Goal: Task Accomplishment & Management: Manage account settings

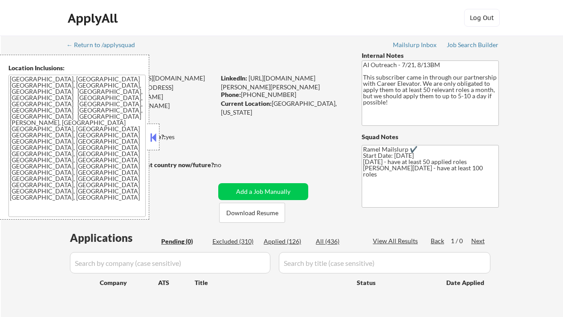
click at [160, 140] on strong "Can work in country of residence?:" at bounding box center [116, 137] width 99 height 8
click at [156, 137] on button at bounding box center [153, 137] width 10 height 13
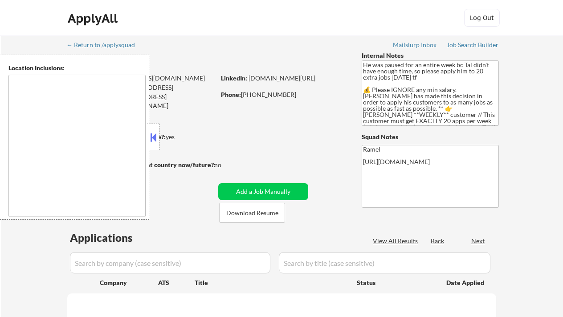
type textarea "remote"
select select ""pending""
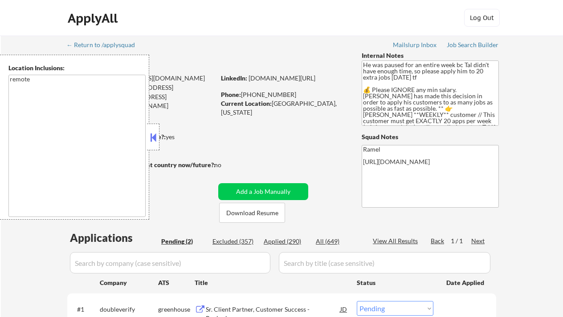
click at [155, 139] on button at bounding box center [153, 137] width 10 height 13
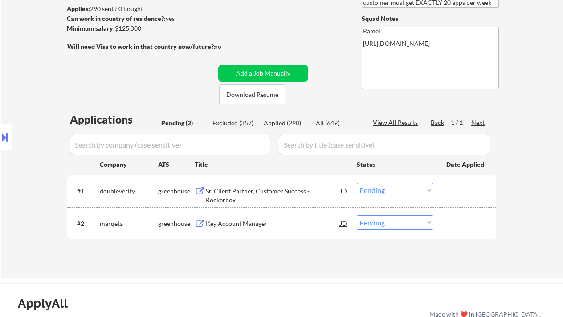
scroll to position [59, 0]
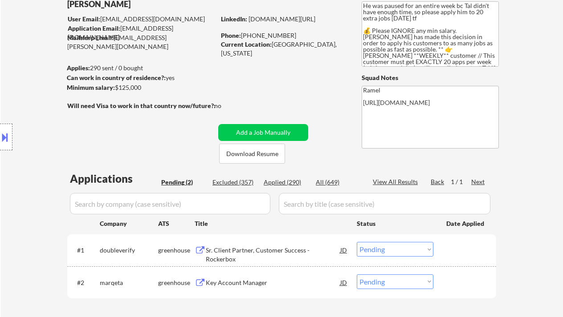
drag, startPoint x: 18, startPoint y: 203, endPoint x: 36, endPoint y: 199, distance: 18.6
click at [18, 203] on div "Location Inclusions: remote" at bounding box center [79, 137] width 159 height 165
click at [9, 68] on div "Location Inclusions: remote" at bounding box center [79, 137] width 159 height 165
click at [30, 106] on div "Location Inclusions: remote" at bounding box center [79, 137] width 159 height 165
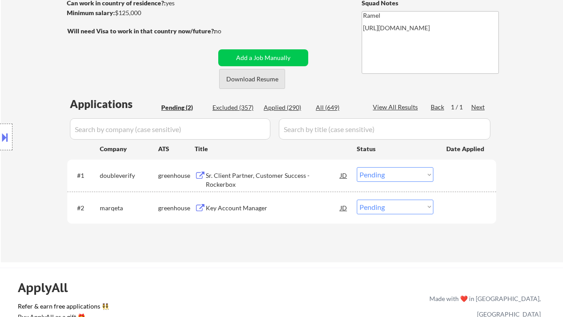
scroll to position [178, 0]
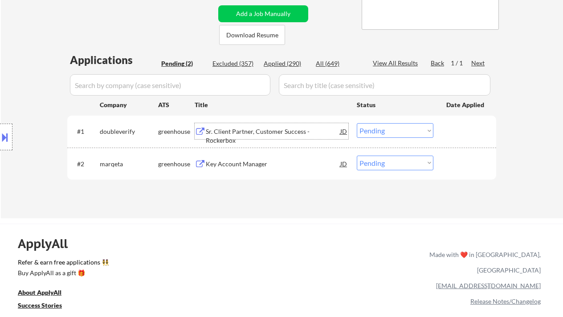
click at [280, 131] on div "Sr. Client Partner, Customer Success - Rockerbox" at bounding box center [273, 135] width 134 height 17
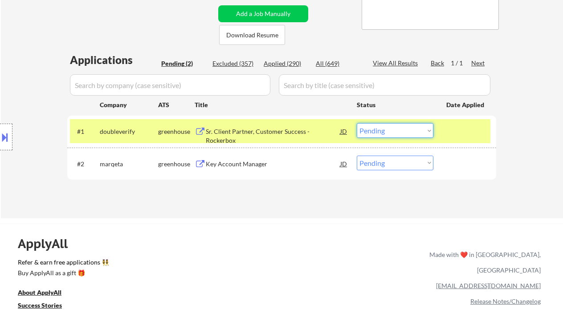
click at [392, 134] on select "Choose an option... Pending Applied Excluded (Questions) Excluded (Expired) Exc…" at bounding box center [395, 130] width 77 height 15
click at [357, 123] on select "Choose an option... Pending Applied Excluded (Questions) Excluded (Expired) Exc…" at bounding box center [395, 130] width 77 height 15
click at [252, 165] on div "Key Account Manager" at bounding box center [273, 164] width 134 height 9
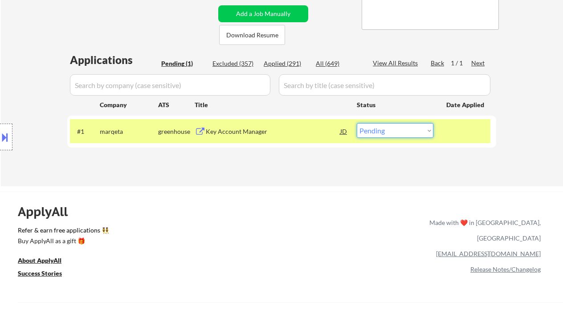
drag, startPoint x: 399, startPoint y: 132, endPoint x: 406, endPoint y: 137, distance: 8.6
click at [399, 132] on select "Choose an option... Pending Applied Excluded (Questions) Excluded (Expired) Exc…" at bounding box center [395, 130] width 77 height 15
select select ""excluded__bad_match_""
click at [357, 123] on select "Choose an option... Pending Applied Excluded (Questions) Excluded (Expired) Exc…" at bounding box center [395, 130] width 77 height 15
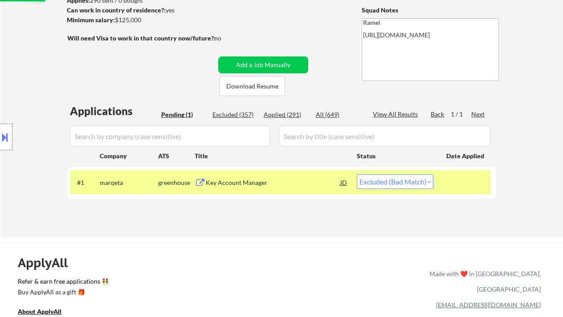
scroll to position [118, 0]
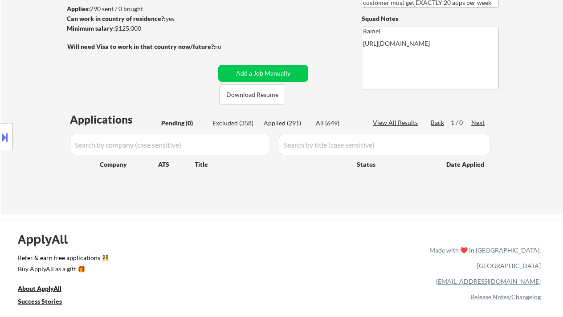
click at [25, 101] on div "Location Inclusions: remote" at bounding box center [79, 137] width 159 height 165
click at [31, 101] on div "Location Inclusions: remote" at bounding box center [79, 137] width 159 height 165
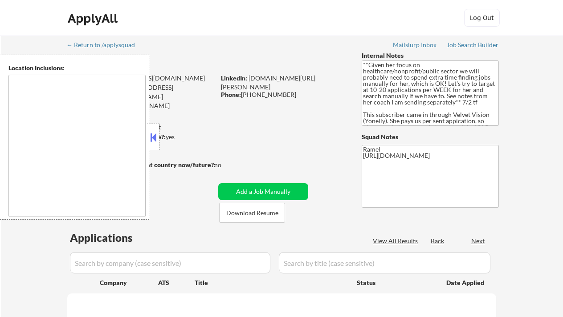
type textarea "[GEOGRAPHIC_DATA], ON [GEOGRAPHIC_DATA], ON [GEOGRAPHIC_DATA], ON [GEOGRAPHIC_D…"
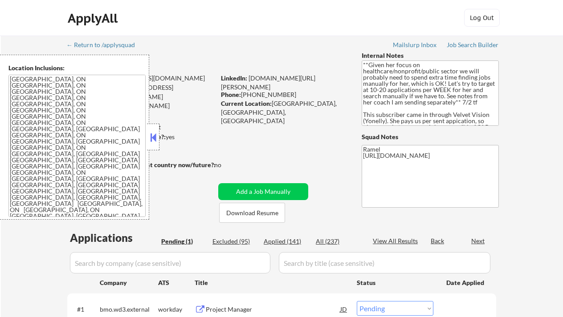
click at [153, 138] on button at bounding box center [153, 137] width 10 height 13
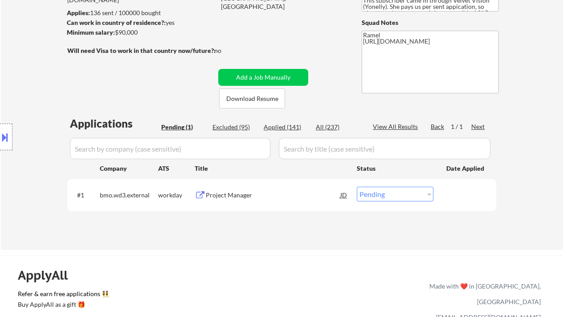
scroll to position [118, 0]
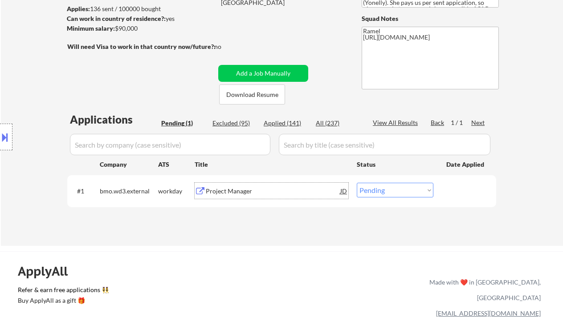
click at [217, 191] on div "Project Manager" at bounding box center [273, 191] width 134 height 9
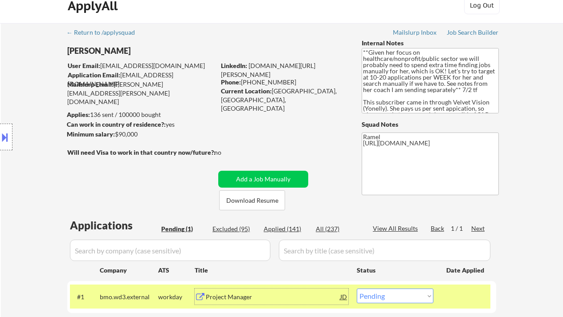
scroll to position [0, 0]
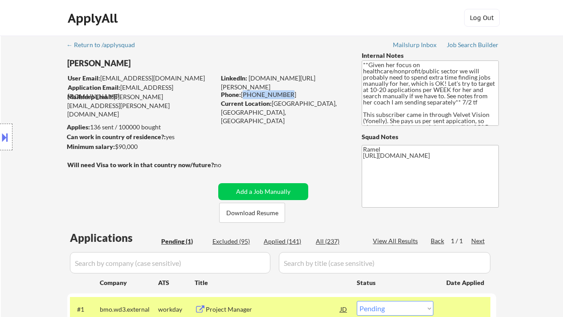
drag, startPoint x: 283, startPoint y: 94, endPoint x: 243, endPoint y: 93, distance: 39.6
click at [243, 93] on div "Phone: 289-788-6826" at bounding box center [284, 94] width 126 height 9
copy div "289-788-6826"
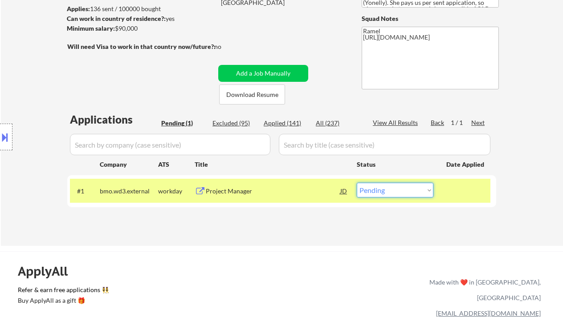
click at [381, 191] on select "Choose an option... Pending Applied Excluded (Questions) Excluded (Expired) Exc…" at bounding box center [395, 190] width 77 height 15
select select ""applied""
click at [357, 183] on select "Choose an option... Pending Applied Excluded (Questions) Excluded (Expired) Exc…" at bounding box center [395, 190] width 77 height 15
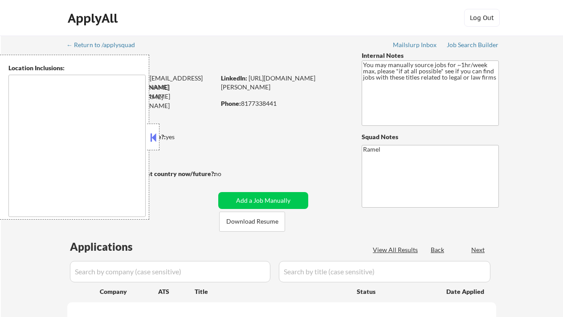
type textarea "remote"
select select ""pending""
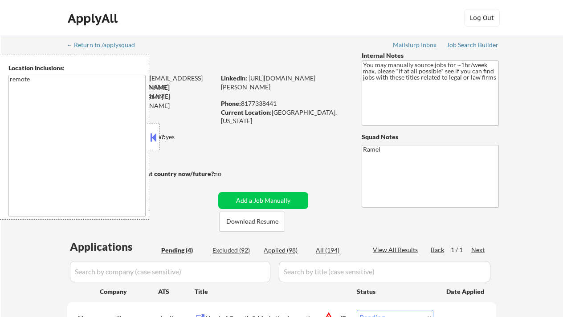
click at [154, 138] on button at bounding box center [153, 137] width 10 height 13
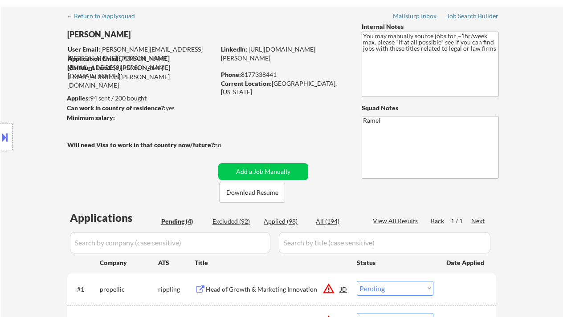
scroll to position [178, 0]
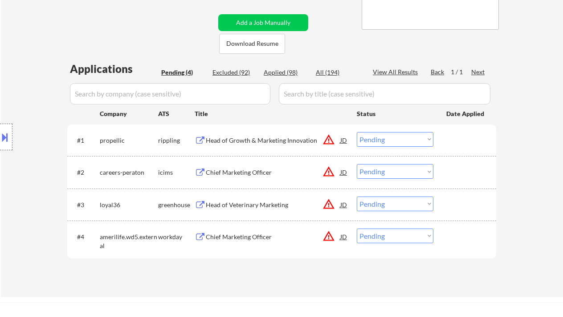
click at [9, 62] on div "Location Inclusions: remote" at bounding box center [79, 137] width 159 height 165
click at [255, 142] on div "Head of Growth & Marketing Innovation" at bounding box center [273, 140] width 134 height 9
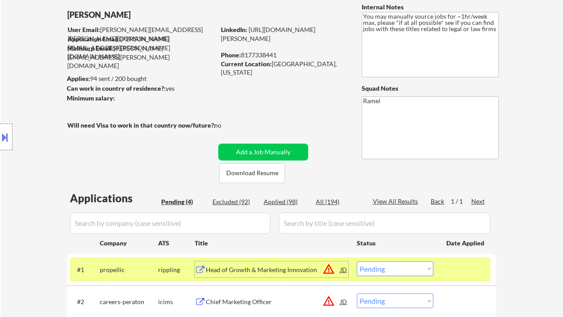
scroll to position [0, 0]
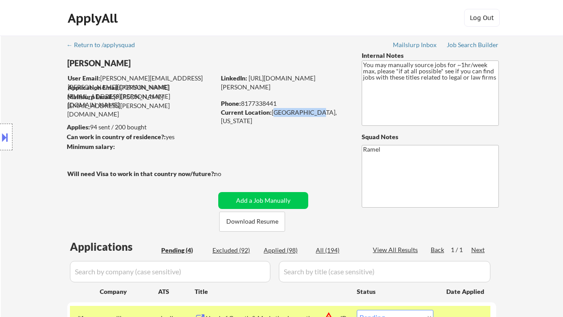
drag, startPoint x: 304, startPoint y: 114, endPoint x: 273, endPoint y: 112, distance: 31.2
click at [273, 112] on div "Current Location: Dallas, Texas" at bounding box center [284, 116] width 126 height 17
copy div "Dallas, Texas"
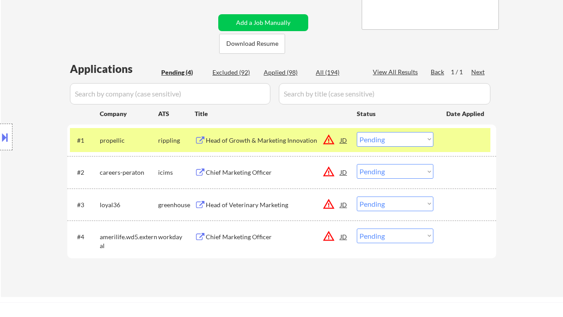
click at [379, 144] on select "Choose an option... Pending Applied Excluded (Questions) Excluded (Expired) Exc…" at bounding box center [395, 139] width 77 height 15
click at [357, 132] on select "Choose an option... Pending Applied Excluded (Questions) Excluded (Expired) Exc…" at bounding box center [395, 139] width 77 height 15
click at [245, 207] on div "Head of Veterinary Marketing" at bounding box center [273, 205] width 134 height 9
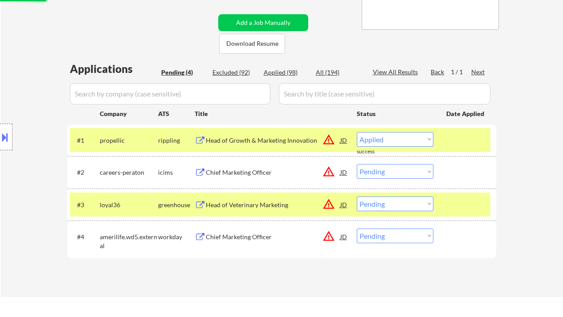
select select ""pending""
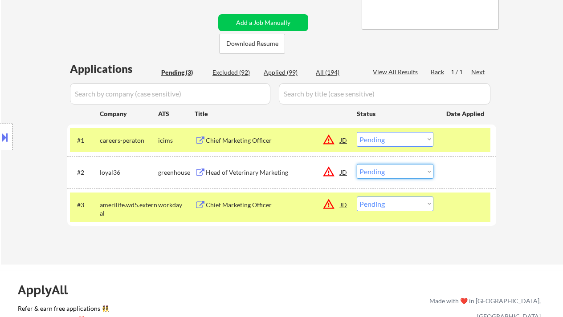
drag, startPoint x: 402, startPoint y: 173, endPoint x: 405, endPoint y: 178, distance: 6.0
click at [402, 173] on select "Choose an option... Pending Applied Excluded (Questions) Excluded (Expired) Exc…" at bounding box center [395, 171] width 77 height 15
click at [357, 164] on select "Choose an option... Pending Applied Excluded (Questions) Excluded (Expired) Exc…" at bounding box center [395, 171] width 77 height 15
click at [276, 207] on div "Chief Marketing Officer" at bounding box center [273, 205] width 134 height 9
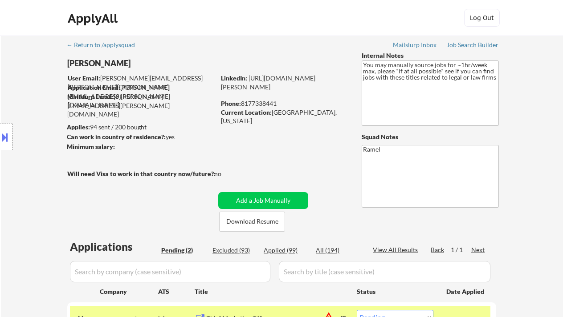
scroll to position [118, 0]
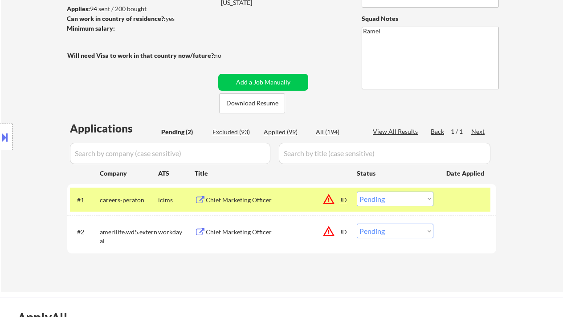
click at [385, 233] on select "Choose an option... Pending Applied Excluded (Questions) Excluded (Expired) Exc…" at bounding box center [395, 231] width 77 height 15
select select ""applied""
click at [357, 224] on select "Choose an option... Pending Applied Excluded (Questions) Excluded (Expired) Exc…" at bounding box center [395, 231] width 77 height 15
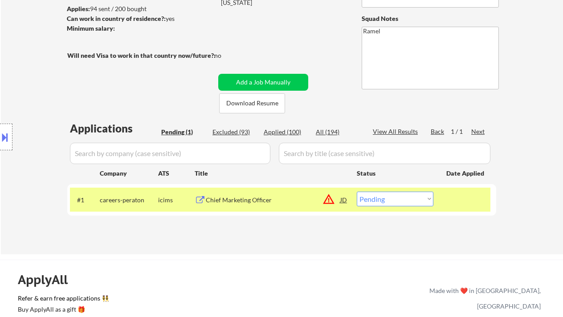
click at [272, 207] on div "Chief Marketing Officer" at bounding box center [273, 200] width 134 height 16
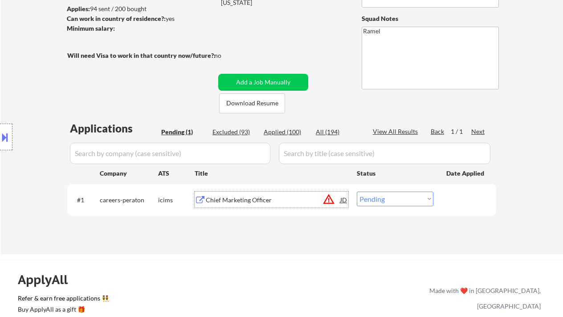
click at [385, 205] on select "Choose an option... Pending Applied Excluded (Questions) Excluded (Expired) Exc…" at bounding box center [395, 199] width 77 height 15
select select ""applied""
click at [357, 192] on select "Choose an option... Pending Applied Excluded (Questions) Excluded (Expired) Exc…" at bounding box center [395, 199] width 77 height 15
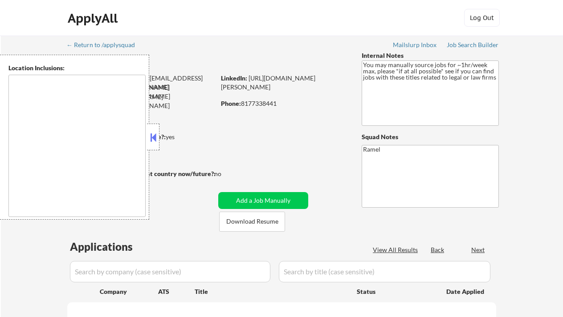
type textarea "remote"
select select ""pending""
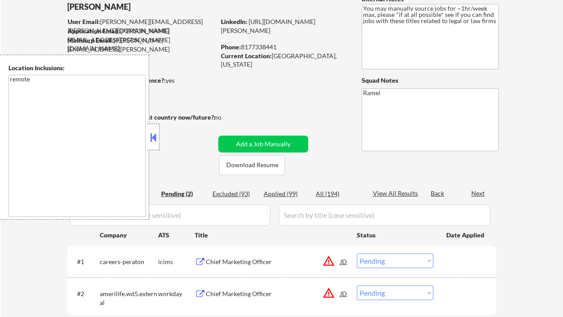
scroll to position [59, 0]
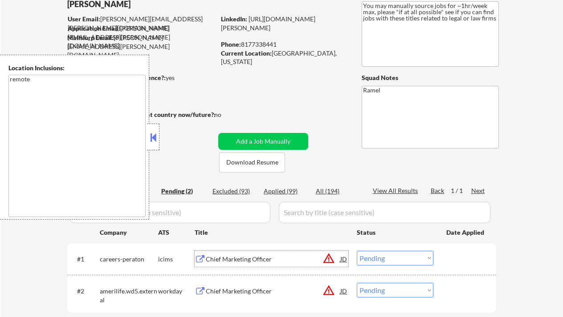
click at [271, 262] on div "Chief Marketing Officer" at bounding box center [273, 259] width 134 height 9
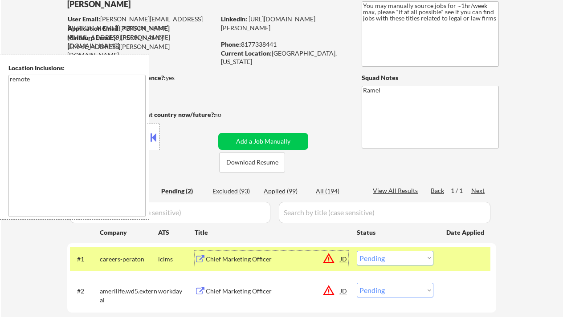
click at [290, 191] on div "Applied (99)" at bounding box center [285, 191] width 45 height 9
select select ""applied""
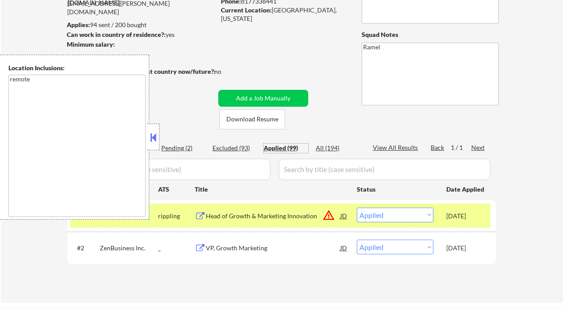
scroll to position [118, 0]
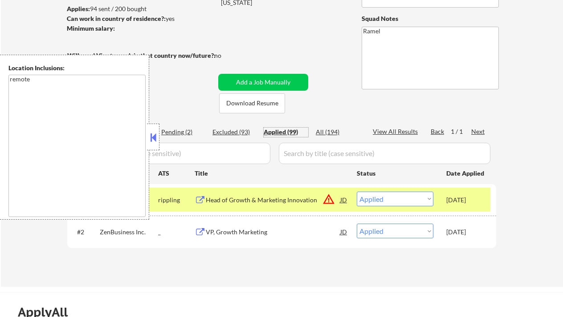
click at [278, 201] on div "Head of Growth & Marketing Innovation" at bounding box center [273, 200] width 134 height 9
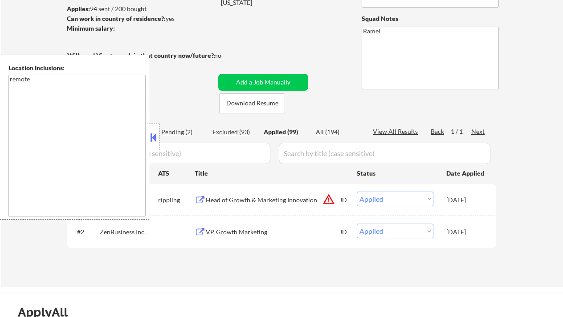
select select ""applied""
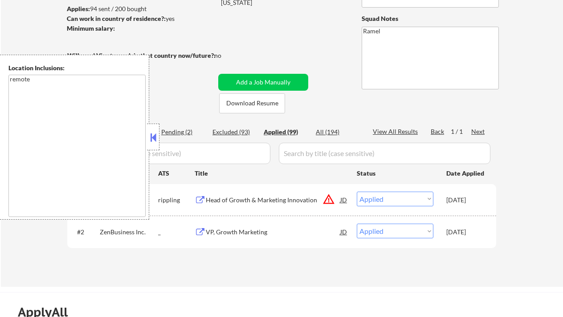
select select ""applied""
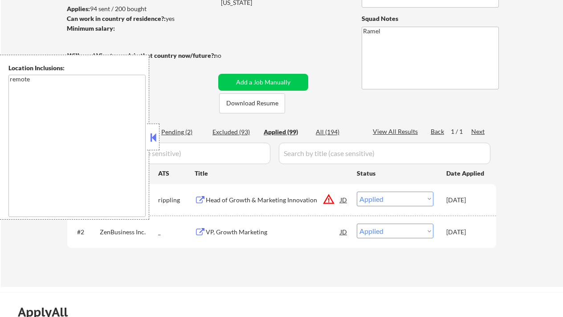
select select ""applied""
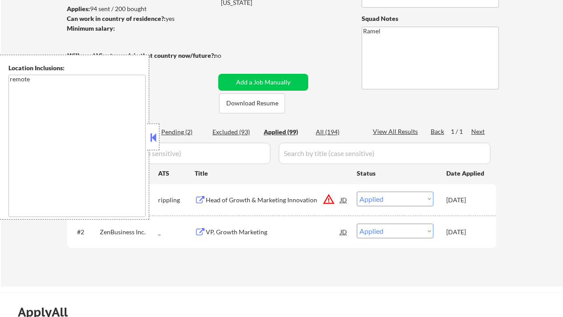
select select ""applied""
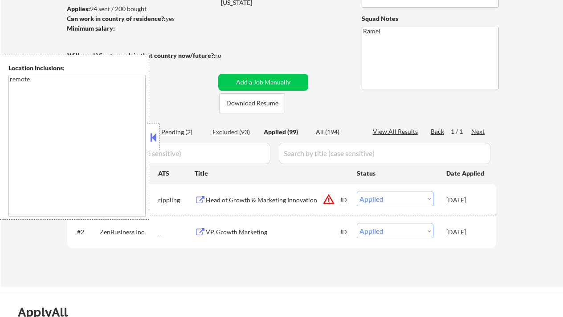
select select ""applied""
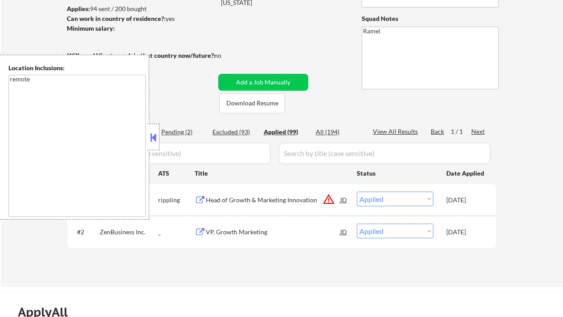
select select ""applied""
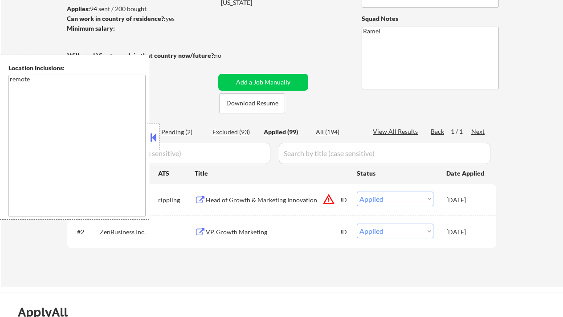
select select ""applied""
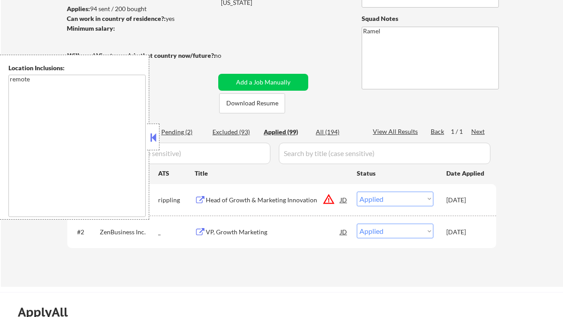
select select ""applied""
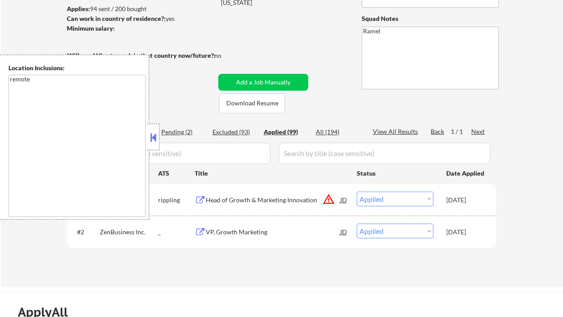
select select ""applied""
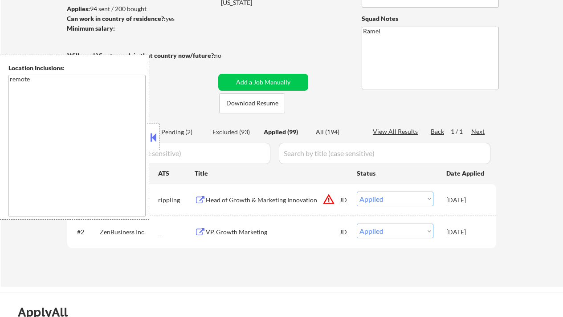
select select ""applied""
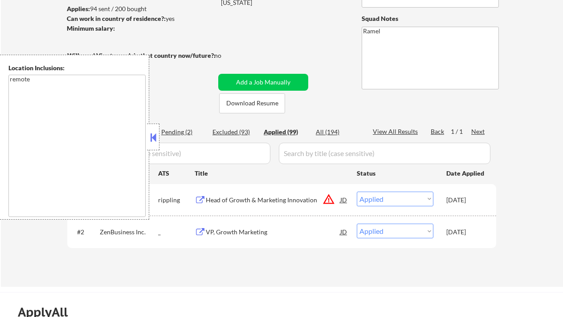
select select ""applied""
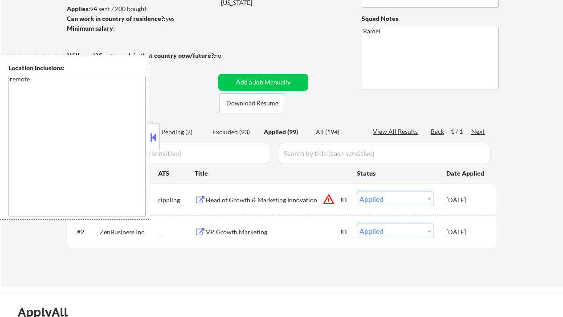
select select ""applied""
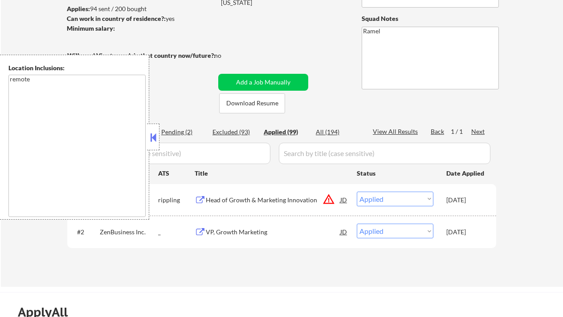
select select ""applied""
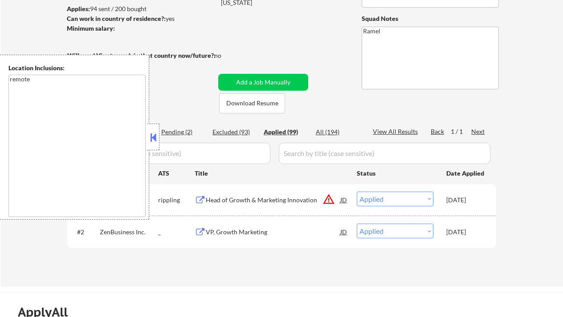
select select ""applied""
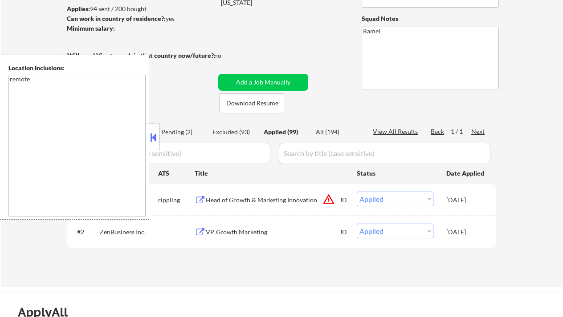
select select ""applied""
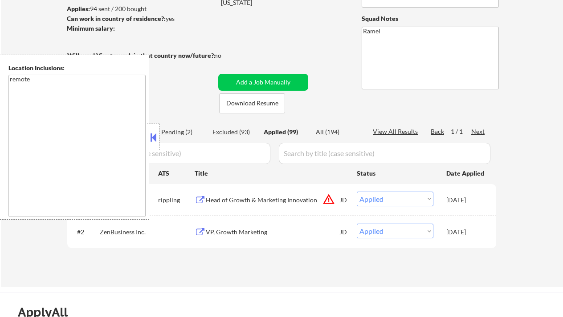
select select ""applied""
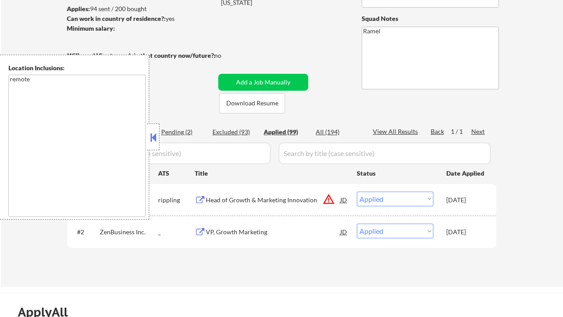
select select ""applied""
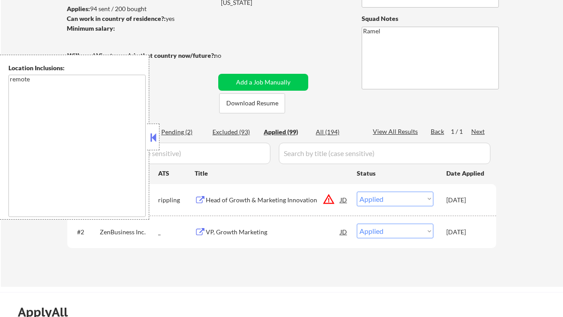
select select ""applied""
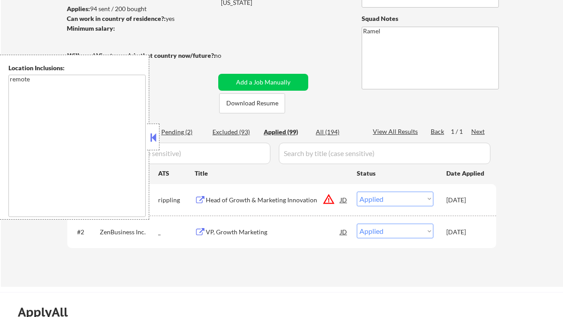
select select ""applied""
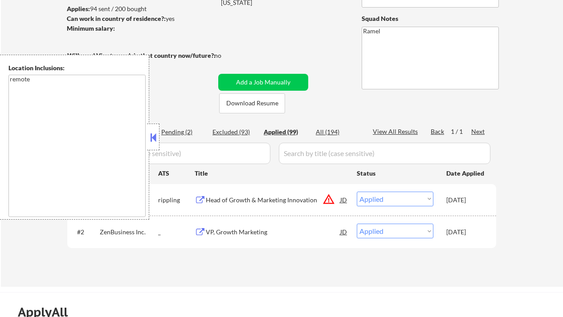
select select ""applied""
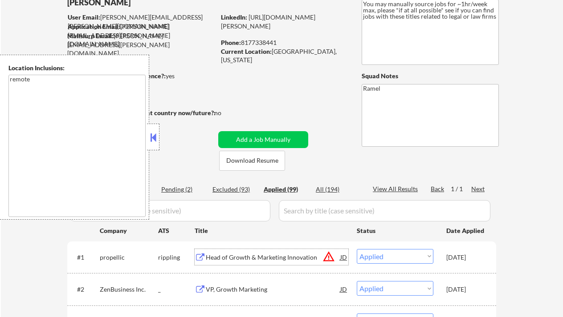
scroll to position [0, 0]
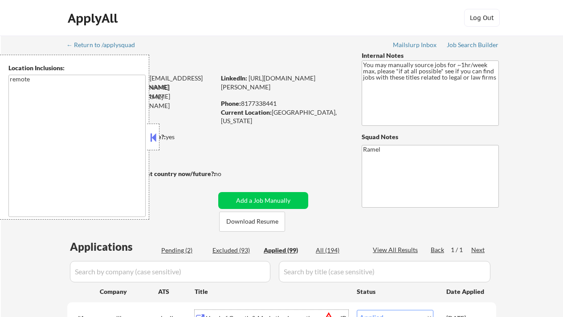
click at [266, 100] on div "Phone: 8177338441" at bounding box center [284, 103] width 126 height 9
copy div "8177338441"
select select ""applied""
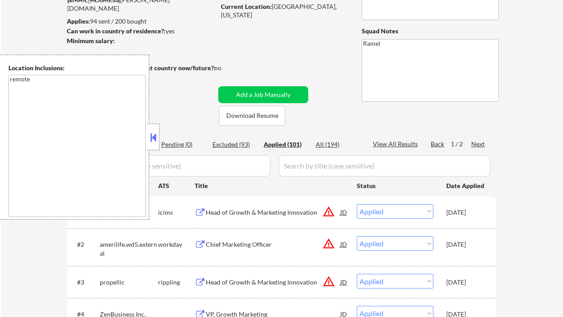
scroll to position [178, 0]
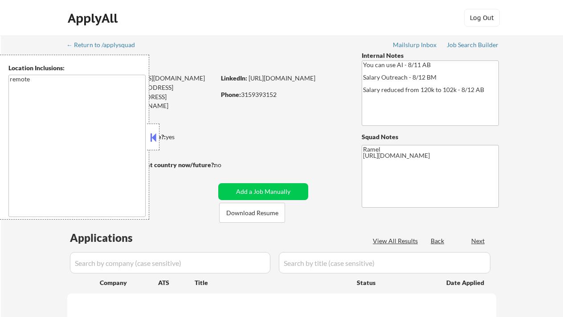
select select ""pending""
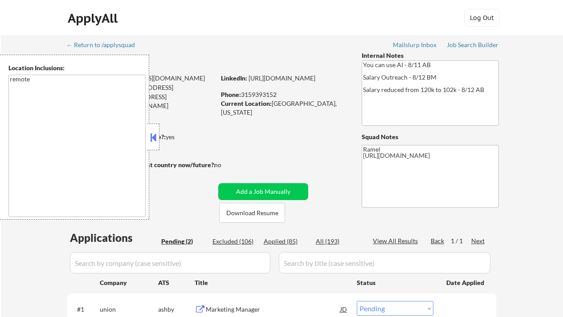
click at [154, 136] on button at bounding box center [153, 137] width 10 height 13
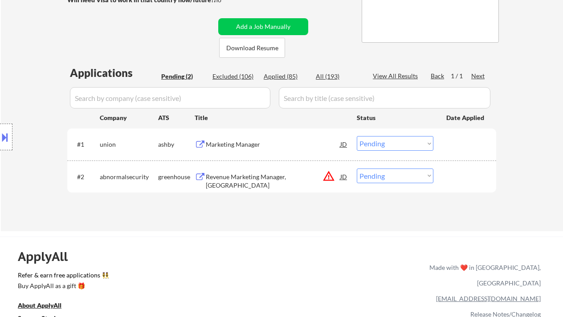
scroll to position [178, 0]
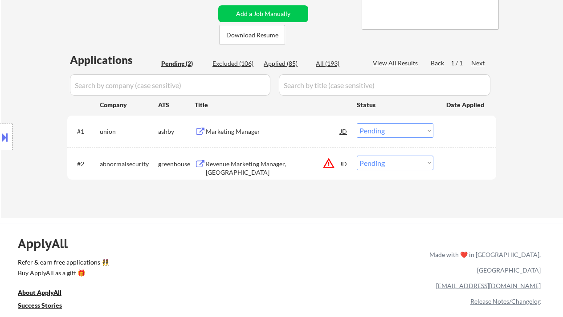
click at [7, 57] on div "Location Inclusions: remote" at bounding box center [79, 137] width 159 height 165
click at [241, 130] on div "Marketing Manager" at bounding box center [273, 131] width 134 height 9
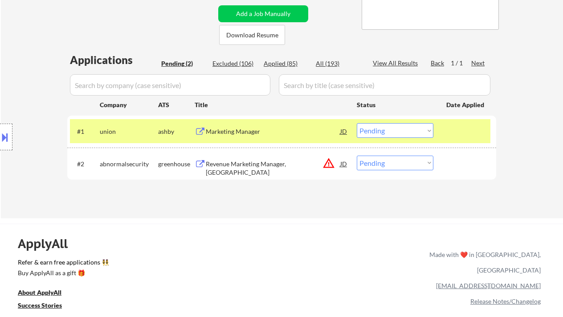
click at [11, 82] on div "Location Inclusions: remote" at bounding box center [79, 137] width 159 height 165
click at [17, 136] on div "Location Inclusions: remote" at bounding box center [79, 137] width 159 height 165
click at [11, 137] on div at bounding box center [6, 137] width 12 height 27
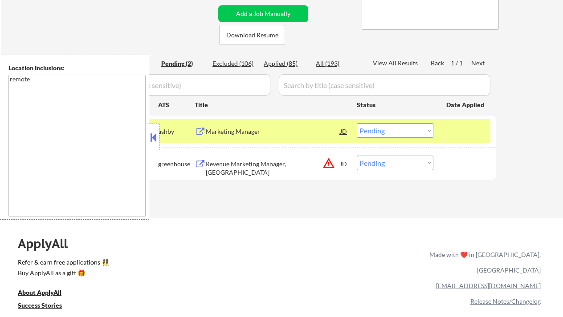
click at [158, 143] on div at bounding box center [153, 137] width 12 height 27
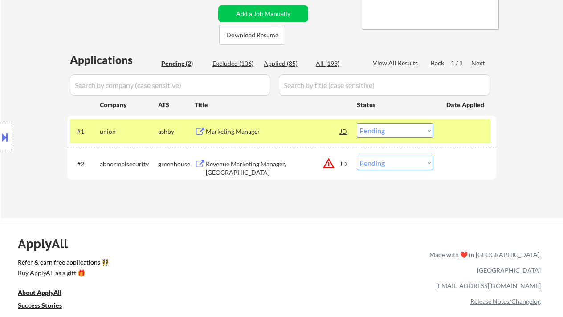
click at [381, 135] on select "Choose an option... Pending Applied Excluded (Questions) Excluded (Expired) Exc…" at bounding box center [395, 130] width 77 height 15
click at [357, 123] on select "Choose an option... Pending Applied Excluded (Questions) Excluded (Expired) Exc…" at bounding box center [395, 130] width 77 height 15
click at [272, 159] on div "Revenue Marketing Manager, Southeast" at bounding box center [273, 164] width 134 height 16
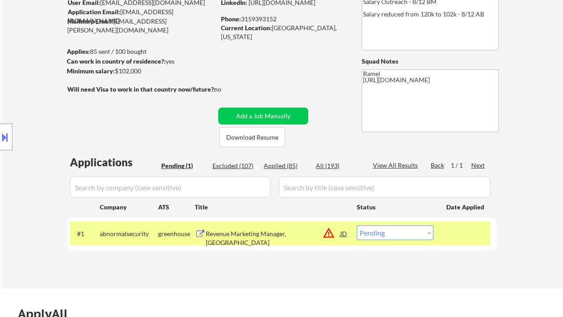
scroll to position [59, 0]
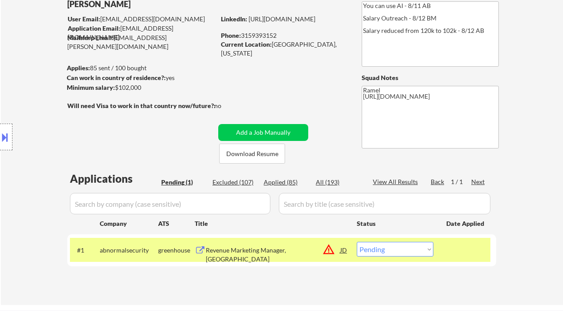
click at [394, 251] on select "Choose an option... Pending Applied Excluded (Questions) Excluded (Expired) Exc…" at bounding box center [395, 249] width 77 height 15
select select ""applied""
click at [357, 242] on select "Choose an option... Pending Applied Excluded (Questions) Excluded (Expired) Exc…" at bounding box center [395, 249] width 77 height 15
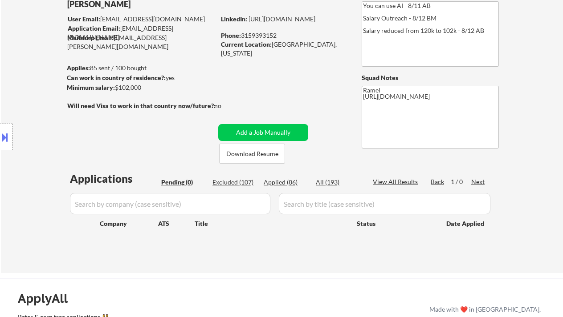
click at [10, 181] on div "Location Inclusions: remote" at bounding box center [79, 137] width 159 height 165
click at [290, 184] on div "Applied (86)" at bounding box center [285, 182] width 45 height 9
select select ""applied""
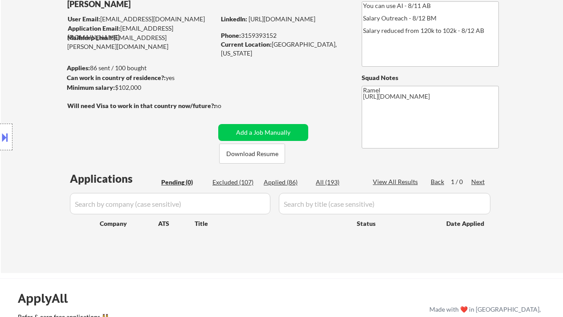
select select ""applied""
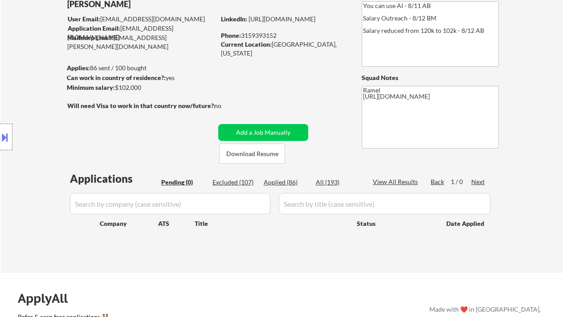
select select ""applied""
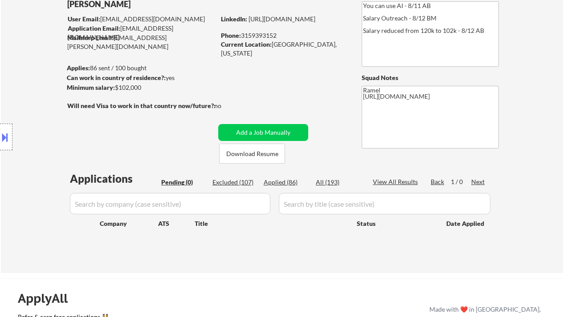
select select ""applied""
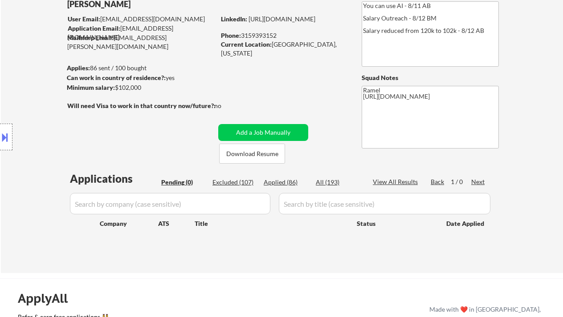
select select ""applied""
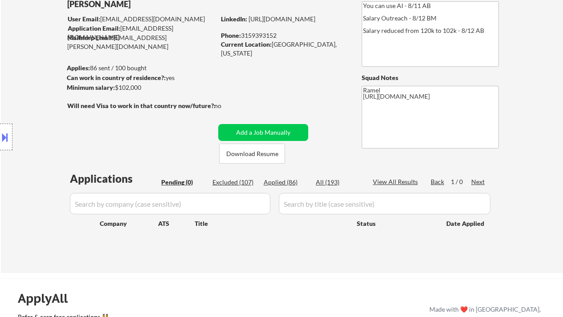
select select ""applied""
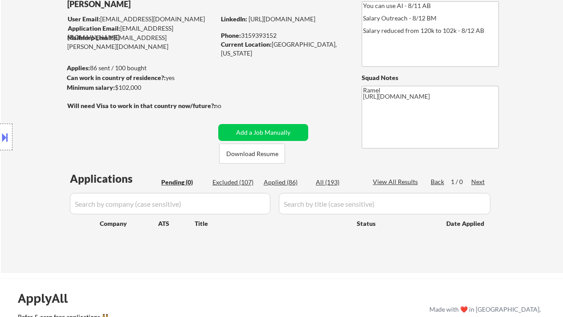
select select ""applied""
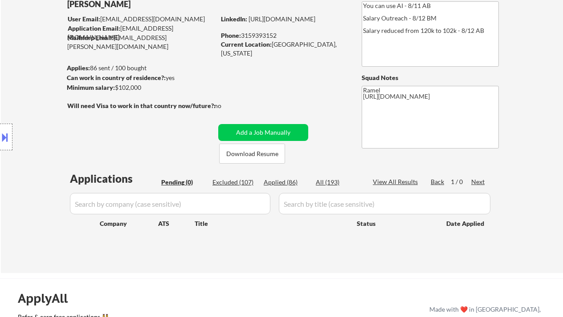
select select ""applied""
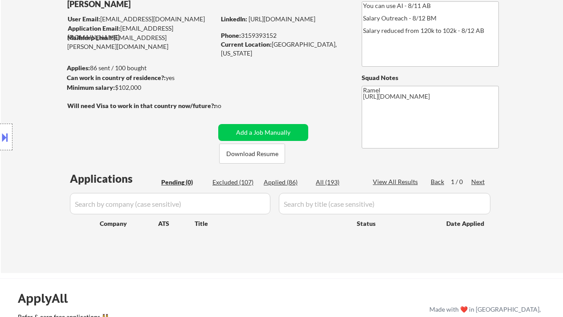
select select ""applied""
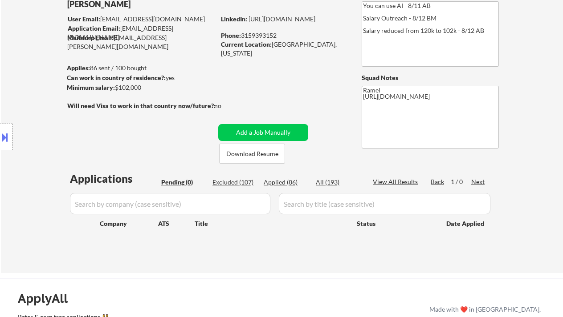
select select ""applied""
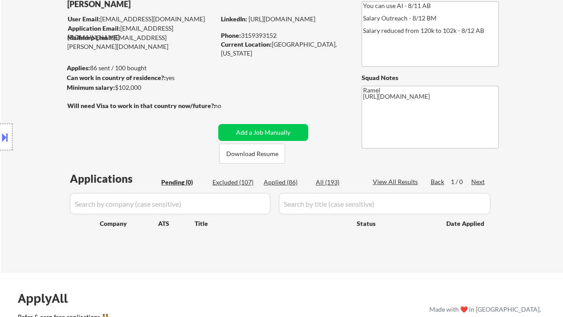
select select ""applied""
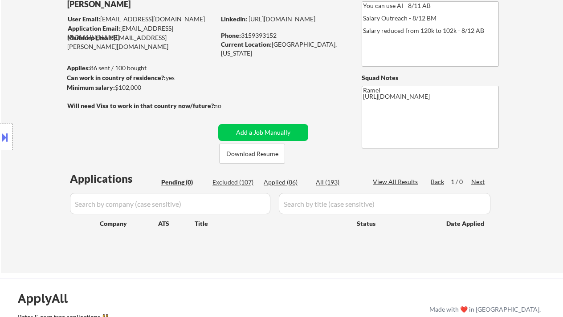
select select ""applied""
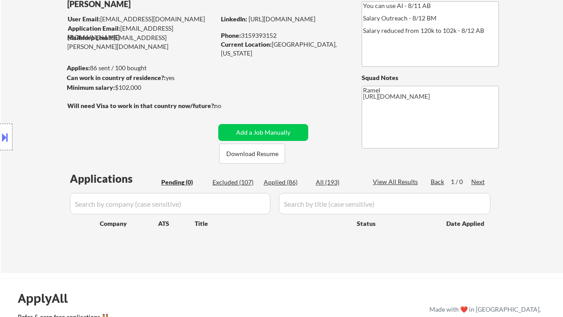
select select ""applied""
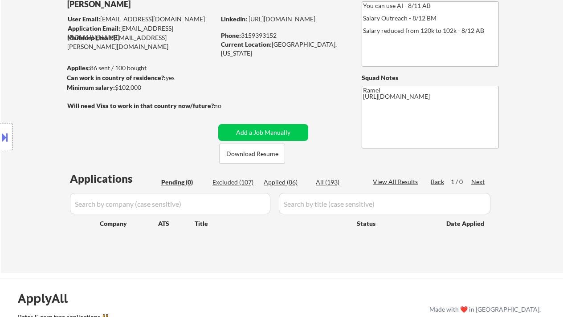
select select ""applied""
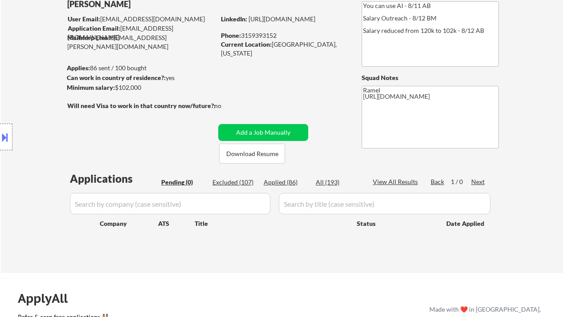
select select ""applied""
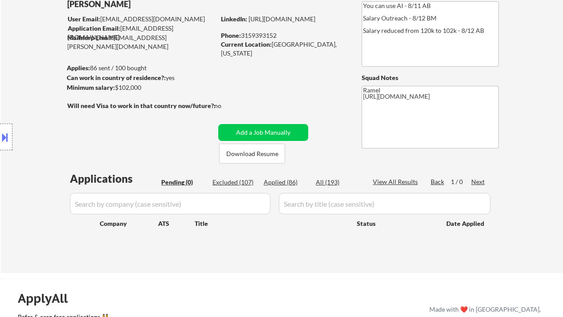
select select ""applied""
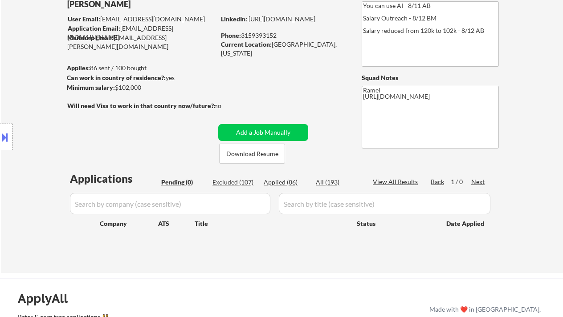
select select ""applied""
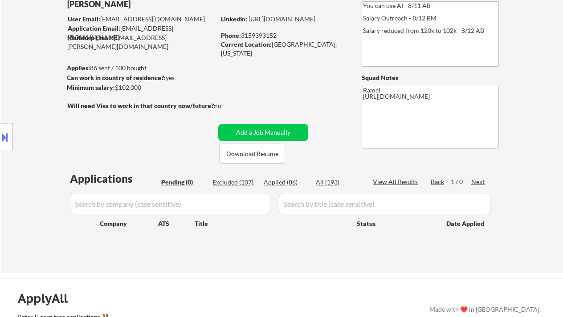
select select ""applied""
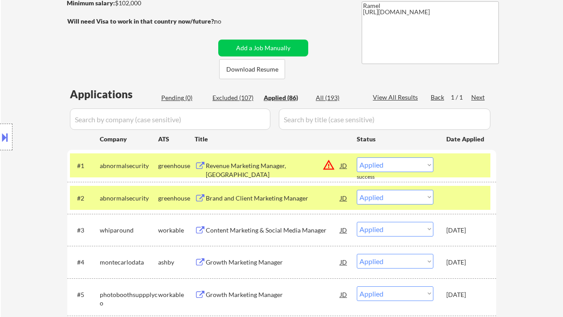
scroll to position [178, 0]
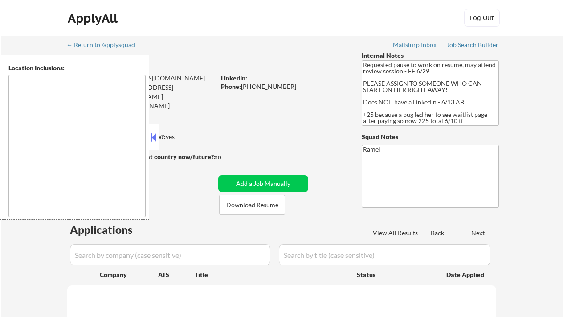
type textarea "[GEOGRAPHIC_DATA], [GEOGRAPHIC_DATA] [GEOGRAPHIC_DATA], [GEOGRAPHIC_DATA] [GEOG…"
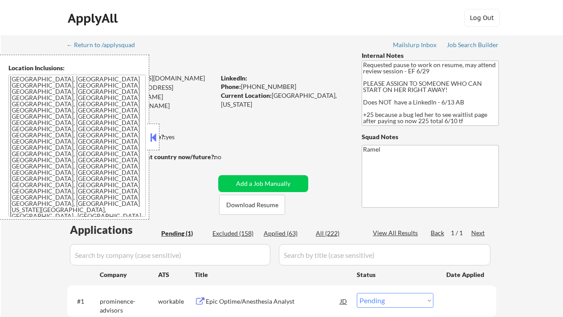
click at [151, 134] on button at bounding box center [153, 137] width 10 height 13
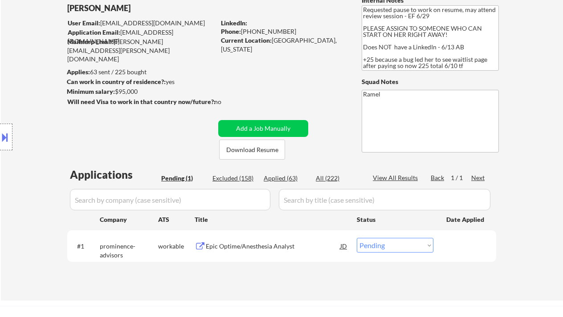
scroll to position [118, 0]
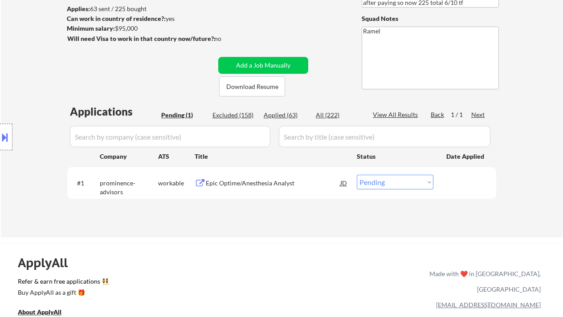
click at [10, 66] on div "Location Inclusions: [GEOGRAPHIC_DATA], [GEOGRAPHIC_DATA] [GEOGRAPHIC_DATA], [G…" at bounding box center [79, 137] width 159 height 165
click at [278, 181] on div "Epic Optime/Anesthesia Analyst" at bounding box center [273, 183] width 134 height 9
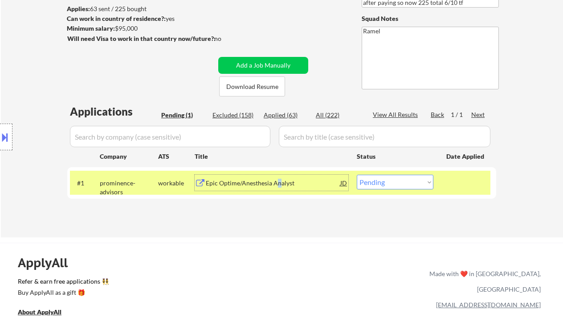
drag, startPoint x: 368, startPoint y: 183, endPoint x: 375, endPoint y: 188, distance: 8.9
click at [368, 183] on select "Choose an option... Pending Applied Excluded (Questions) Excluded (Expired) Exc…" at bounding box center [395, 182] width 77 height 15
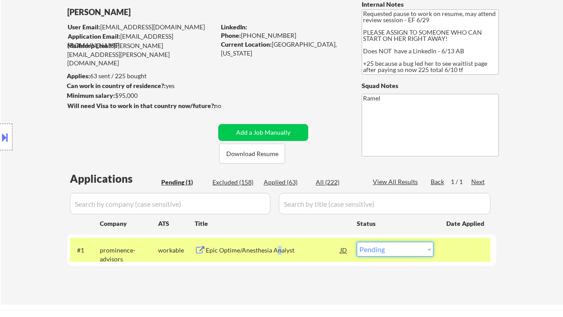
scroll to position [59, 0]
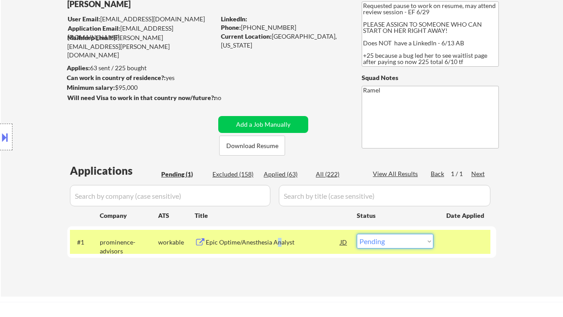
click at [401, 239] on select "Choose an option... Pending Applied Excluded (Questions) Excluded (Expired) Exc…" at bounding box center [395, 241] width 77 height 15
click at [412, 246] on select "Choose an option... Pending Applied Excluded (Questions) Excluded (Expired) Exc…" at bounding box center [395, 241] width 77 height 15
select select ""excluded__bad_match_""
click at [357, 234] on select "Choose an option... Pending Applied Excluded (Questions) Excluded (Expired) Exc…" at bounding box center [395, 241] width 77 height 15
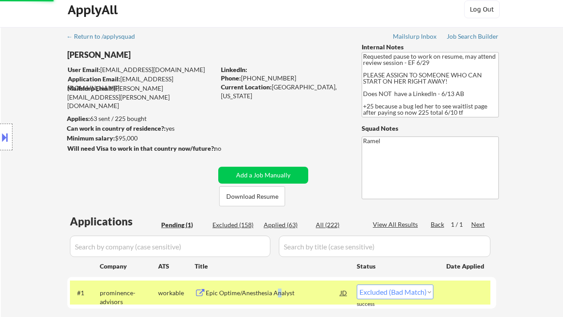
scroll to position [0, 0]
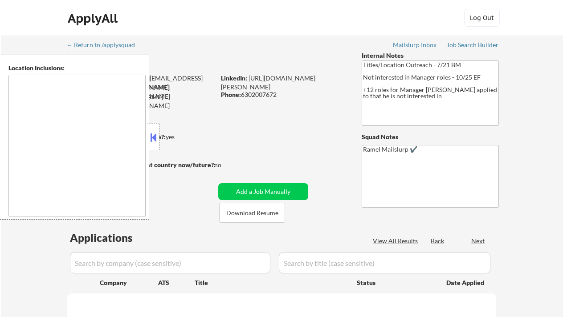
type textarea "[GEOGRAPHIC_DATA], [GEOGRAPHIC_DATA] [GEOGRAPHIC_DATA], [GEOGRAPHIC_DATA], [GEO…"
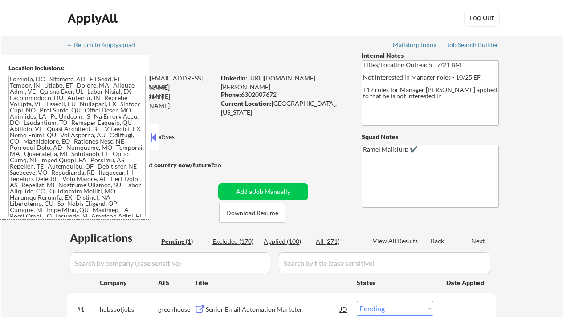
click at [151, 134] on button at bounding box center [153, 137] width 10 height 13
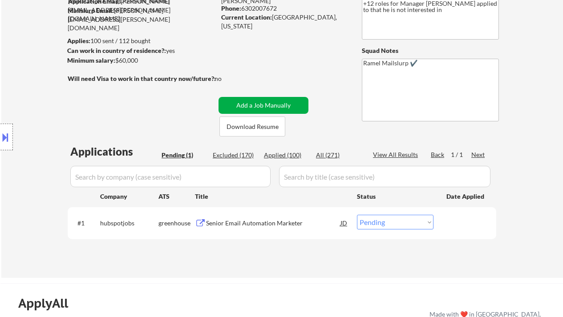
scroll to position [118, 0]
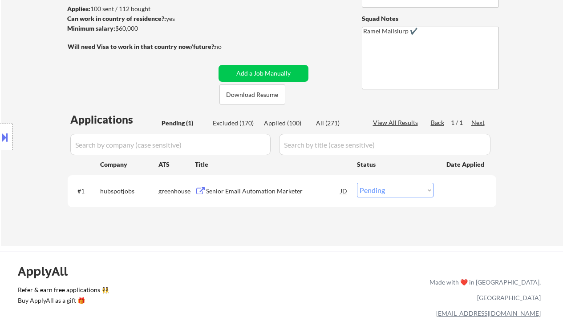
click at [263, 194] on div "Senior Email Automation Marketer" at bounding box center [273, 191] width 134 height 9
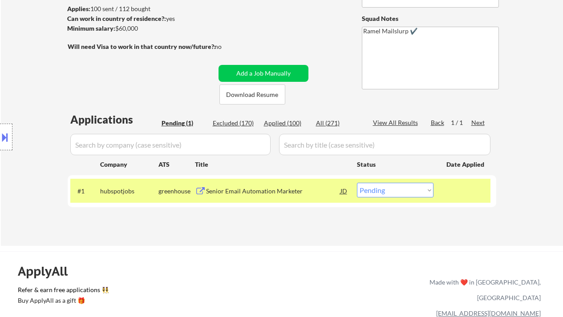
drag, startPoint x: 380, startPoint y: 191, endPoint x: 383, endPoint y: 196, distance: 5.4
click at [380, 191] on select "Choose an option... Pending Applied Excluded (Questions) Excluded (Expired) Exc…" at bounding box center [395, 190] width 77 height 15
select select ""applied""
click at [357, 183] on select "Choose an option... Pending Applied Excluded (Questions) Excluded (Expired) Exc…" at bounding box center [395, 190] width 77 height 15
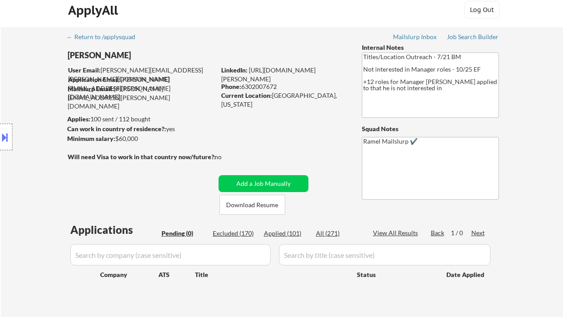
scroll to position [0, 0]
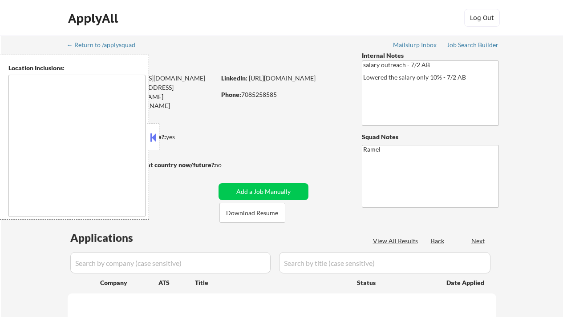
type textarea "[GEOGRAPHIC_DATA], [GEOGRAPHIC_DATA], [GEOGRAPHIC_DATA] [GEOGRAPHIC_DATA], [GEO…"
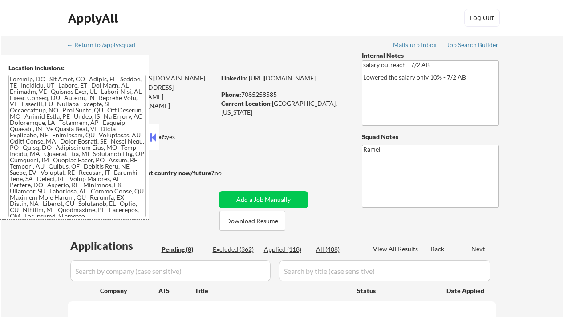
select select ""pending""
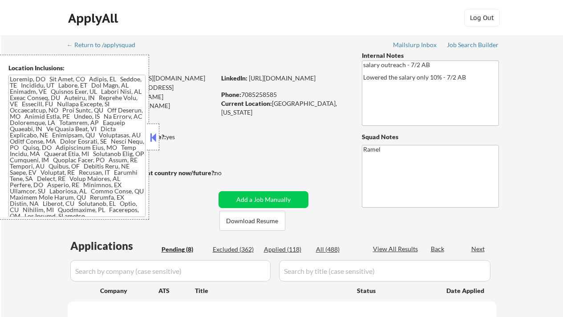
select select ""pending""
drag, startPoint x: 151, startPoint y: 133, endPoint x: 158, endPoint y: 134, distance: 6.2
click at [152, 133] on button at bounding box center [153, 137] width 10 height 13
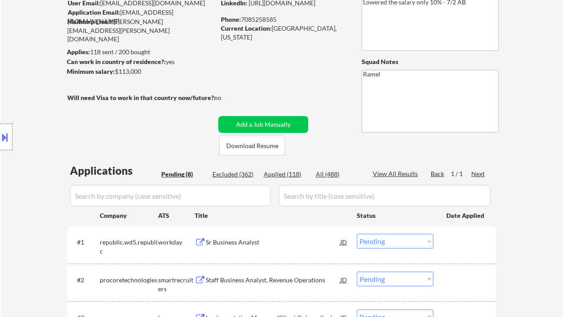
scroll to position [178, 0]
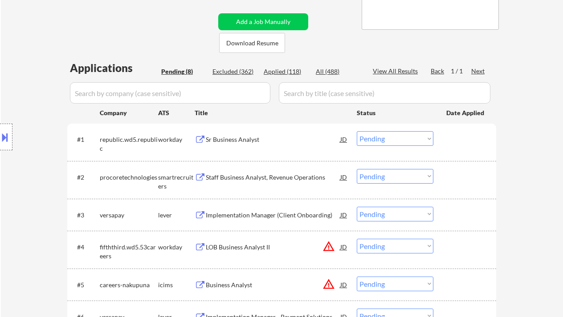
click at [259, 137] on div "Sr Business Analyst" at bounding box center [273, 139] width 134 height 9
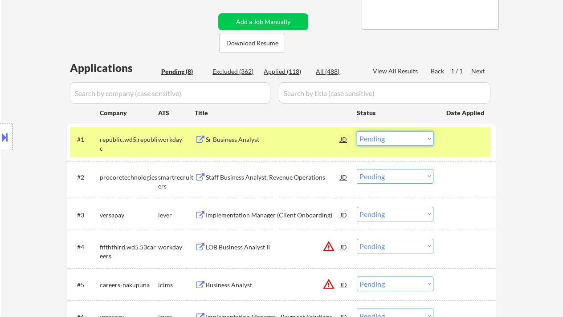
click at [381, 143] on select "Choose an option... Pending Applied Excluded (Questions) Excluded (Expired) Exc…" at bounding box center [395, 138] width 77 height 15
click at [369, 139] on select "Choose an option... Pending Applied Excluded (Questions) Excluded (Expired) Exc…" at bounding box center [395, 138] width 77 height 15
click at [357, 131] on select "Choose an option... Pending Applied Excluded (Questions) Excluded (Expired) Exc…" at bounding box center [395, 138] width 77 height 15
click at [289, 179] on div "Staff Business Analyst, Revenue Operations" at bounding box center [273, 177] width 134 height 9
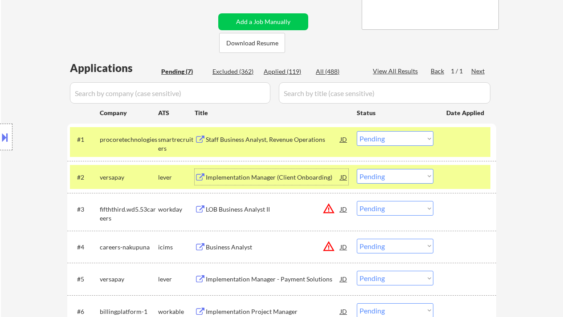
drag, startPoint x: 381, startPoint y: 139, endPoint x: 383, endPoint y: 143, distance: 4.8
click at [381, 139] on select "Choose an option... Pending Applied Excluded (Questions) Excluded (Expired) Exc…" at bounding box center [395, 138] width 77 height 15
click at [357, 131] on select "Choose an option... Pending Applied Excluded (Questions) Excluded (Expired) Exc…" at bounding box center [395, 138] width 77 height 15
drag, startPoint x: 289, startPoint y: 173, endPoint x: 296, endPoint y: 182, distance: 10.8
click at [292, 177] on div "Implementation Manager (Client Onboarding)" at bounding box center [273, 177] width 134 height 9
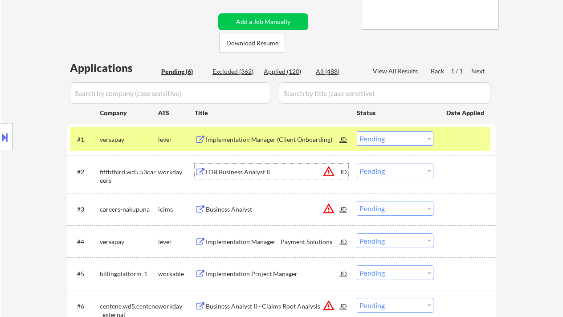
click at [388, 141] on select "Choose an option... Pending Applied Excluded (Questions) Excluded (Expired) Exc…" at bounding box center [395, 138] width 77 height 15
click at [357, 131] on select "Choose an option... Pending Applied Excluded (Questions) Excluded (Expired) Exc…" at bounding box center [395, 138] width 77 height 15
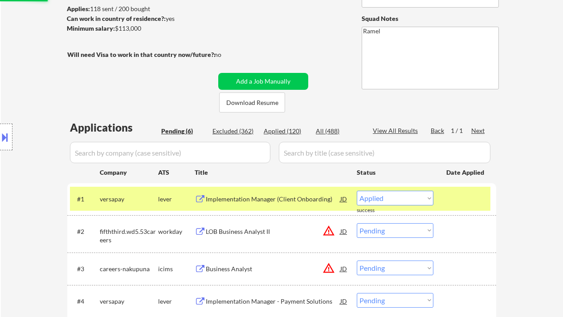
scroll to position [237, 0]
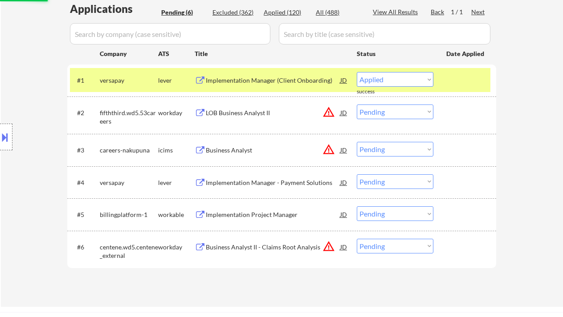
select select ""pending""
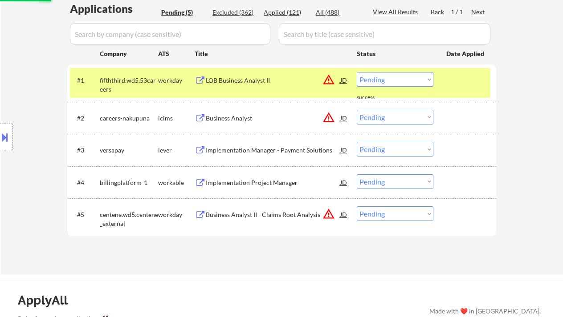
click at [287, 152] on div "Implementation Manager - Payment Solutions" at bounding box center [273, 150] width 134 height 9
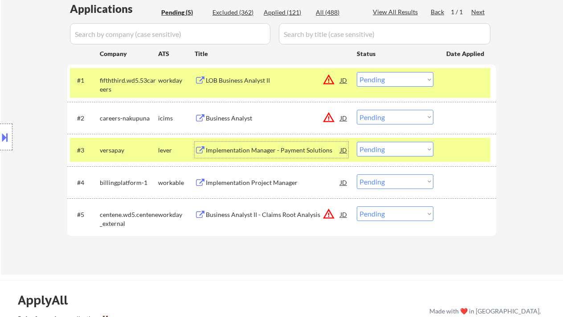
drag, startPoint x: 389, startPoint y: 151, endPoint x: 393, endPoint y: 154, distance: 5.4
click at [389, 151] on select "Choose an option... Pending Applied Excluded (Questions) Excluded (Expired) Exc…" at bounding box center [395, 149] width 77 height 15
click at [357, 142] on select "Choose an option... Pending Applied Excluded (Questions) Excluded (Expired) Exc…" at bounding box center [395, 149] width 77 height 15
click at [238, 180] on div "Implementation Project Manager" at bounding box center [273, 182] width 134 height 9
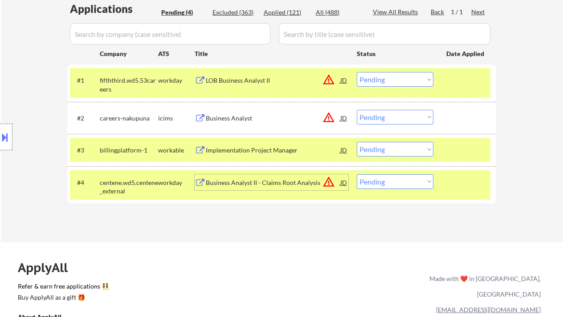
drag, startPoint x: 403, startPoint y: 148, endPoint x: 405, endPoint y: 156, distance: 7.7
click at [403, 148] on select "Choose an option... Pending Applied Excluded (Questions) Excluded (Expired) Exc…" at bounding box center [395, 149] width 77 height 15
click at [357, 142] on select "Choose an option... Pending Applied Excluded (Questions) Excluded (Expired) Exc…" at bounding box center [395, 149] width 77 height 15
click at [248, 77] on div "LOB Business Analyst II" at bounding box center [273, 80] width 134 height 9
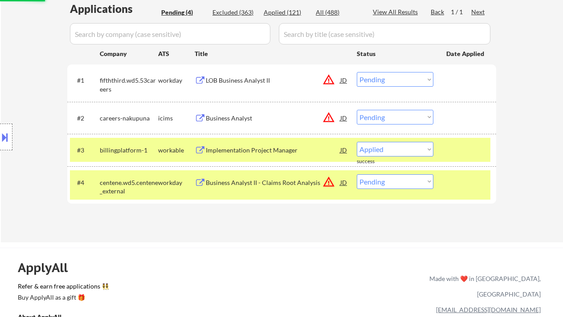
select select ""pending""
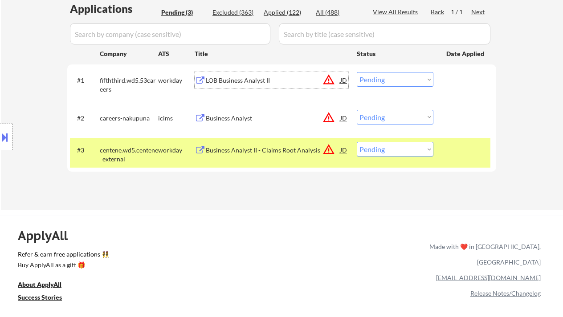
click at [340, 80] on div "JD" at bounding box center [343, 80] width 9 height 16
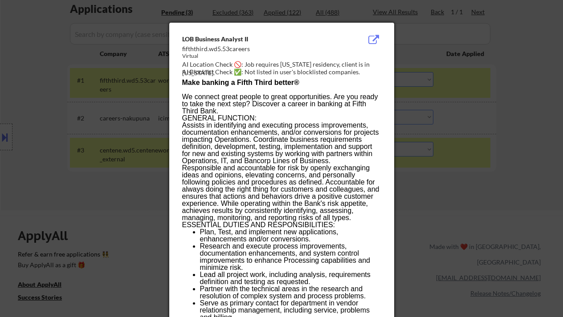
click at [485, 142] on div at bounding box center [281, 158] width 563 height 317
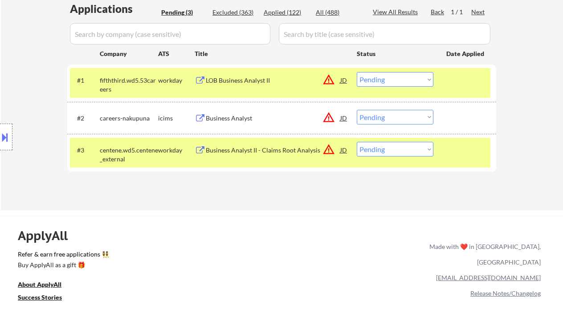
click at [246, 81] on div "LOB Business Analyst II" at bounding box center [273, 80] width 134 height 9
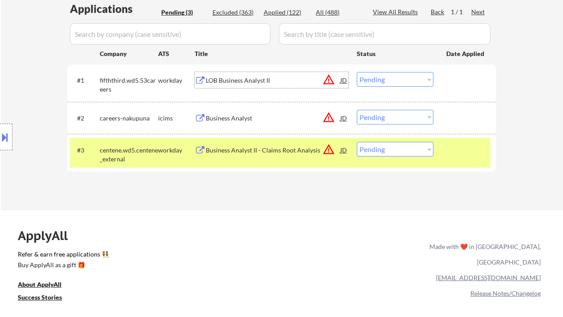
click at [401, 79] on select "Choose an option... Pending Applied Excluded (Questions) Excluded (Expired) Exc…" at bounding box center [395, 79] width 77 height 15
click at [357, 72] on select "Choose an option... Pending Applied Excluded (Questions) Excluded (Expired) Exc…" at bounding box center [395, 79] width 77 height 15
click at [243, 117] on div "Business Analyst" at bounding box center [273, 118] width 134 height 9
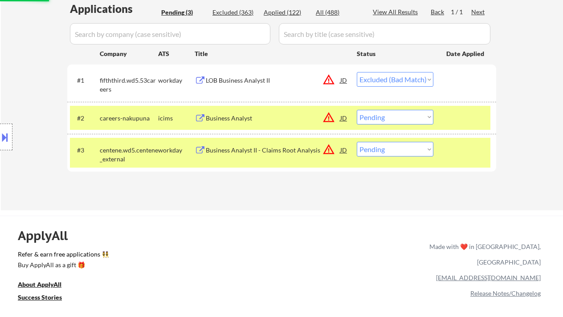
select select ""pending""
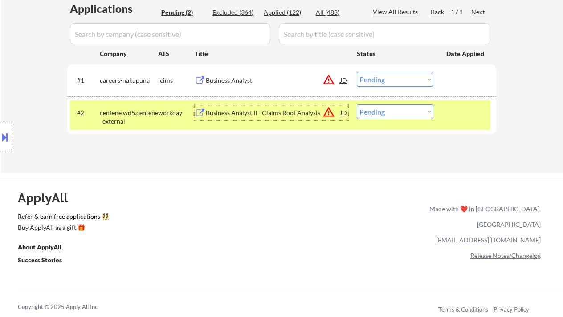
click at [256, 114] on div "Business Analyst II - Claims Root Analysis" at bounding box center [273, 113] width 134 height 9
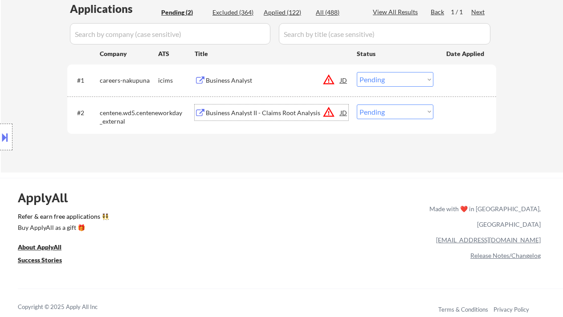
click at [378, 117] on div "#2 centene.wd5.centene_external workday Business Analyst II - Claims Root Analy…" at bounding box center [280, 115] width 420 height 29
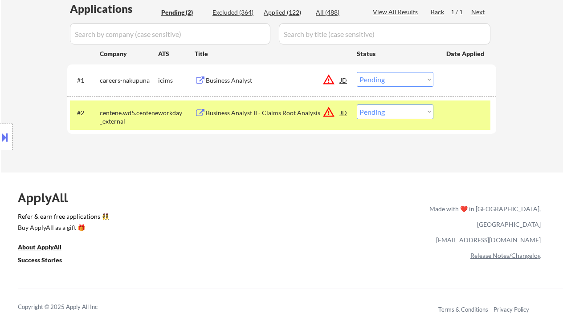
click at [381, 113] on select "Choose an option... Pending Applied Excluded (Questions) Excluded (Expired) Exc…" at bounding box center [395, 112] width 77 height 15
select select ""excluded__location_""
click at [357, 105] on select "Choose an option... Pending Applied Excluded (Questions) Excluded (Expired) Exc…" at bounding box center [395, 112] width 77 height 15
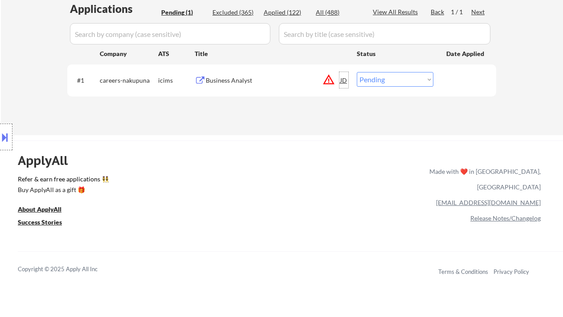
click at [345, 80] on div "JD" at bounding box center [343, 80] width 9 height 16
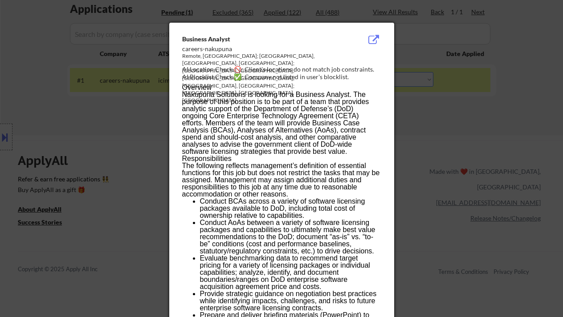
click at [440, 130] on div at bounding box center [281, 158] width 563 height 317
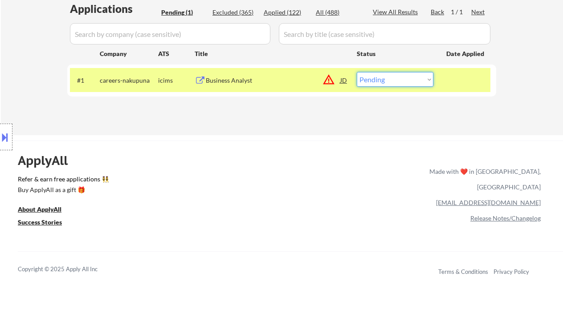
drag, startPoint x: 393, startPoint y: 75, endPoint x: 400, endPoint y: 86, distance: 12.8
click at [393, 75] on select "Choose an option... Pending Applied Excluded (Questions) Excluded (Expired) Exc…" at bounding box center [395, 79] width 77 height 15
select select ""excluded__location_""
click at [357, 72] on select "Choose an option... Pending Applied Excluded (Questions) Excluded (Expired) Exc…" at bounding box center [395, 79] width 77 height 15
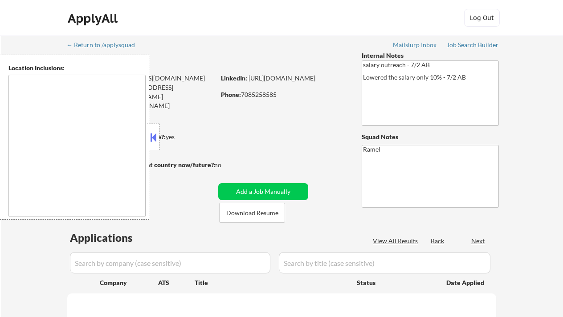
type textarea "[GEOGRAPHIC_DATA], [GEOGRAPHIC_DATA], [GEOGRAPHIC_DATA] [GEOGRAPHIC_DATA], [GEO…"
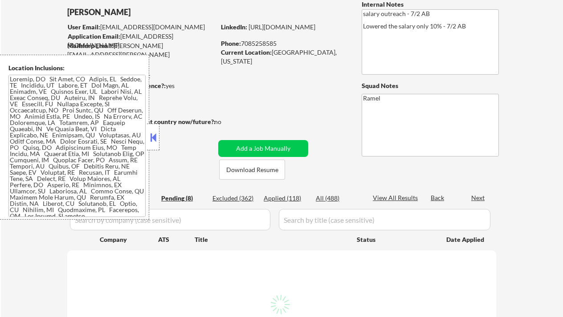
scroll to position [59, 0]
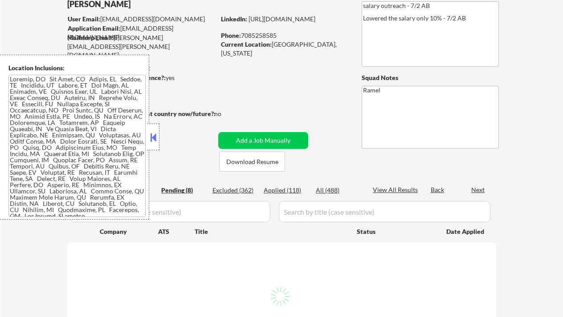
click at [292, 192] on div "Applied (118)" at bounding box center [285, 190] width 45 height 9
select select ""pending""
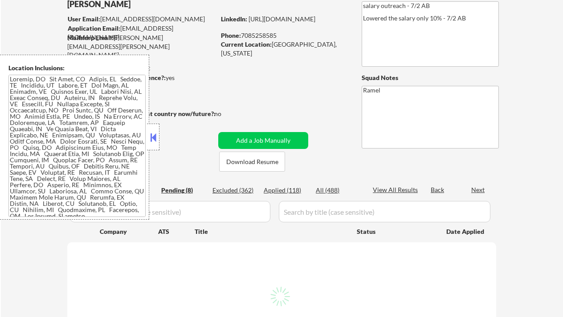
select select ""pending""
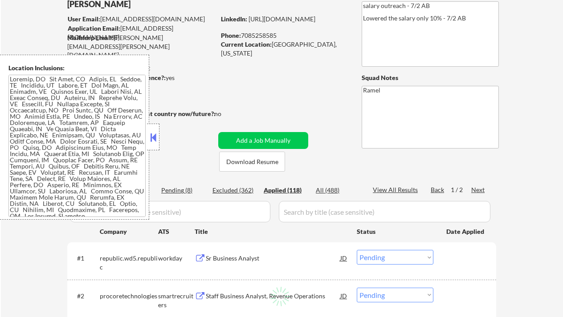
click at [157, 139] on button at bounding box center [153, 137] width 10 height 13
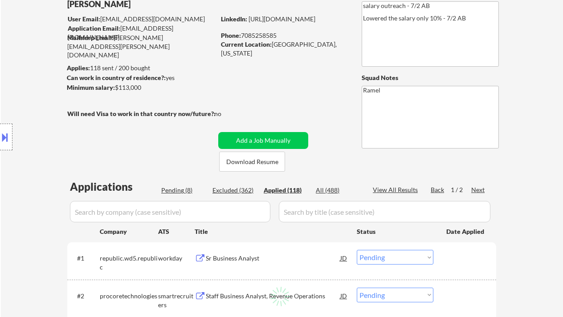
select select ""applied""
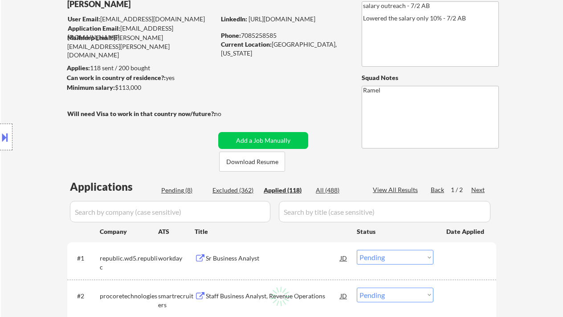
select select ""applied""
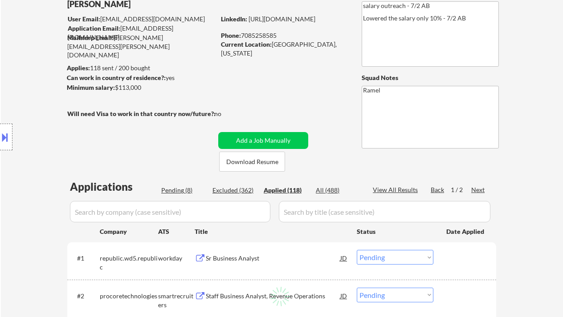
select select ""applied""
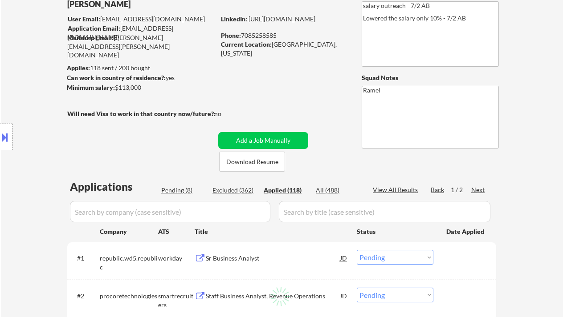
select select ""applied""
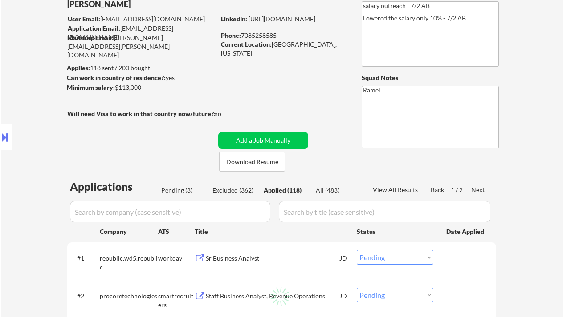
select select ""applied""
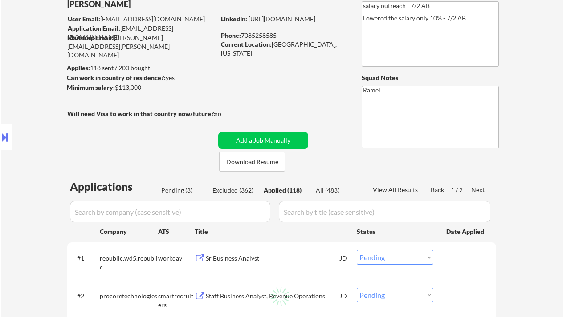
select select ""applied""
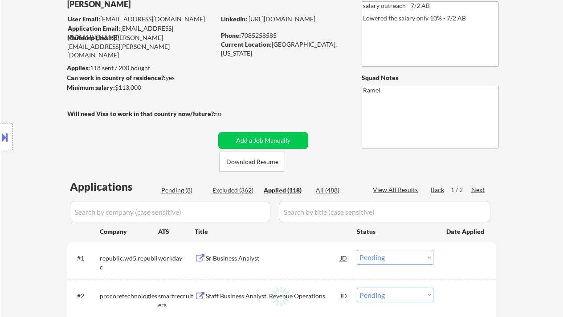
select select ""applied""
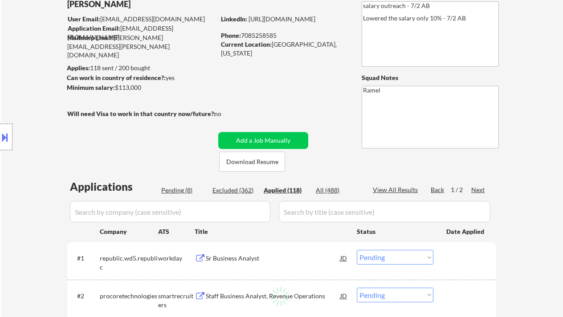
select select ""applied""
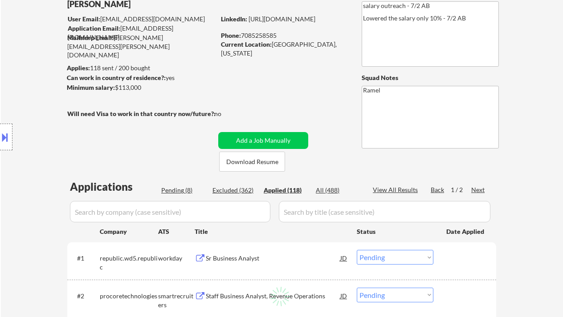
select select ""applied""
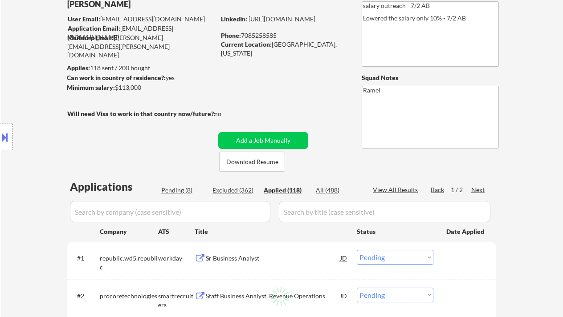
select select ""applied""
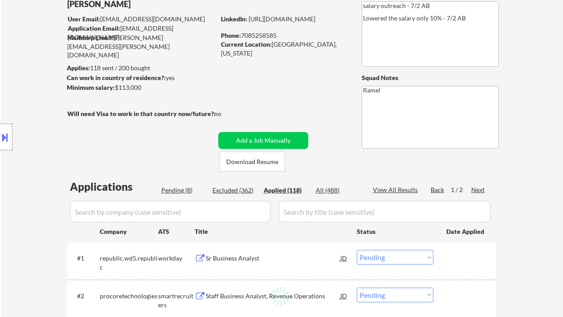
select select ""applied""
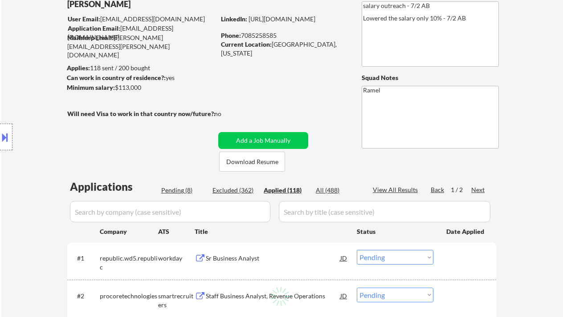
select select ""applied""
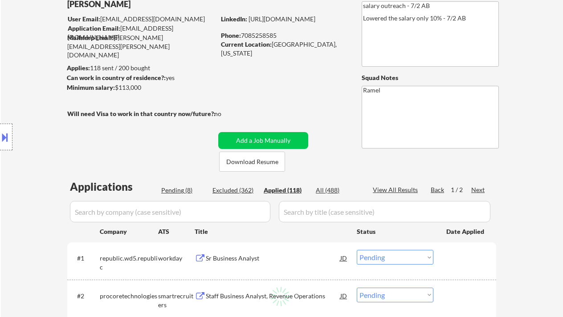
select select ""applied""
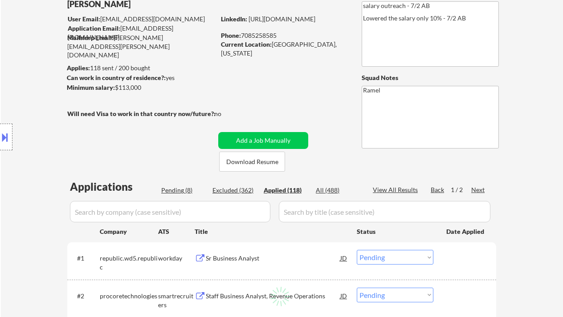
select select ""applied""
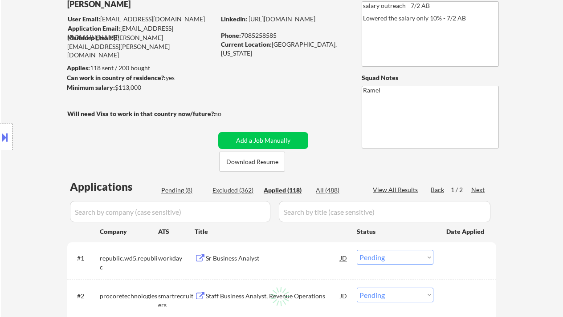
select select ""applied""
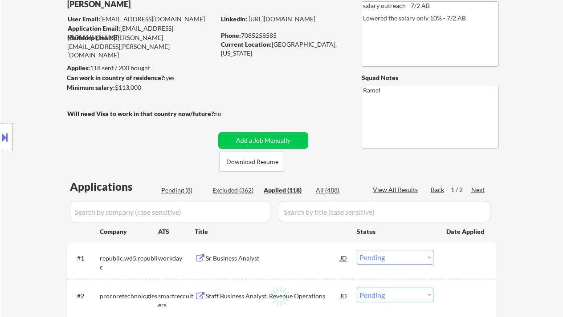
select select ""applied""
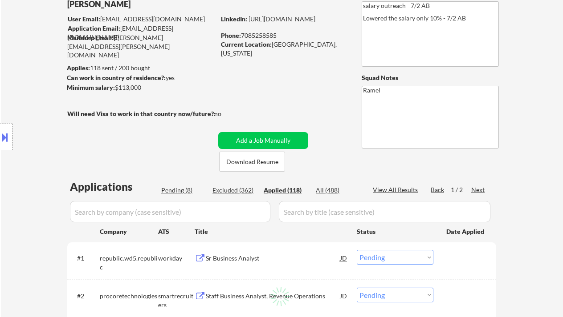
select select ""applied""
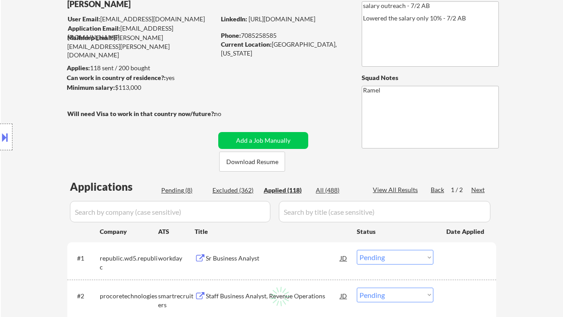
select select ""applied""
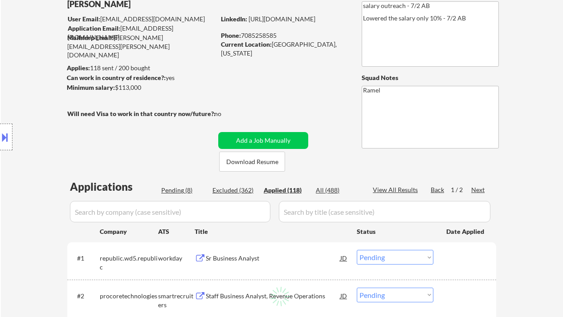
select select ""applied""
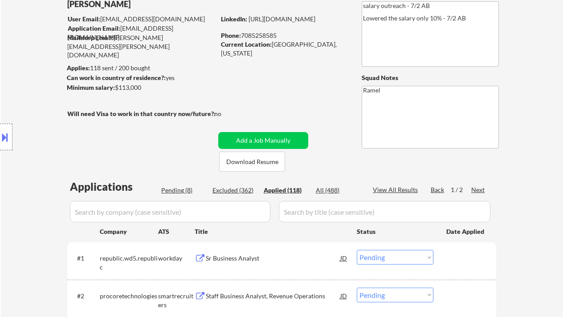
select select ""applied""
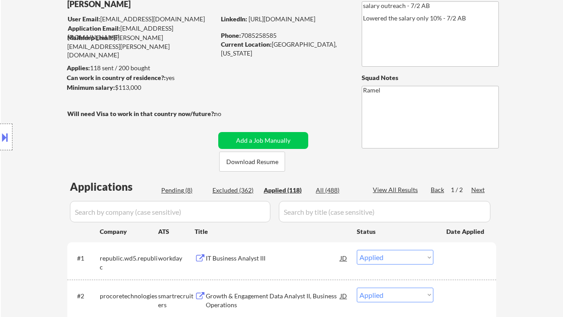
click at [267, 37] on div "Phone: 7085258585" at bounding box center [284, 35] width 126 height 9
copy div "7085258585"
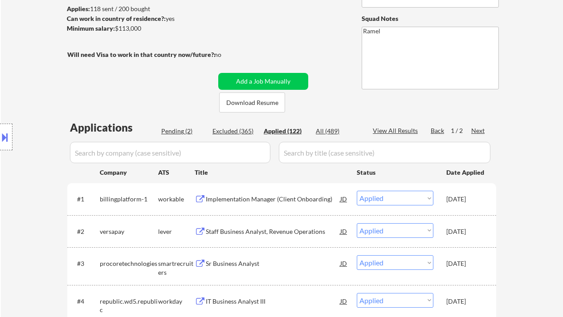
scroll to position [118, 0]
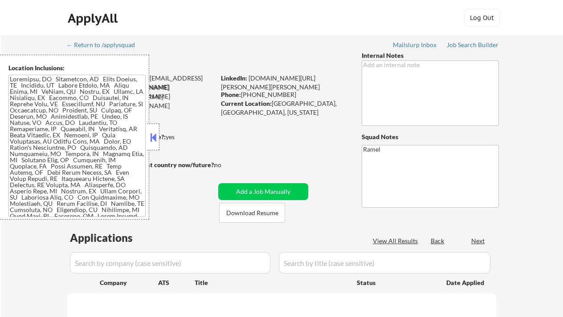
select select ""pending""
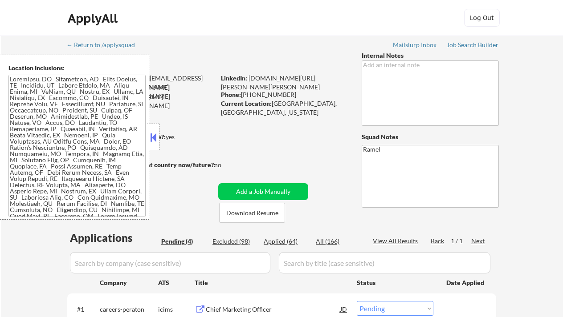
click at [155, 138] on button at bounding box center [153, 137] width 10 height 13
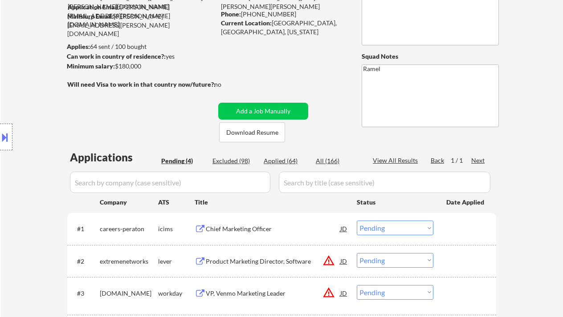
scroll to position [118, 0]
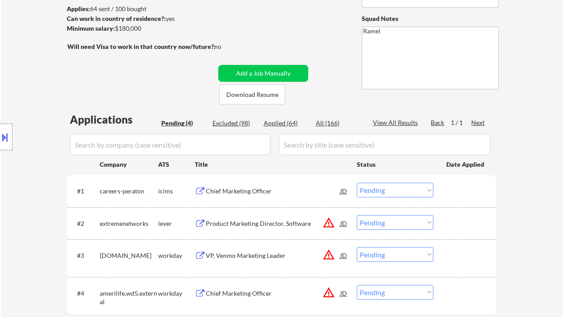
drag, startPoint x: 8, startPoint y: 191, endPoint x: 125, endPoint y: 125, distance: 134.9
click at [8, 191] on div "Location Inclusions:" at bounding box center [79, 137] width 159 height 165
click at [266, 186] on div "Chief Marketing Officer" at bounding box center [273, 191] width 134 height 16
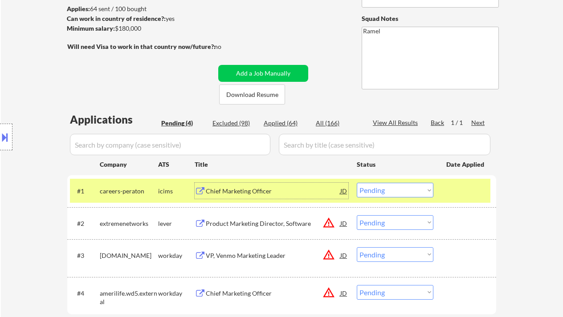
click at [385, 195] on select "Choose an option... Pending Applied Excluded (Questions) Excluded (Expired) Exc…" at bounding box center [395, 190] width 77 height 15
click at [357, 183] on select "Choose an option... Pending Applied Excluded (Questions) Excluded (Expired) Exc…" at bounding box center [395, 190] width 77 height 15
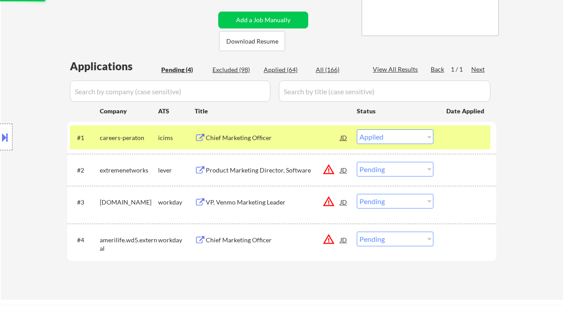
scroll to position [237, 0]
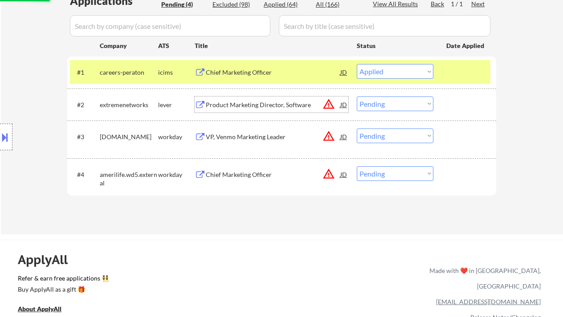
click at [257, 108] on div "Product Marketing Director, Software" at bounding box center [273, 105] width 134 height 9
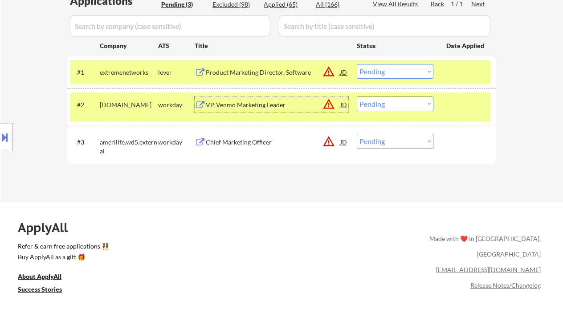
click at [7, 136] on button at bounding box center [5, 137] width 10 height 15
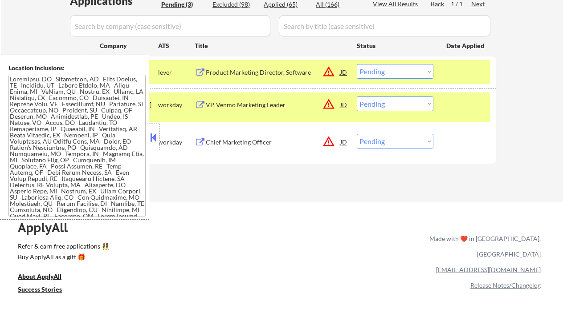
click at [149, 137] on button at bounding box center [153, 137] width 10 height 13
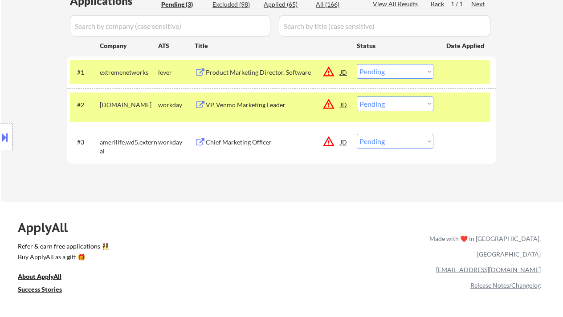
click at [345, 73] on div "JD" at bounding box center [343, 72] width 9 height 16
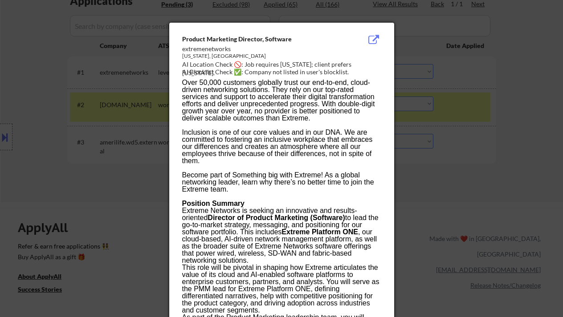
click at [450, 158] on div at bounding box center [281, 158] width 563 height 317
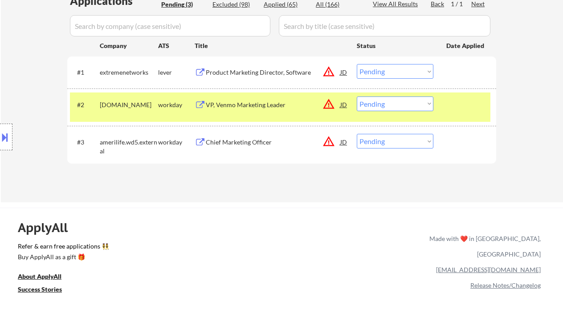
click at [397, 67] on select "Choose an option... Pending Applied Excluded (Questions) Excluded (Expired) Exc…" at bounding box center [395, 71] width 77 height 15
click at [357, 64] on select "Choose an option... Pending Applied Excluded (Questions) Excluded (Expired) Exc…" at bounding box center [395, 71] width 77 height 15
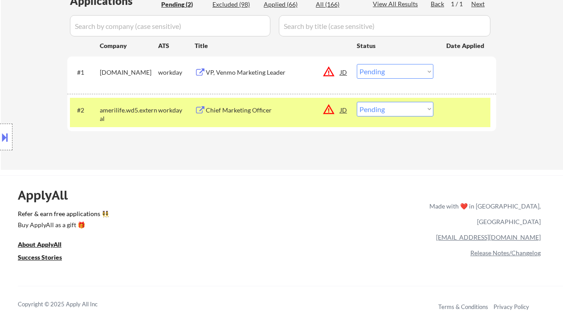
click at [251, 76] on div "VP, Venmo Marketing Leader" at bounding box center [273, 72] width 134 height 9
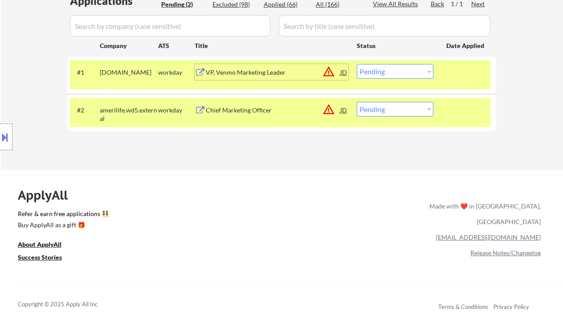
click at [396, 76] on select "Choose an option... Pending Applied Excluded (Questions) Excluded (Expired) Exc…" at bounding box center [395, 71] width 77 height 15
click at [357, 64] on select "Choose an option... Pending Applied Excluded (Questions) Excluded (Expired) Exc…" at bounding box center [395, 71] width 77 height 15
click at [232, 105] on div "Chief Marketing Officer" at bounding box center [273, 110] width 134 height 16
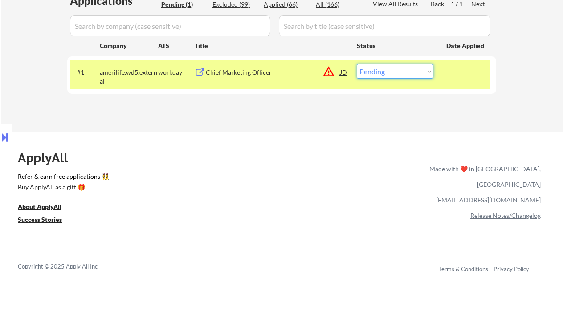
click at [417, 66] on select "Choose an option... Pending Applied Excluded (Questions) Excluded (Expired) Exc…" at bounding box center [395, 71] width 77 height 15
select select ""excluded__bad_match_""
click at [357, 64] on select "Choose an option... Pending Applied Excluded (Questions) Excluded (Expired) Exc…" at bounding box center [395, 71] width 77 height 15
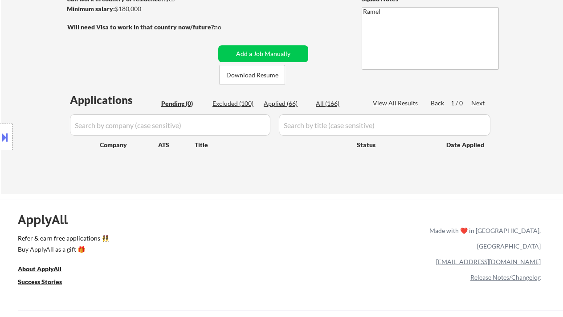
scroll to position [118, 0]
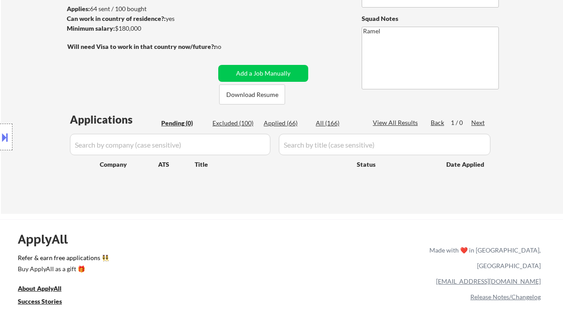
click at [281, 122] on div "Applied (66)" at bounding box center [285, 123] width 45 height 9
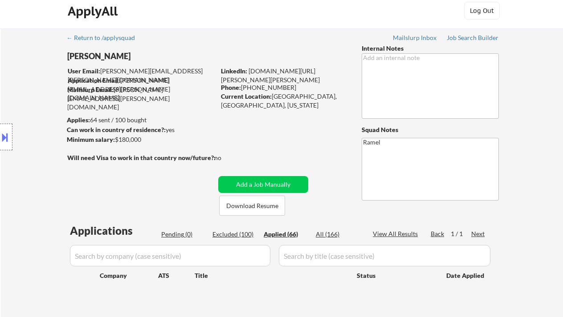
scroll to position [0, 0]
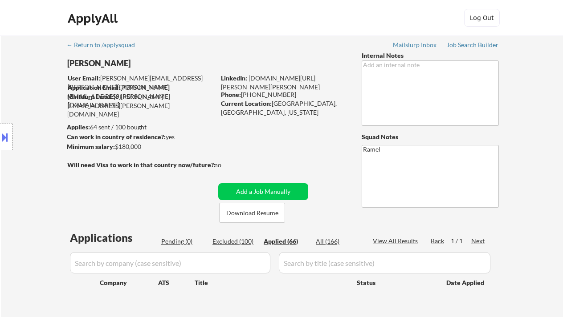
select select ""applied""
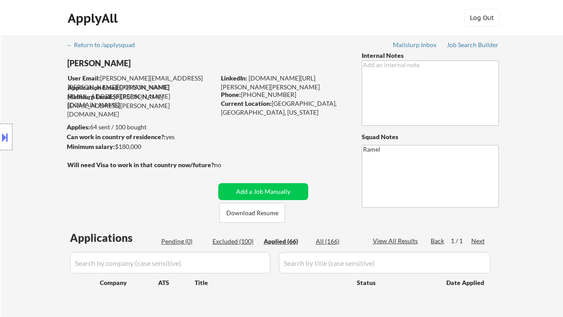
select select ""applied""
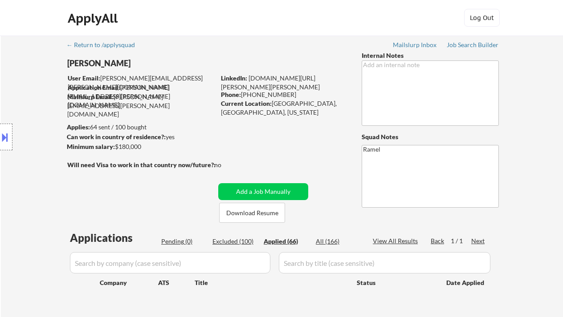
select select ""applied""
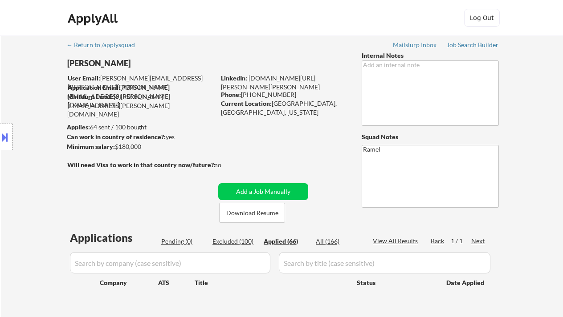
select select ""applied""
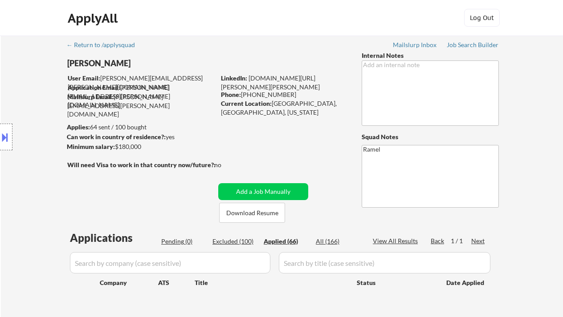
select select ""applied""
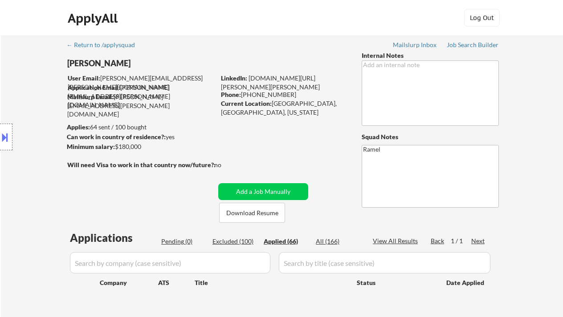
select select ""applied""
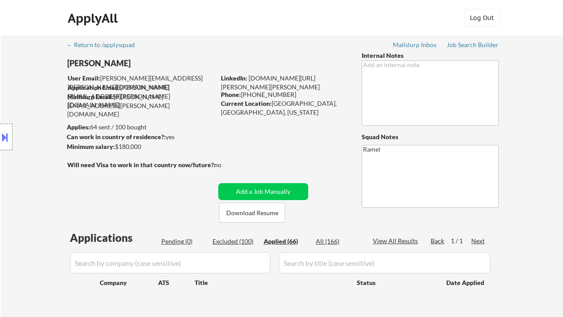
select select ""applied""
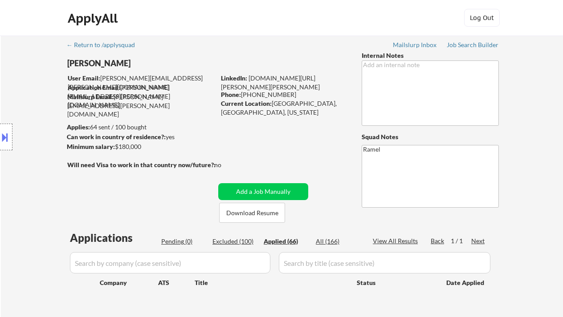
select select ""applied""
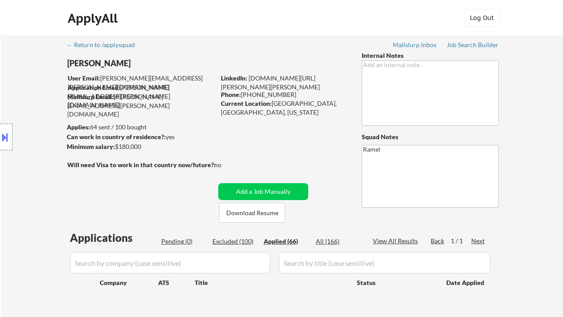
select select ""applied""
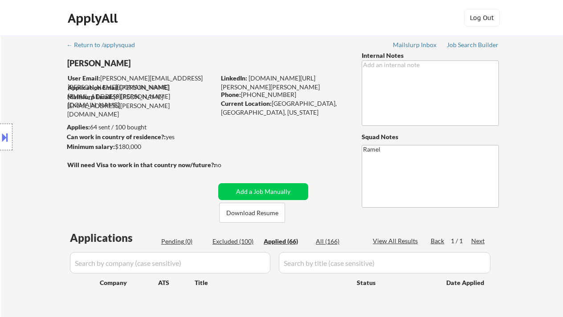
select select ""applied""
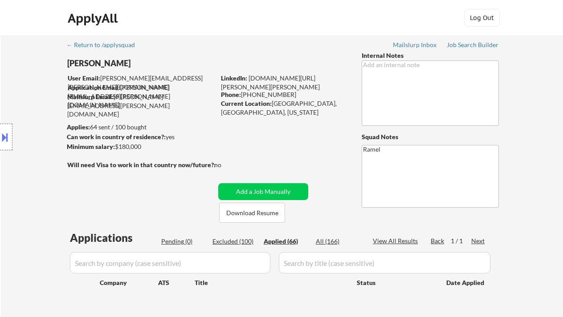
select select ""applied""
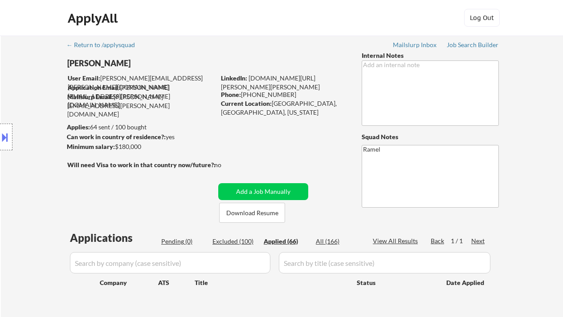
select select ""applied""
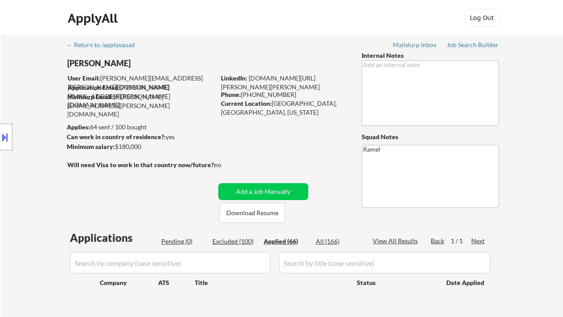
select select ""applied""
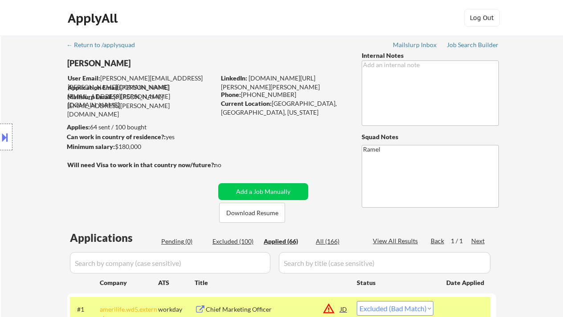
select select ""applied""
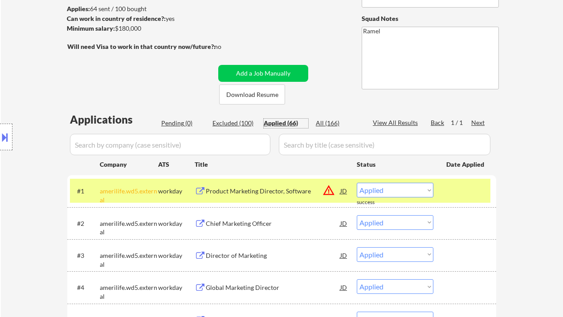
scroll to position [178, 0]
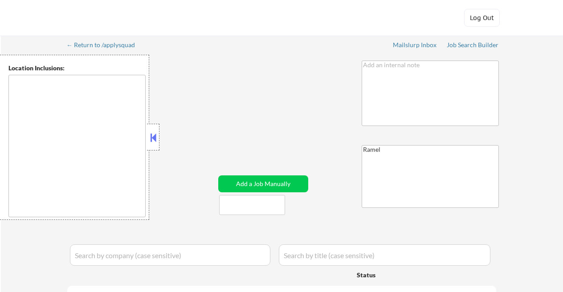
type textarea "[GEOGRAPHIC_DATA], [GEOGRAPHIC_DATA] [GEOGRAPHIC_DATA], [GEOGRAPHIC_DATA], [GEO…"
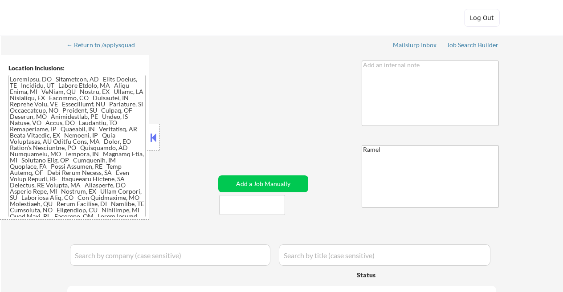
select select ""pending""
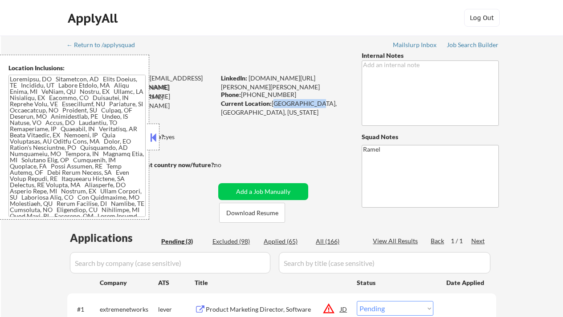
drag, startPoint x: 273, startPoint y: 101, endPoint x: 306, endPoint y: 105, distance: 32.7
click at [307, 105] on div "Current Location: [GEOGRAPHIC_DATA], [GEOGRAPHIC_DATA], [US_STATE]" at bounding box center [284, 107] width 126 height 17
copy div "[GEOGRAPHIC_DATA], [GEOGRAPHIC_DATA]"
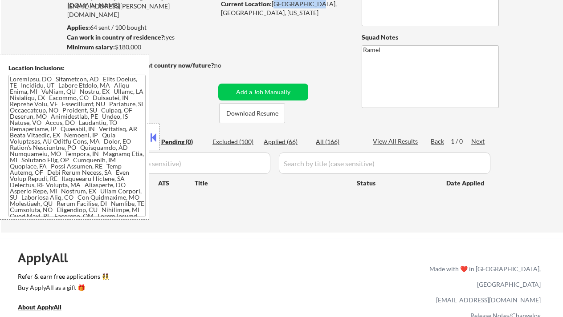
scroll to position [118, 0]
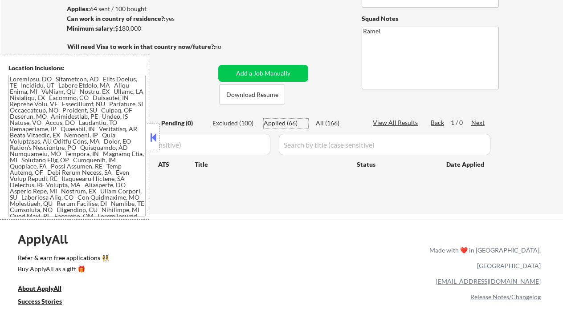
click at [288, 122] on div "Applied (66)" at bounding box center [285, 123] width 45 height 9
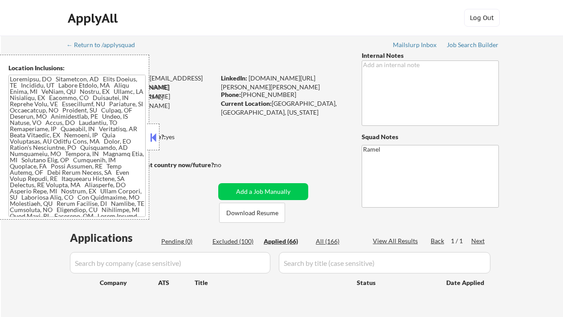
click at [5, 43] on div "← Return to /applysquad Mailslurp Inbox Job Search Builder [PERSON_NAME] User E…" at bounding box center [282, 184] width 562 height 297
select select ""applied""
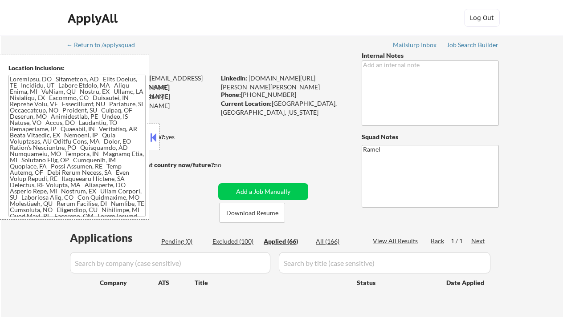
select select ""applied""
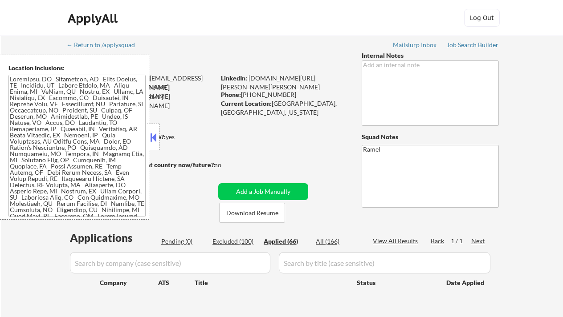
select select ""applied""
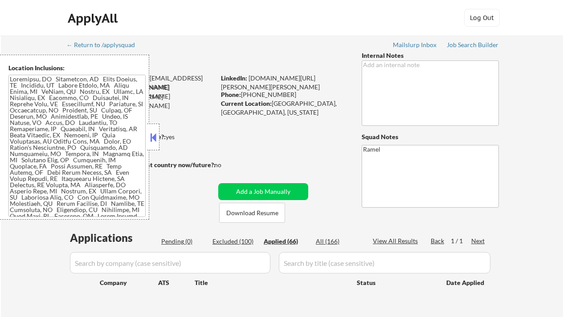
select select ""applied""
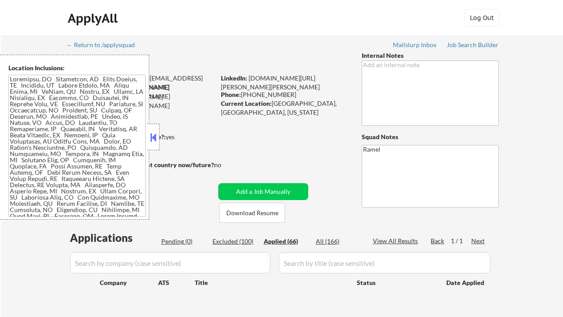
select select ""applied""
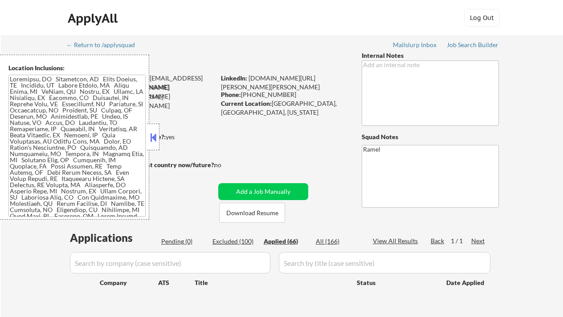
select select ""applied""
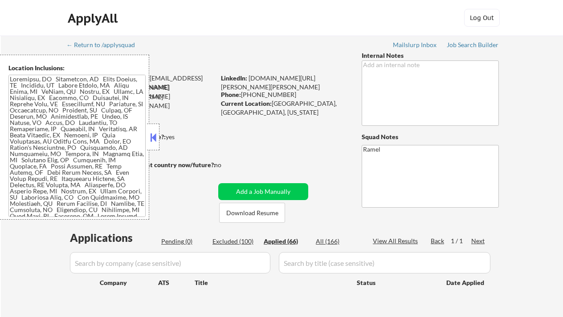
select select ""applied""
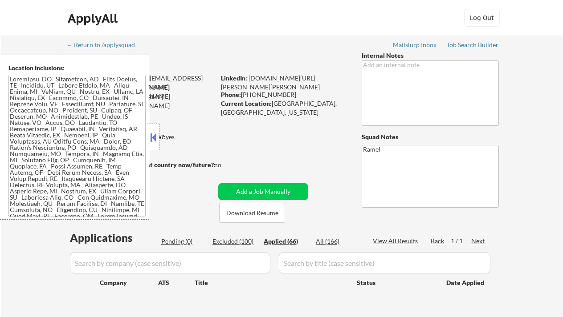
select select ""applied""
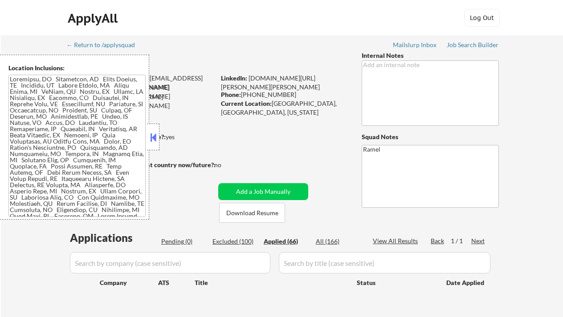
select select ""applied""
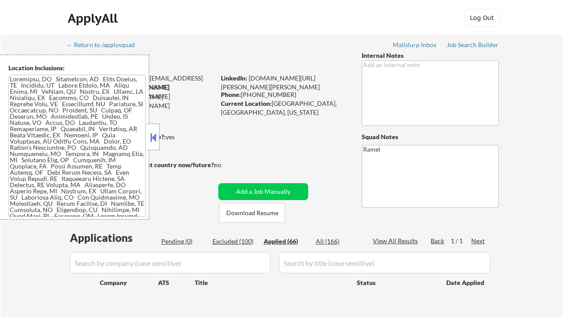
select select ""applied""
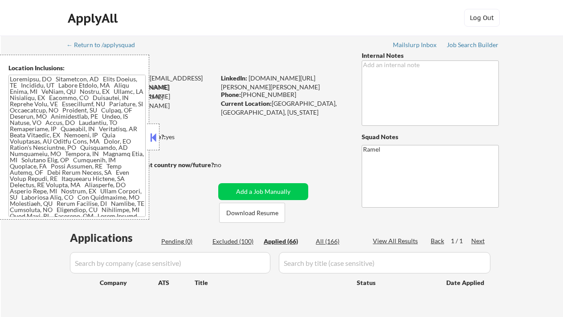
select select ""applied""
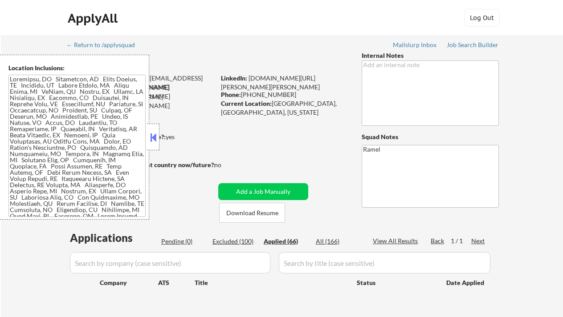
select select ""applied""
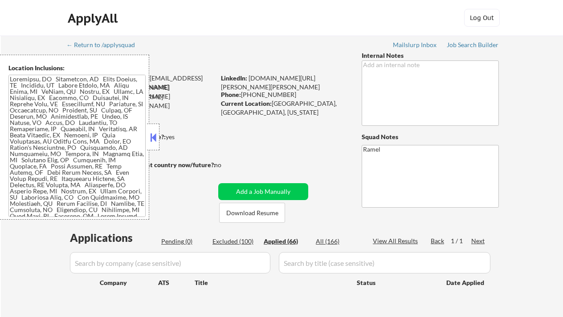
select select ""applied""
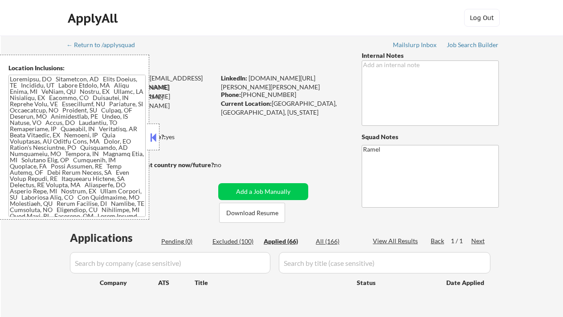
select select ""applied""
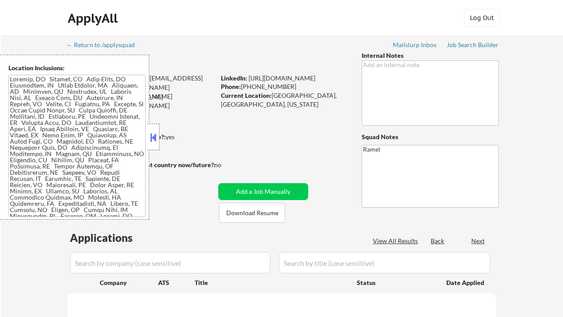
select select ""pending""
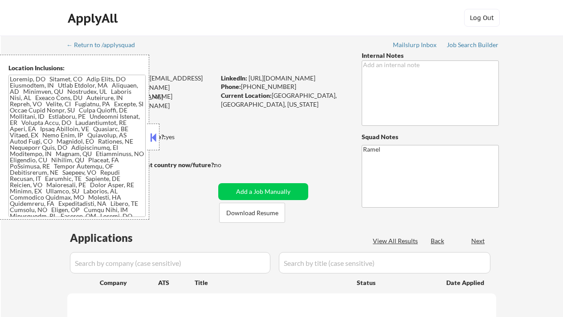
select select ""pending""
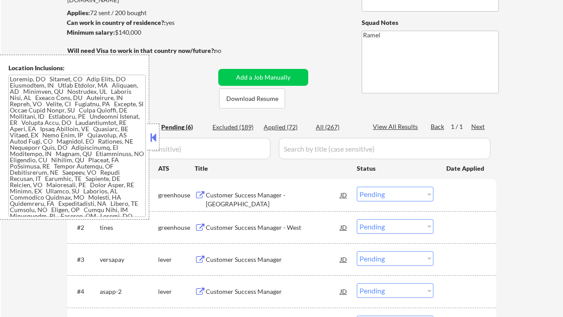
scroll to position [118, 0]
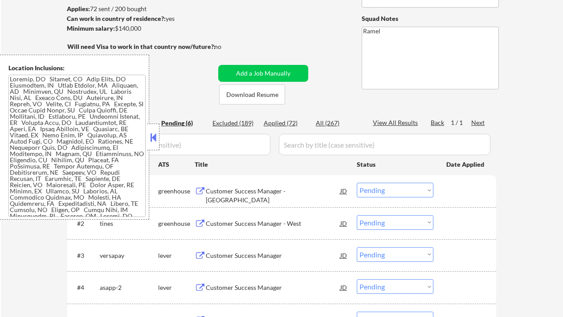
click at [155, 139] on button at bounding box center [153, 137] width 10 height 13
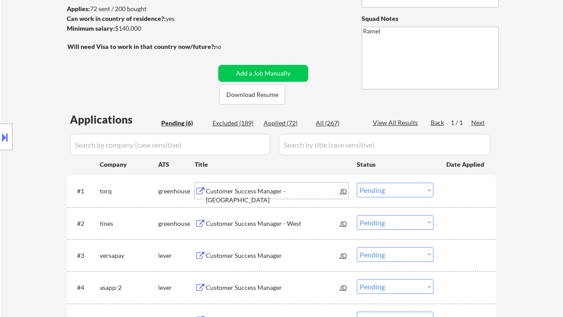
click at [259, 190] on div "Customer Success Manager - [GEOGRAPHIC_DATA]" at bounding box center [273, 195] width 134 height 17
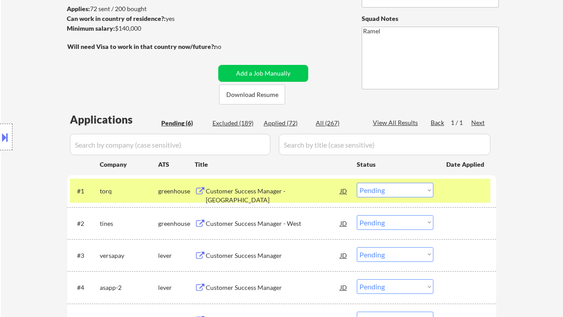
click at [9, 138] on button at bounding box center [5, 137] width 10 height 15
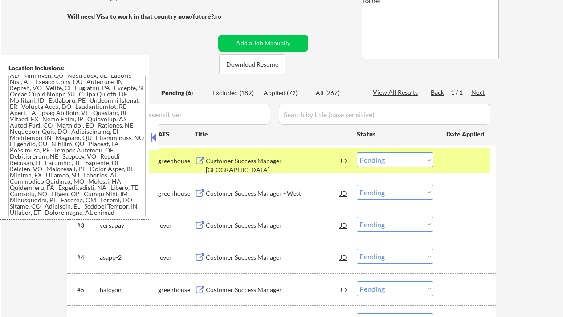
scroll to position [59, 0]
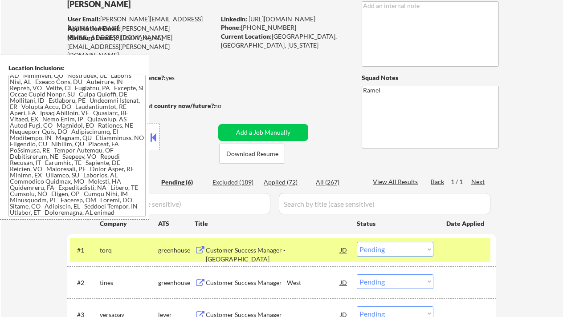
click at [347, 249] on div "JD" at bounding box center [343, 250] width 9 height 16
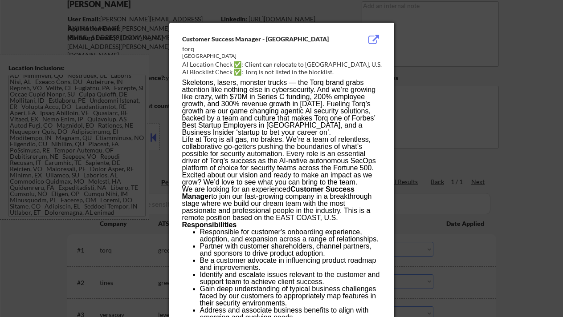
click at [519, 240] on div at bounding box center [281, 158] width 563 height 317
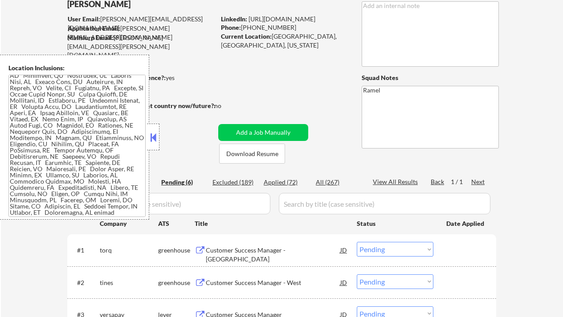
click at [153, 137] on button at bounding box center [153, 137] width 10 height 13
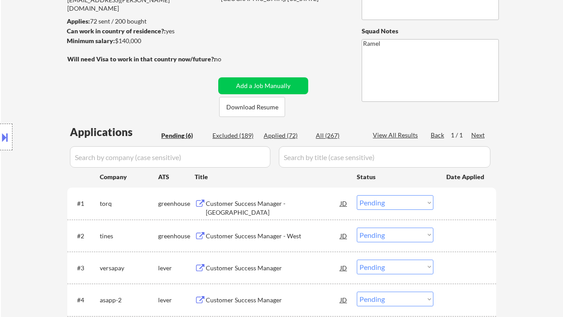
scroll to position [118, 0]
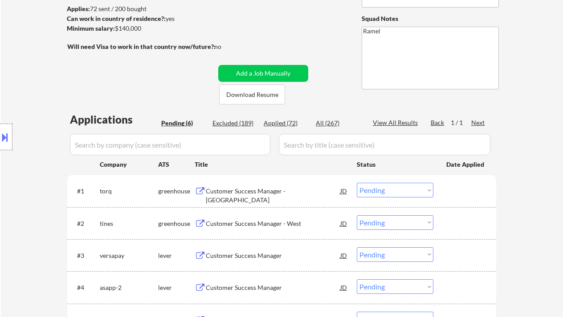
click at [255, 221] on div "Customer Success Manager - West" at bounding box center [273, 223] width 134 height 9
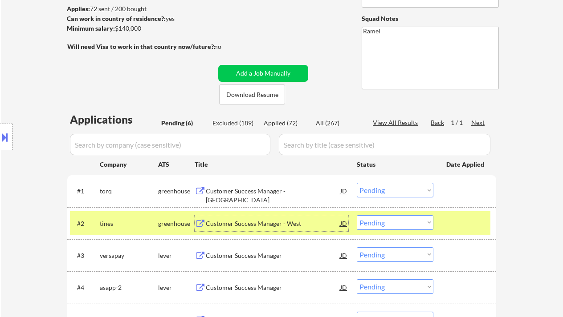
click at [381, 224] on select "Choose an option... Pending Applied Excluded (Questions) Excluded (Expired) Exc…" at bounding box center [395, 222] width 77 height 15
click at [357, 215] on select "Choose an option... Pending Applied Excluded (Questions) Excluded (Expired) Exc…" at bounding box center [395, 222] width 77 height 15
click at [247, 227] on div "Customer Success Manager" at bounding box center [273, 223] width 134 height 9
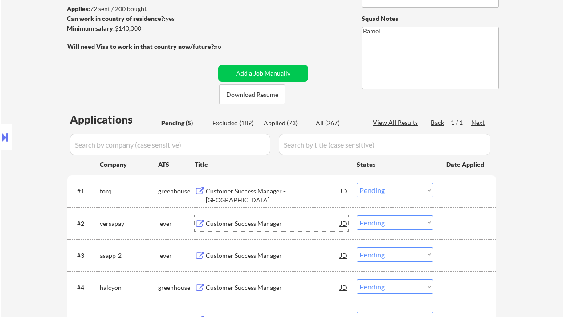
click at [389, 223] on select "Choose an option... Pending Applied Excluded (Questions) Excluded (Expired) Exc…" at bounding box center [395, 222] width 77 height 15
click at [357, 215] on select "Choose an option... Pending Applied Excluded (Questions) Excluded (Expired) Exc…" at bounding box center [395, 222] width 77 height 15
click at [267, 256] on div "Customer Success Manager" at bounding box center [273, 255] width 134 height 9
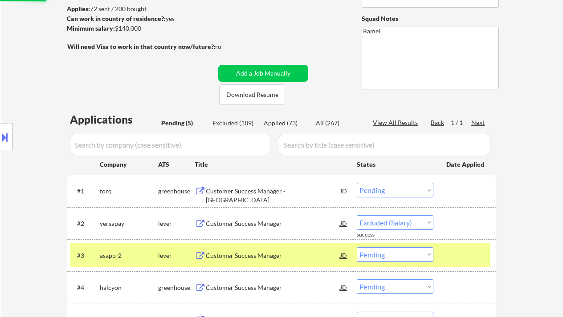
select select ""pending""
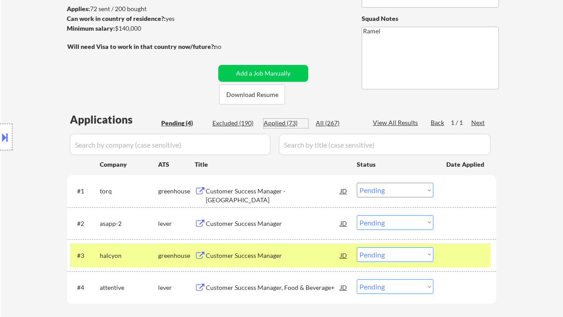
click at [284, 123] on div "Applied (73)" at bounding box center [285, 123] width 45 height 9
click at [293, 123] on div "Applied (73)" at bounding box center [285, 123] width 45 height 9
select select ""applied""
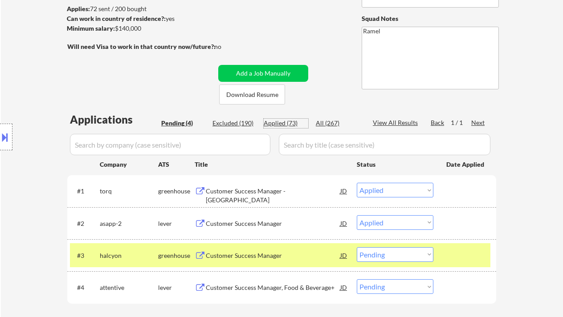
select select ""applied""
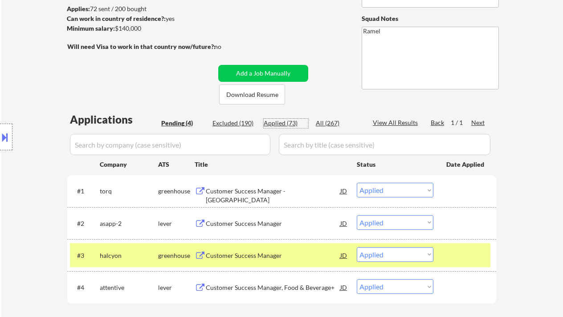
select select ""applied""
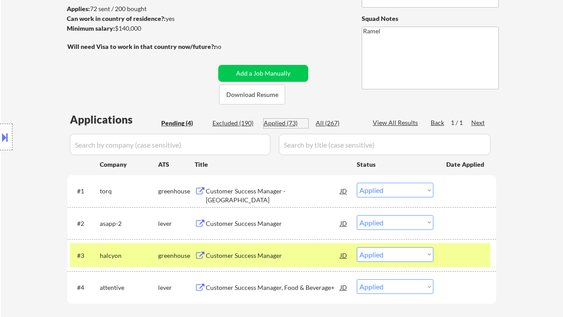
select select ""applied""
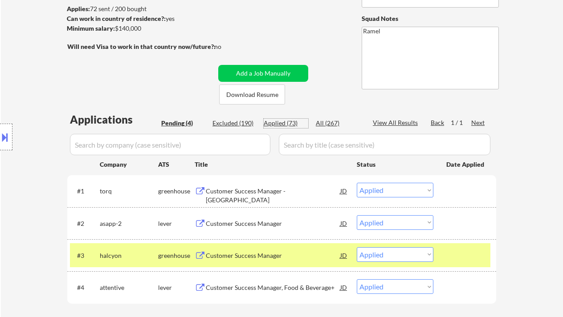
select select ""applied""
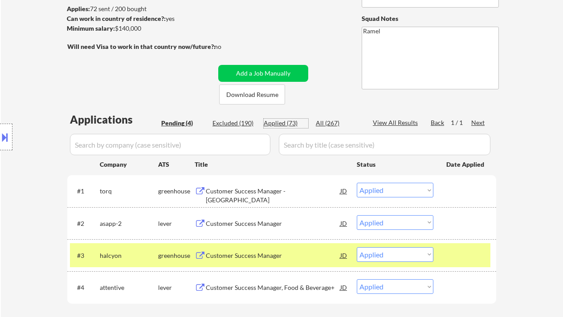
select select ""applied""
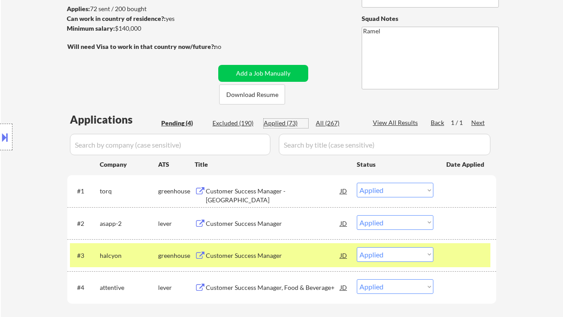
select select ""applied""
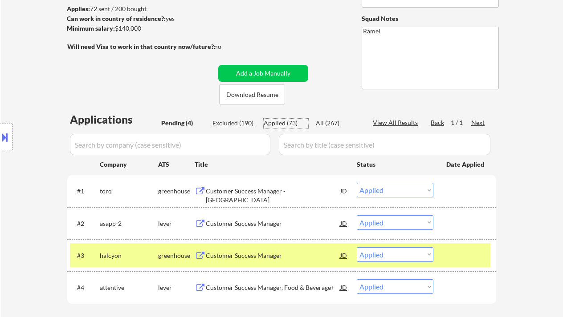
select select ""applied""
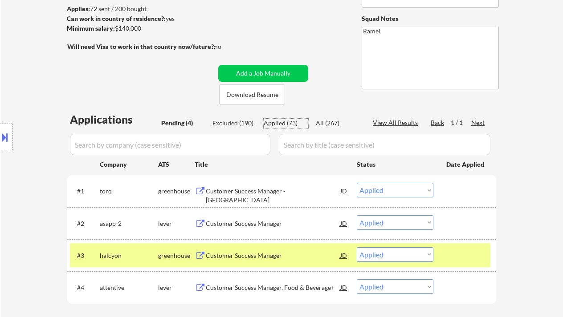
select select ""applied""
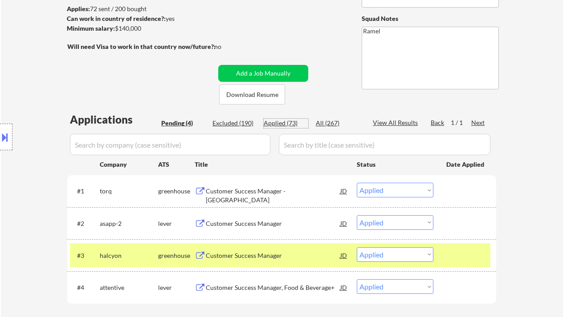
select select ""applied""
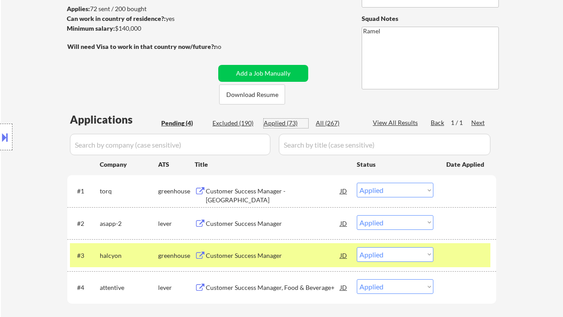
select select ""applied""
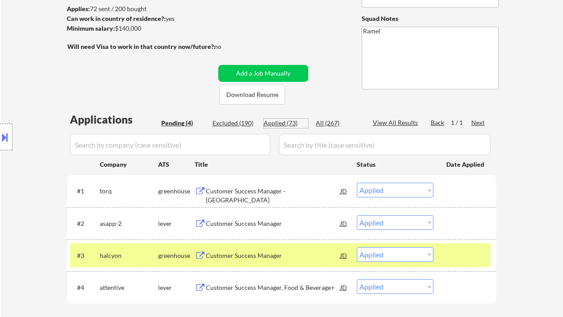
select select ""applied""
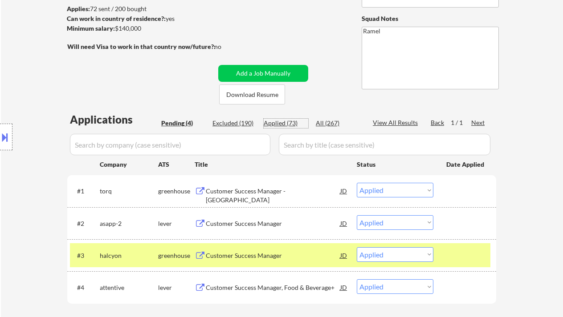
select select ""applied""
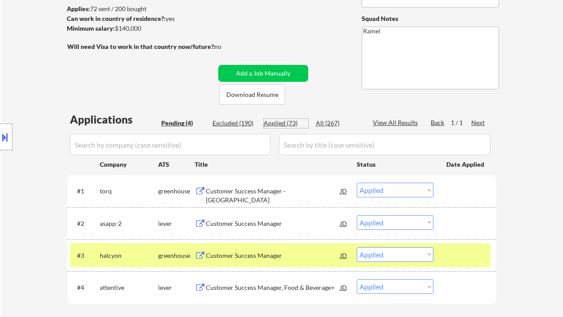
select select ""applied""
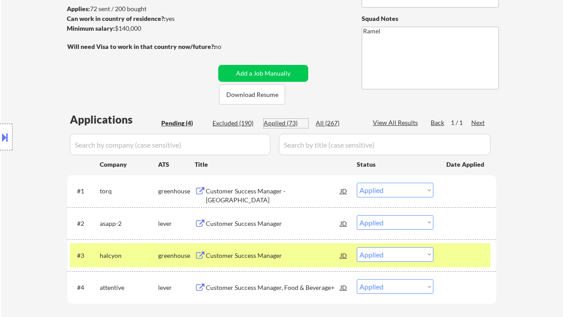
select select ""applied""
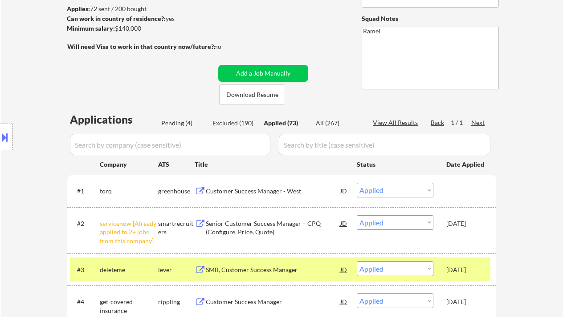
click at [404, 190] on select "Choose an option... Pending Applied Excluded (Questions) Excluded (Expired) Exc…" at bounding box center [395, 190] width 77 height 15
click at [357, 183] on select "Choose an option... Pending Applied Excluded (Questions) Excluded (Expired) Exc…" at bounding box center [395, 190] width 77 height 15
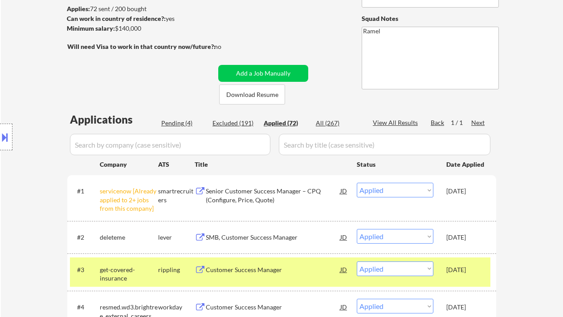
click at [178, 121] on div "Pending (4)" at bounding box center [183, 123] width 45 height 9
select select ""pending""
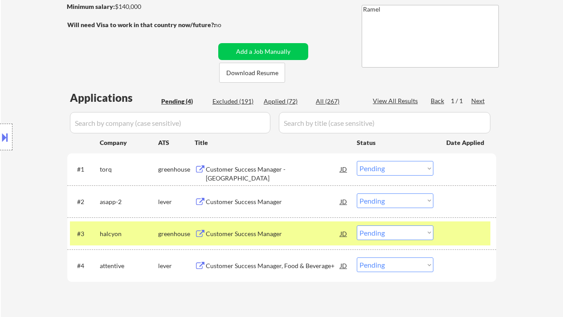
scroll to position [178, 0]
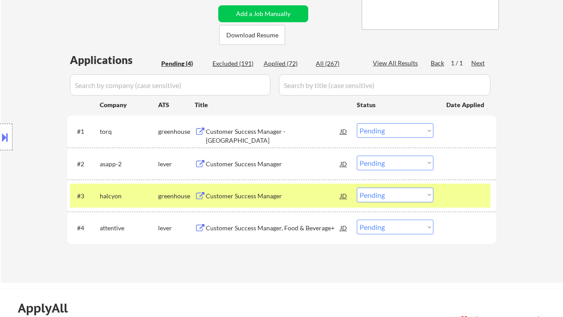
click at [399, 162] on select "Choose an option... Pending Applied Excluded (Questions) Excluded (Expired) Exc…" at bounding box center [395, 163] width 77 height 15
click at [357, 156] on select "Choose an option... Pending Applied Excluded (Questions) Excluded (Expired) Exc…" at bounding box center [395, 163] width 77 height 15
click at [257, 195] on div "Customer Success Manager" at bounding box center [273, 196] width 134 height 9
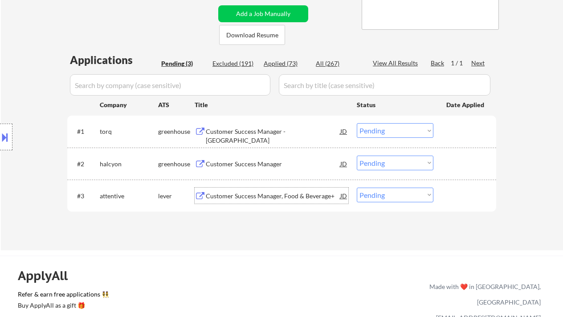
drag, startPoint x: 385, startPoint y: 159, endPoint x: 391, endPoint y: 167, distance: 9.5
click at [385, 159] on select "Choose an option... Pending Applied Excluded (Questions) Excluded (Expired) Exc…" at bounding box center [395, 163] width 77 height 15
click at [357, 156] on select "Choose an option... Pending Applied Excluded (Questions) Excluded (Expired) Exc…" at bounding box center [395, 163] width 77 height 15
click at [287, 197] on div "Customer Success Manager, Food & Beverage+" at bounding box center [273, 196] width 134 height 9
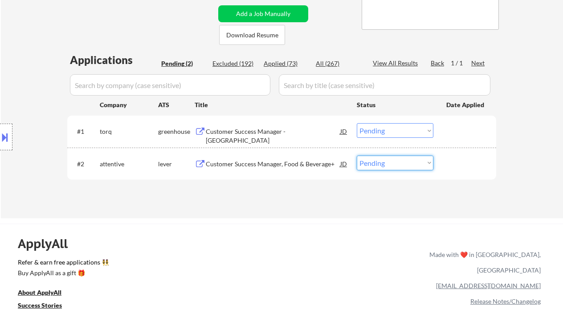
drag, startPoint x: 385, startPoint y: 167, endPoint x: 389, endPoint y: 170, distance: 4.6
click at [385, 167] on select "Choose an option... Pending Applied Excluded (Questions) Excluded (Expired) Exc…" at bounding box center [395, 163] width 77 height 15
select select ""excluded__salary_""
click at [357, 156] on select "Choose an option... Pending Applied Excluded (Questions) Excluded (Expired) Exc…" at bounding box center [395, 163] width 77 height 15
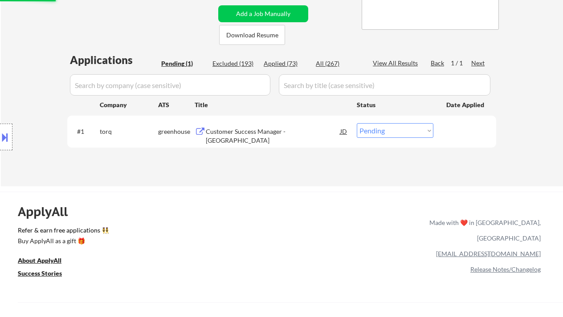
click at [266, 131] on div "Customer Success Manager - East Coast" at bounding box center [273, 135] width 134 height 17
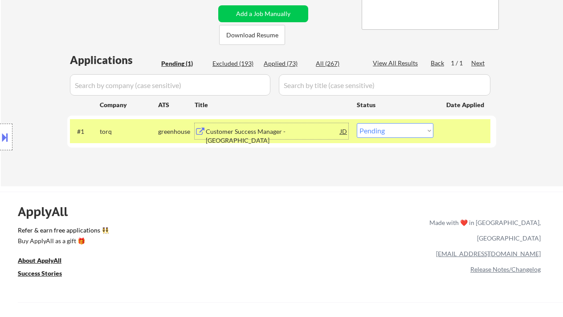
click at [373, 131] on select "Choose an option... Pending Applied Excluded (Questions) Excluded (Expired) Exc…" at bounding box center [395, 130] width 77 height 15
click at [357, 123] on select "Choose an option... Pending Applied Excluded (Questions) Excluded (Expired) Exc…" at bounding box center [395, 130] width 77 height 15
click at [241, 65] on div "Excluded (193)" at bounding box center [234, 63] width 45 height 9
select select ""excluded__salary_""
select select ""excluded__location_""
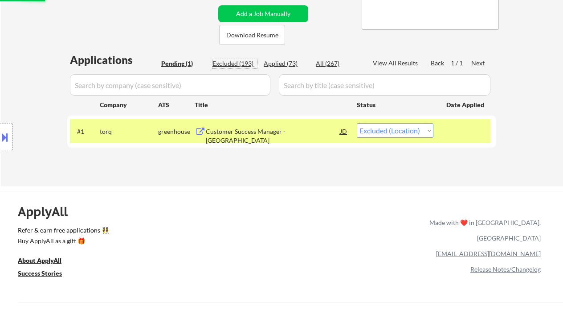
select select ""excluded""
select select ""excluded__expired_""
select select ""excluded__bad_match_""
select select ""excluded__salary_""
select select ""excluded""
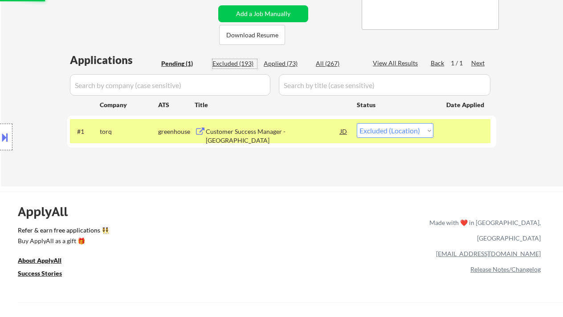
select select ""excluded__salary_""
select select ""excluded__location_""
select select ""excluded__bad_match_""
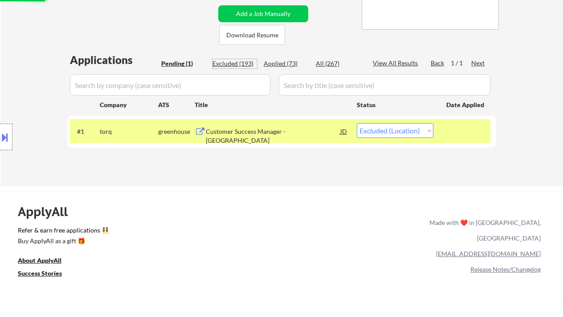
select select ""excluded""
select select ""excluded__bad_match_""
select select ""excluded__expired_""
select select ""excluded__salary_""
select select ""excluded""
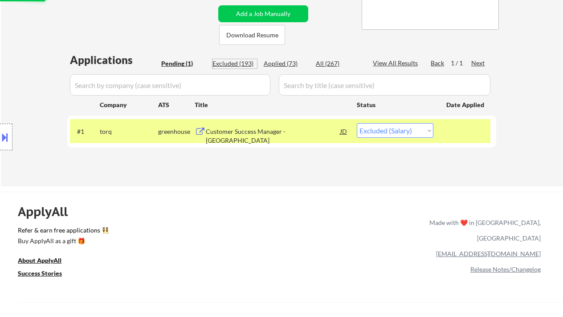
select select ""excluded__location_""
select select ""excluded__expired_""
select select ""excluded""
select select ""excluded__salary_""
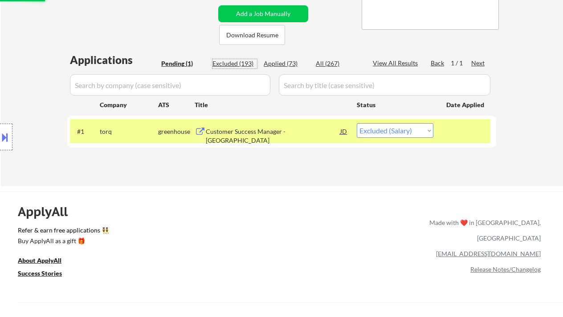
select select ""excluded__expired_""
select select ""excluded""
select select ""excluded__salary_""
select select ""excluded__expired_""
select select ""excluded__salary_""
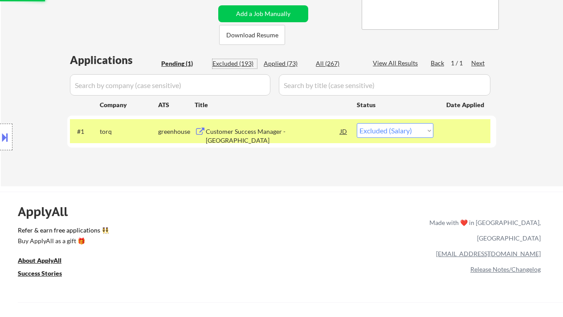
select select ""excluded__salary_""
select select ""excluded""
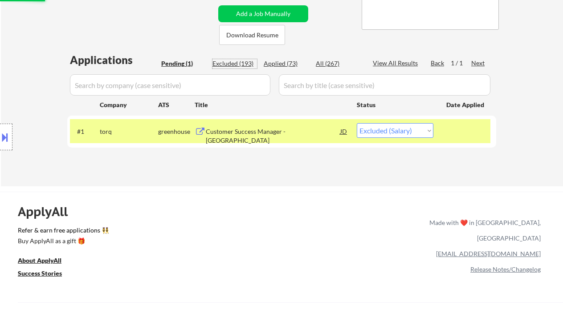
select select ""excluded__location_""
select select ""excluded__salary_""
select select ""excluded__bad_match_""
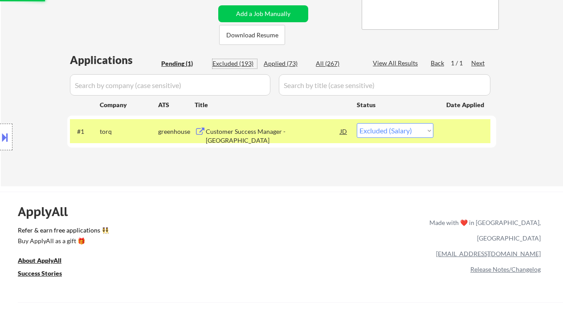
select select ""excluded__location_""
select select ""excluded""
select select ""excluded__salary_""
select select ""excluded__expired_""
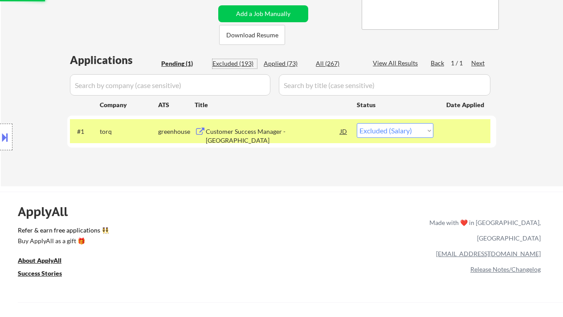
select select ""excluded__bad_match_""
select select ""excluded__location_""
select select ""excluded""
select select ""excluded__salary_""
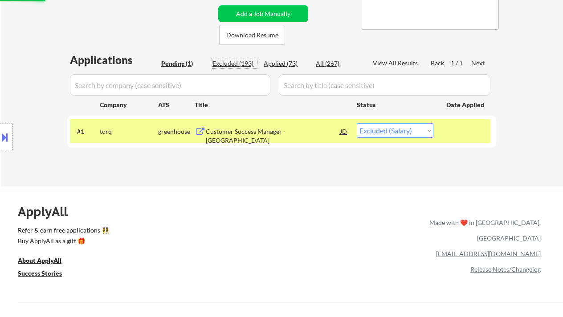
select select ""excluded""
select select ""excluded__other_""
select select ""excluded__salary_""
select select ""excluded__bad_match_""
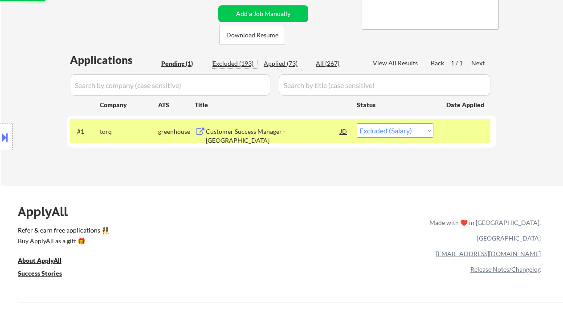
select select ""excluded""
select select ""excluded__location_""
select select ""excluded__salary_""
select select ""excluded__expired_""
select select ""excluded__salary_""
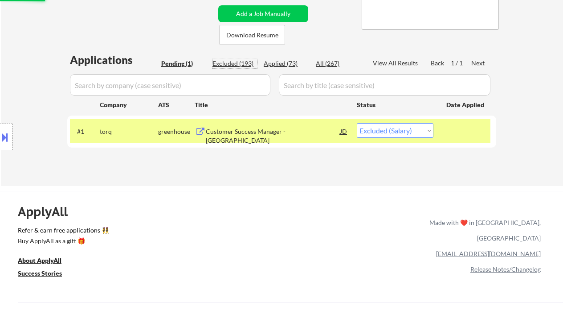
select select ""excluded""
select select ""excluded__expired_""
select select ""excluded__salary_""
select select ""excluded__location_""
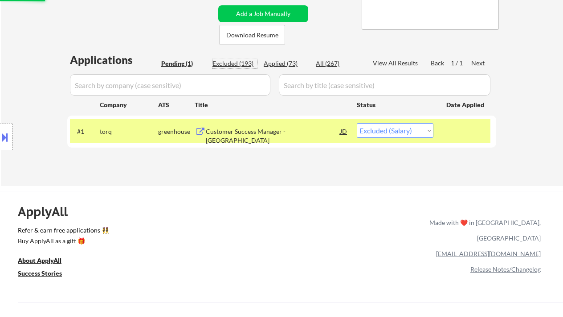
select select ""excluded__salary_""
select select ""excluded__bad_match_""
select select ""excluded__salary_""
select select ""excluded__expired_""
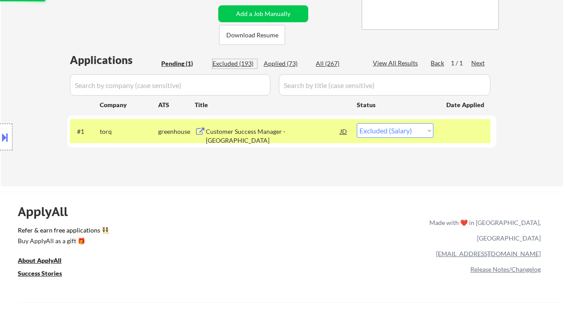
select select ""excluded__bad_match_""
select select ""excluded""
select select ""excluded__salary_""
select select ""excluded""
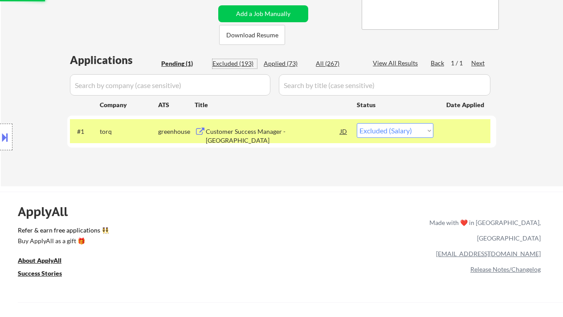
select select ""excluded""
select select ""excluded__expired_""
select select ""excluded__location_""
select select ""excluded__expired_""
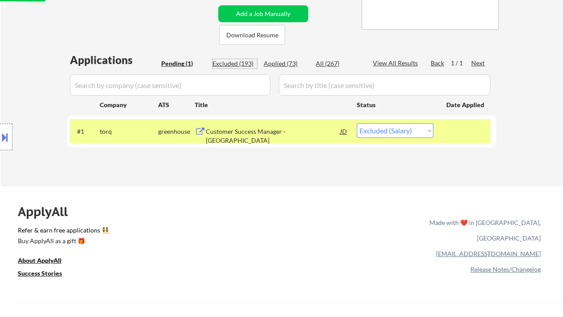
select select ""excluded__salary_""
select select ""excluded__expired_""
select select ""excluded__location_""
select select ""excluded__salary_""
select select ""excluded__location_""
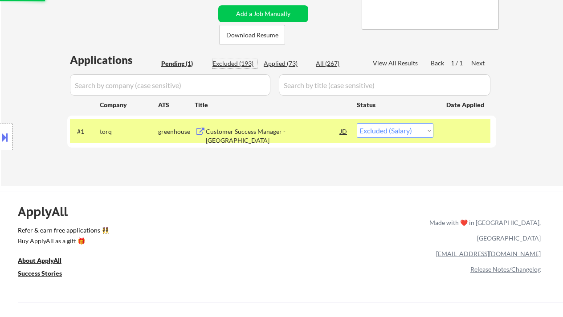
select select ""excluded__salary_""
select select ""excluded__expired_""
select select ""excluded__bad_match_""
select select ""excluded""
select select ""excluded__salary_""
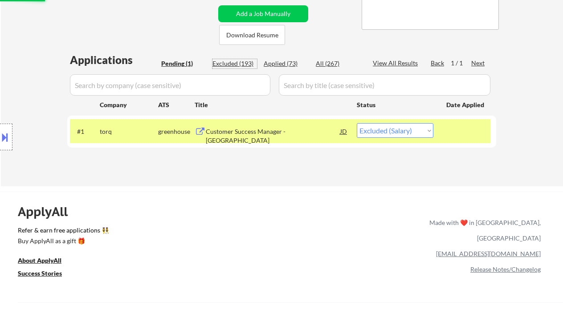
select select ""excluded__salary_""
select select ""excluded__bad_match_""
select select ""excluded__salary_""
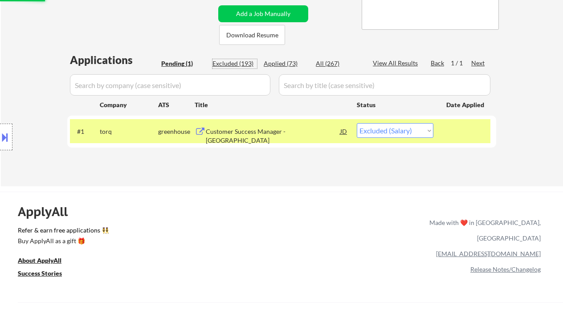
select select ""excluded""
select select ""excluded__salary_""
select select ""excluded__expired_""
select select ""excluded__salary_""
select select ""excluded__expired_""
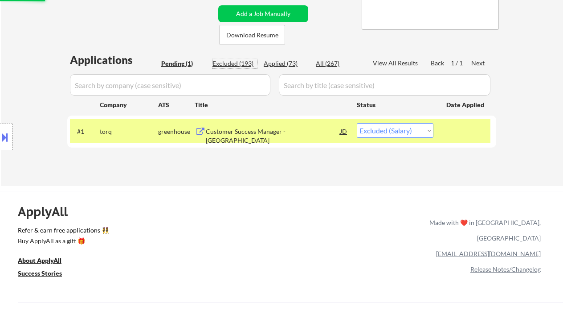
select select ""excluded__location_""
select select ""excluded__salary_""
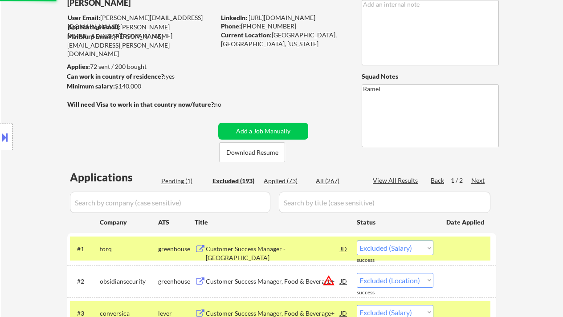
scroll to position [237, 0]
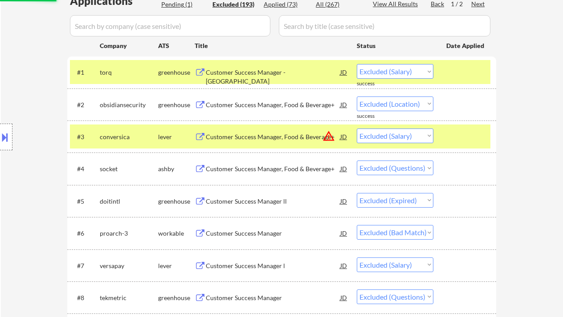
select select ""excluded__location_""
select select ""excluded__salary_""
select select ""excluded""
select select ""excluded__expired_""
select select ""excluded__bad_match_""
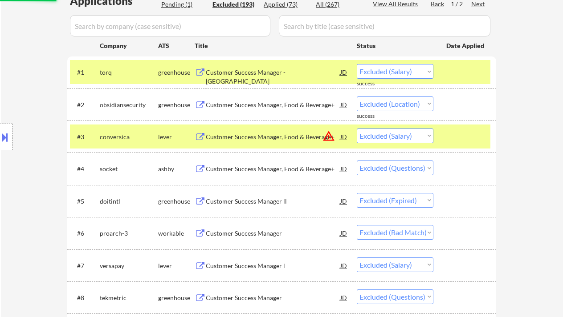
select select ""excluded__salary_""
select select ""excluded""
select select ""excluded__salary_""
select select ""excluded__location_""
select select ""excluded__bad_match_""
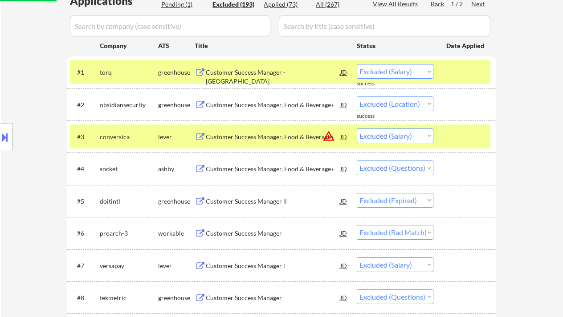
select select ""excluded""
select select ""excluded__bad_match_""
select select ""excluded__expired_""
select select ""excluded__salary_""
select select ""excluded""
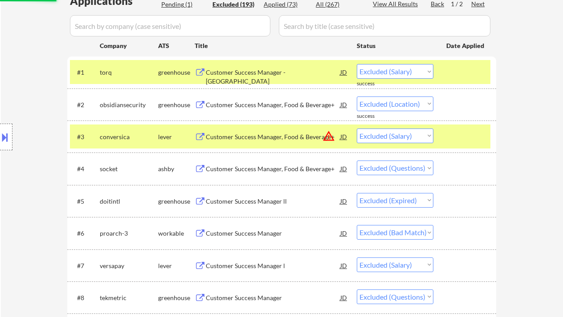
select select ""excluded__location_""
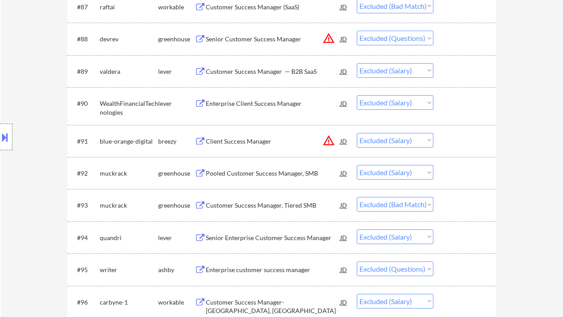
scroll to position [3264, 0]
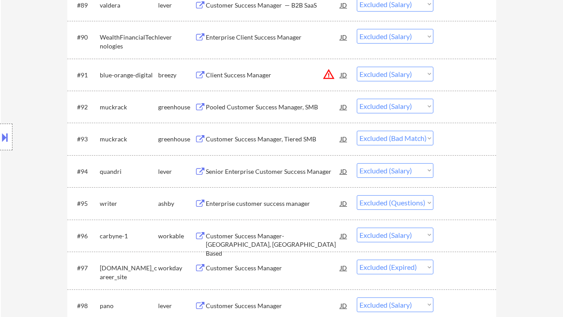
click at [294, 173] on div "Senior Enterprise Customer Success Manager" at bounding box center [273, 171] width 134 height 9
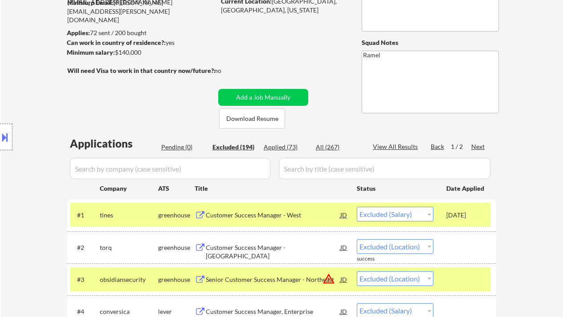
scroll to position [67, 0]
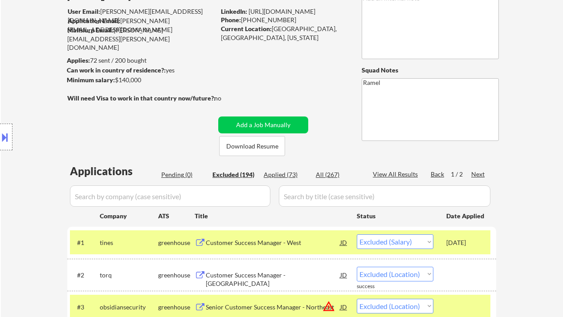
click at [280, 171] on div "Applied (73)" at bounding box center [285, 174] width 45 height 9
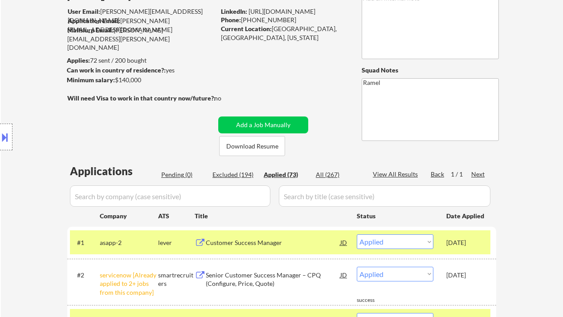
click at [15, 93] on div "Location Inclusions:" at bounding box center [79, 137] width 159 height 165
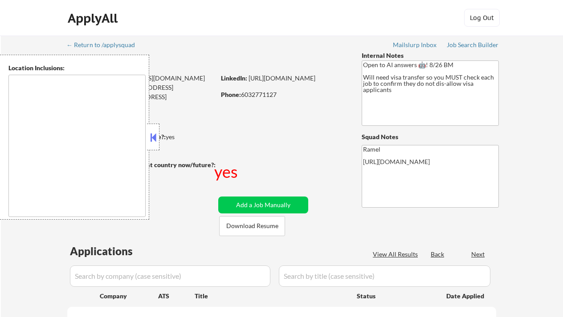
type textarea "Jersey City, NJ Hoboken, NJ Union City, NJ Weehawken, NJ West New York, NJ Gutt…"
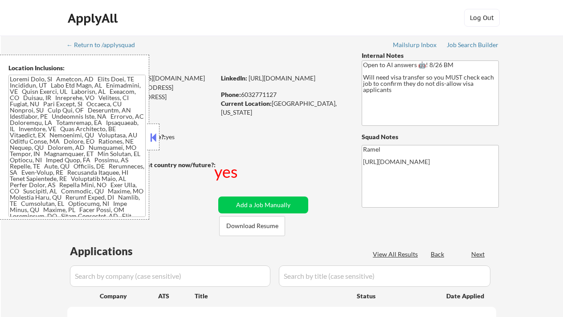
click at [150, 135] on button at bounding box center [153, 137] width 10 height 13
select select ""pending""
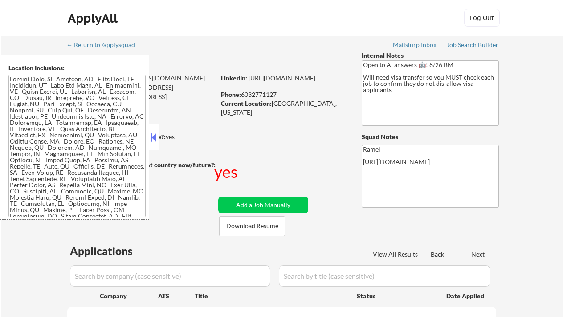
select select ""pending""
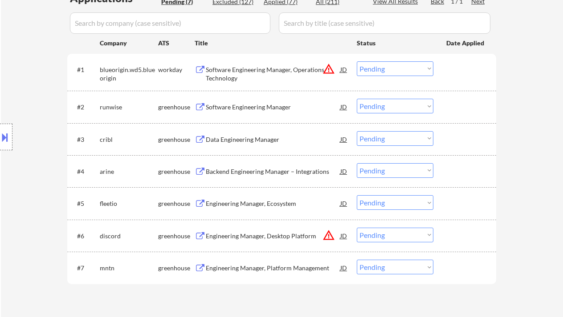
scroll to position [296, 0]
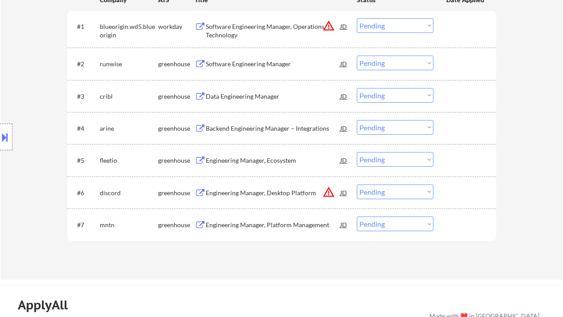
click at [247, 227] on div "Engineering Manager, Platform Management" at bounding box center [273, 225] width 134 height 9
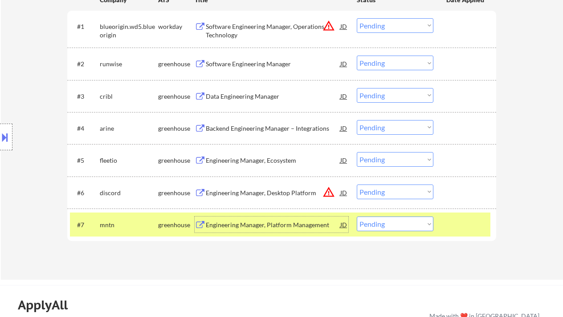
click at [398, 223] on select "Choose an option... Pending Applied Excluded (Questions) Excluded (Expired) Exc…" at bounding box center [395, 224] width 77 height 15
select select ""applied""
click at [357, 217] on select "Choose an option... Pending Applied Excluded (Questions) Excluded (Expired) Exc…" at bounding box center [395, 224] width 77 height 15
click at [261, 163] on div "Engineering Manager, Ecosystem" at bounding box center [273, 160] width 134 height 9
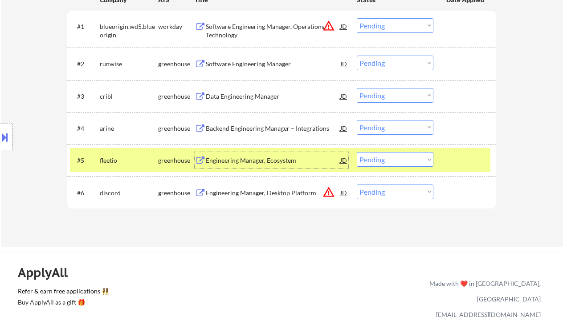
click at [393, 158] on select "Choose an option... Pending Applied Excluded (Questions) Excluded (Expired) Exc…" at bounding box center [395, 159] width 77 height 15
click at [357, 152] on select "Choose an option... Pending Applied Excluded (Questions) Excluded (Expired) Exc…" at bounding box center [395, 159] width 77 height 15
click at [272, 121] on div "Backend Engineering Manager – Integrations" at bounding box center [273, 128] width 134 height 16
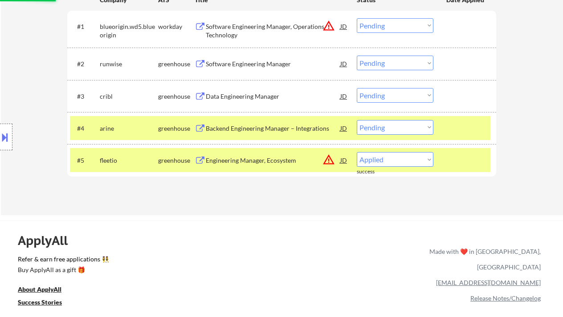
select select ""pending""
drag, startPoint x: 387, startPoint y: 123, endPoint x: 396, endPoint y: 134, distance: 13.6
click at [387, 123] on select "Choose an option... Pending Applied Excluded (Questions) Excluded (Expired) Exc…" at bounding box center [395, 127] width 77 height 15
click at [357, 120] on select "Choose an option... Pending Applied Excluded (Questions) Excluded (Expired) Exc…" at bounding box center [395, 127] width 77 height 15
click at [252, 93] on div "Data Engineering Manager" at bounding box center [273, 96] width 134 height 9
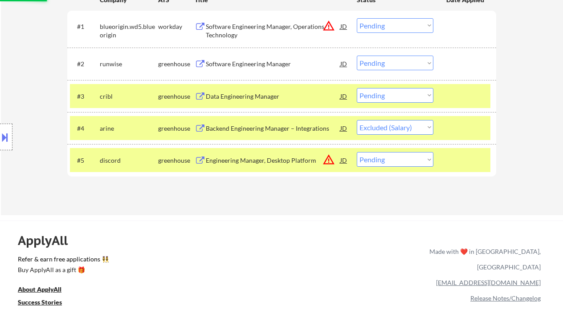
select select ""pending""
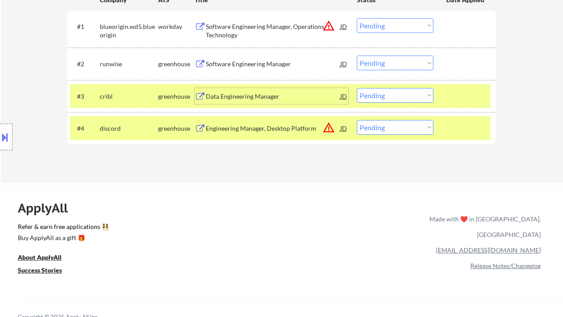
drag, startPoint x: 386, startPoint y: 95, endPoint x: 389, endPoint y: 101, distance: 7.0
click at [386, 95] on select "Choose an option... Pending Applied Excluded (Questions) Excluded (Expired) Exc…" at bounding box center [395, 95] width 77 height 15
click at [357, 88] on select "Choose an option... Pending Applied Excluded (Questions) Excluded (Expired) Exc…" at bounding box center [395, 95] width 77 height 15
click at [256, 65] on div "Software Engineering Manager" at bounding box center [273, 64] width 134 height 9
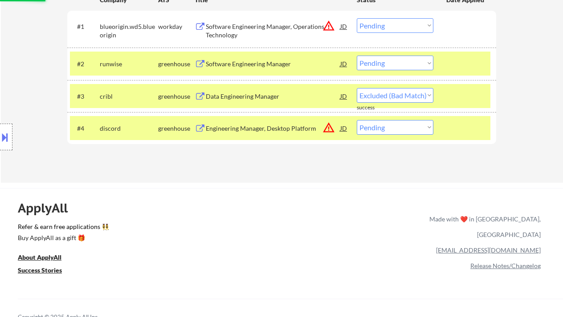
select select ""pending""
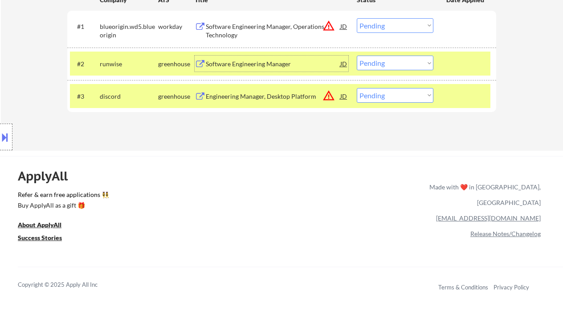
click at [378, 58] on select "Choose an option... Pending Applied Excluded (Questions) Excluded (Expired) Exc…" at bounding box center [395, 63] width 77 height 15
click at [357, 56] on select "Choose an option... Pending Applied Excluded (Questions) Excluded (Expired) Exc…" at bounding box center [395, 63] width 77 height 15
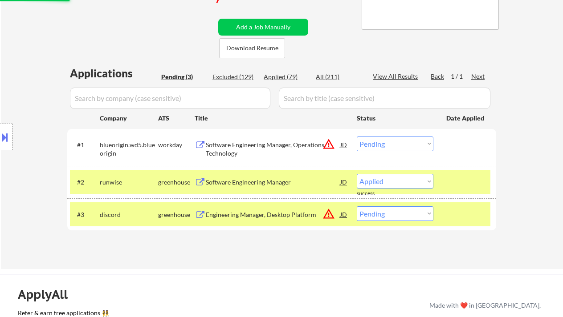
select select ""pending""
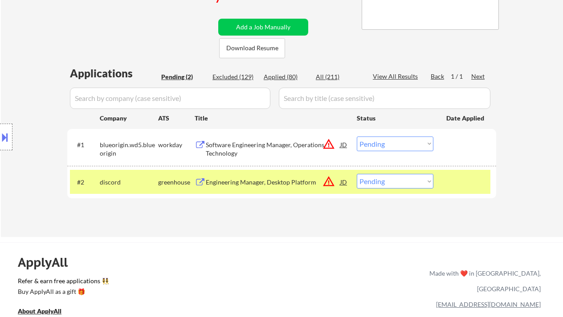
click at [243, 142] on div "Software Engineering Manager, Operations Technology" at bounding box center [273, 149] width 134 height 17
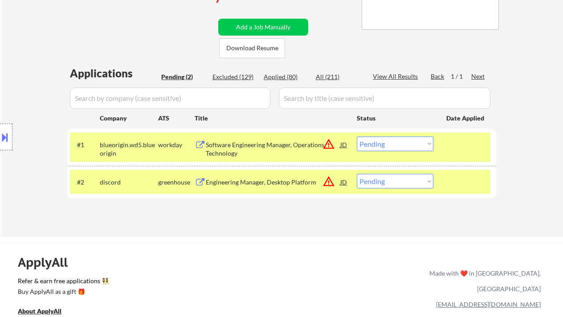
click at [4, 133] on button at bounding box center [5, 137] width 10 height 15
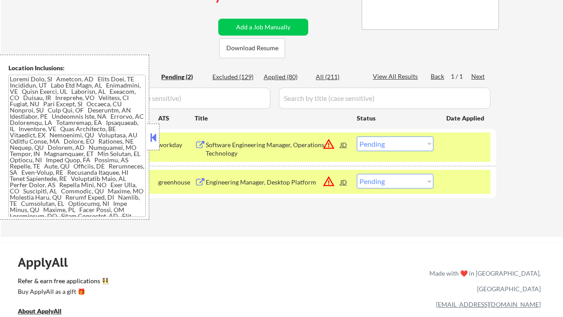
click at [152, 139] on button at bounding box center [153, 137] width 10 height 13
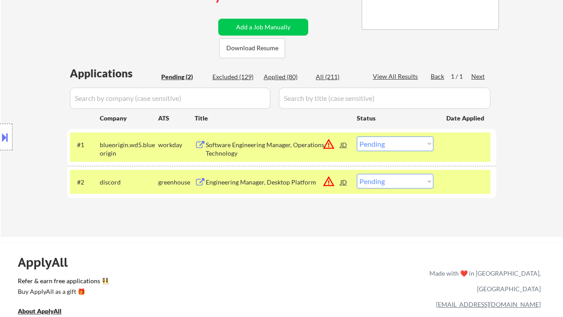
click at [252, 152] on div "Software Engineering Manager, Operations Technology" at bounding box center [273, 149] width 134 height 17
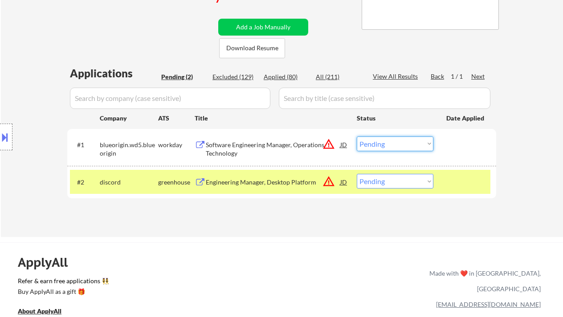
drag, startPoint x: 381, startPoint y: 142, endPoint x: 386, endPoint y: 146, distance: 5.7
click at [381, 142] on select "Choose an option... Pending Applied Excluded (Questions) Excluded (Expired) Exc…" at bounding box center [395, 144] width 77 height 15
click at [357, 137] on select "Choose an option... Pending Applied Excluded (Questions) Excluded (Expired) Exc…" at bounding box center [395, 144] width 77 height 15
click at [263, 186] on div "Engineering Manager, Desktop Platform" at bounding box center [273, 182] width 134 height 9
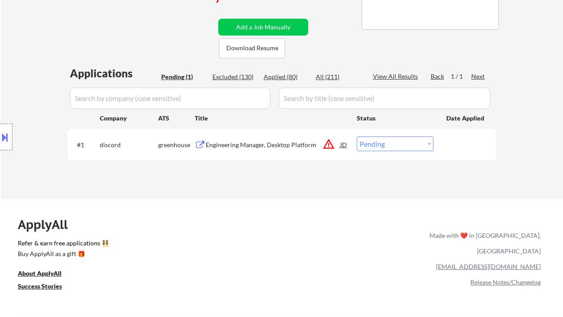
click at [384, 143] on select "Choose an option... Pending Applied Excluded (Questions) Excluded (Expired) Exc…" at bounding box center [395, 144] width 77 height 15
select select ""excluded__bad_match_""
click at [357, 137] on select "Choose an option... Pending Applied Excluded (Questions) Excluded (Expired) Exc…" at bounding box center [395, 144] width 77 height 15
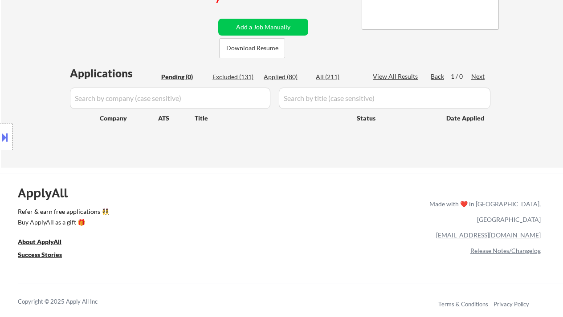
click at [12, 66] on div "Location Inclusions:" at bounding box center [79, 137] width 159 height 165
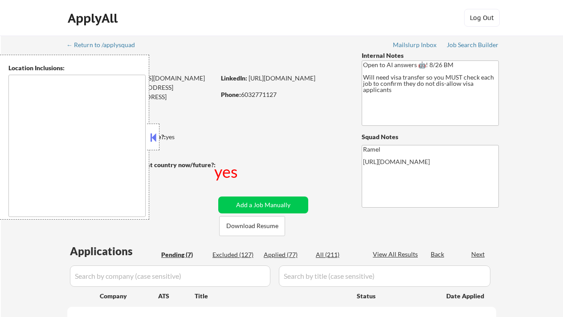
select select ""pending""
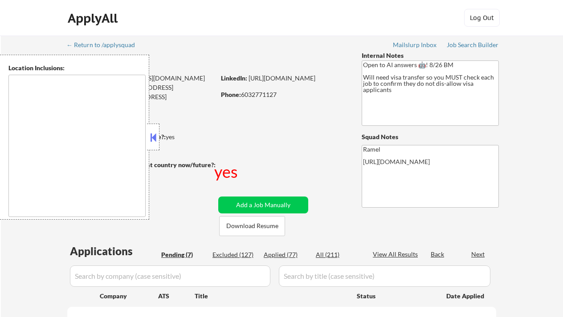
select select ""pending""
type textarea "[GEOGRAPHIC_DATA], [GEOGRAPHIC_DATA] [GEOGRAPHIC_DATA], [GEOGRAPHIC_DATA] [GEOG…"
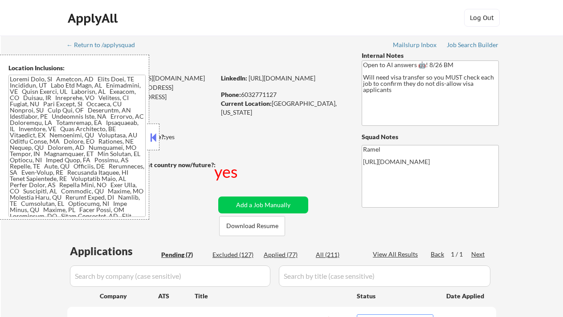
click at [155, 134] on button at bounding box center [153, 137] width 10 height 13
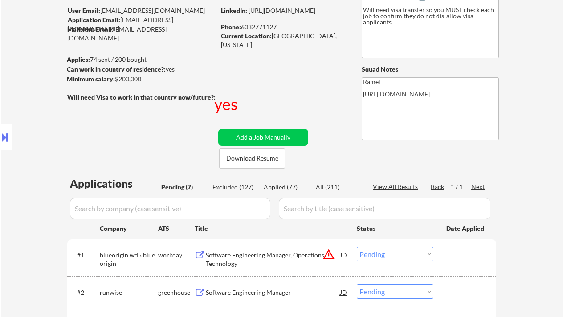
scroll to position [59, 0]
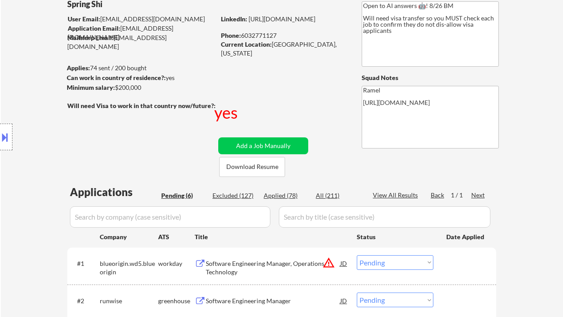
drag, startPoint x: 20, startPoint y: 161, endPoint x: 41, endPoint y: 165, distance: 21.7
click at [20, 161] on div "Location Inclusions:" at bounding box center [79, 137] width 159 height 165
select select ""pending""
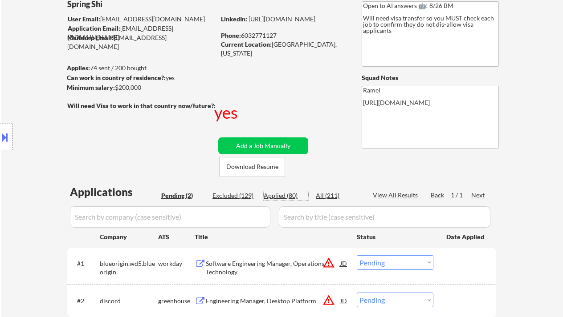
click at [284, 195] on div "Applied (80)" at bounding box center [285, 195] width 45 height 9
select select ""applied""
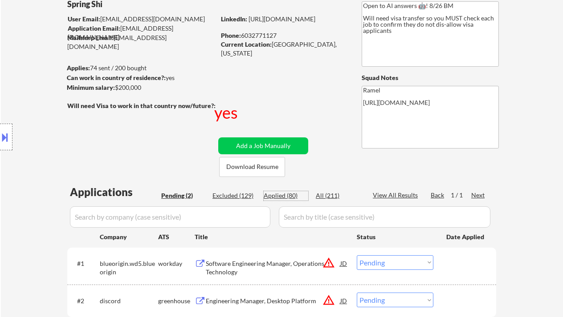
select select ""applied""
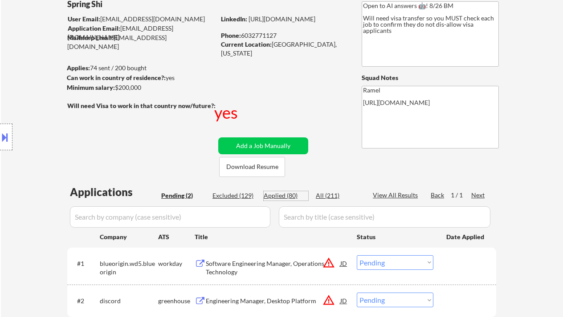
select select ""applied""
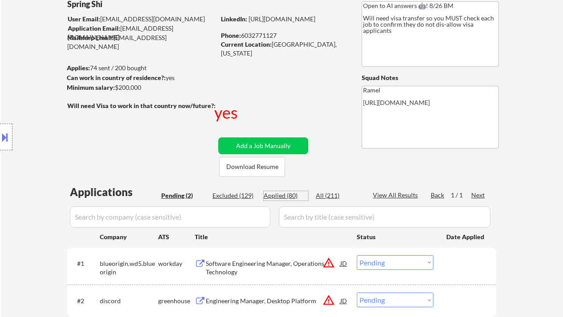
select select ""applied""
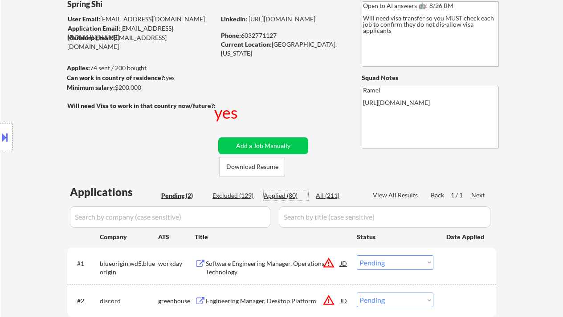
select select ""applied""
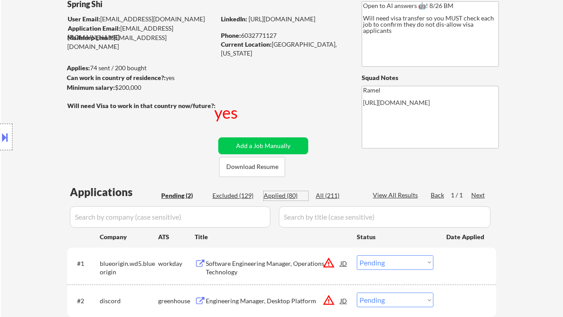
select select ""applied""
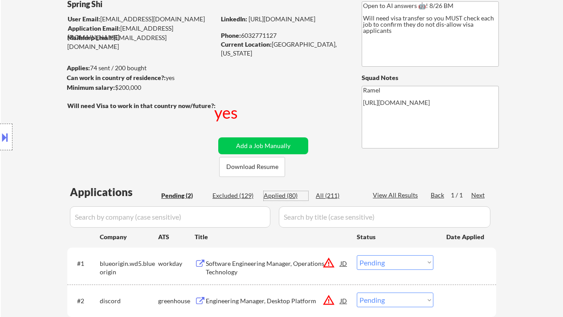
select select ""applied""
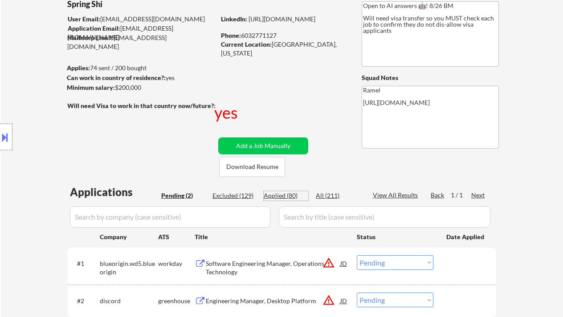
select select ""applied""
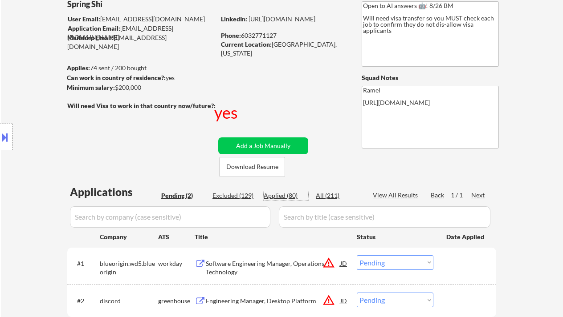
select select ""applied""
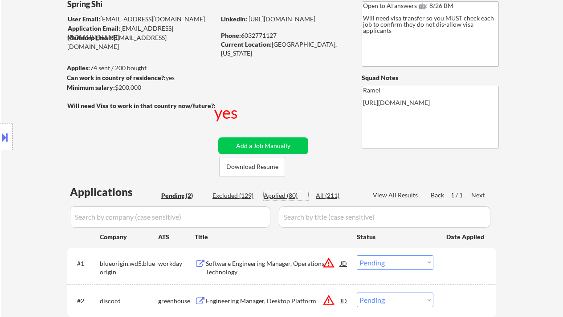
select select ""applied""
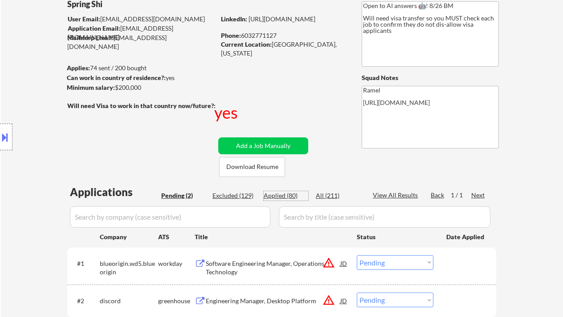
select select ""applied""
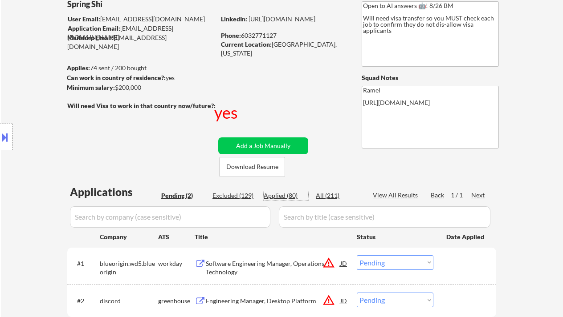
select select ""applied""
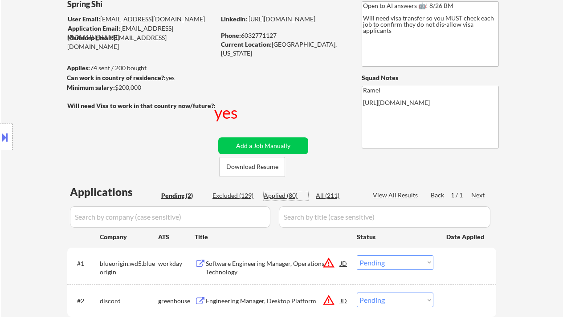
select select ""applied""
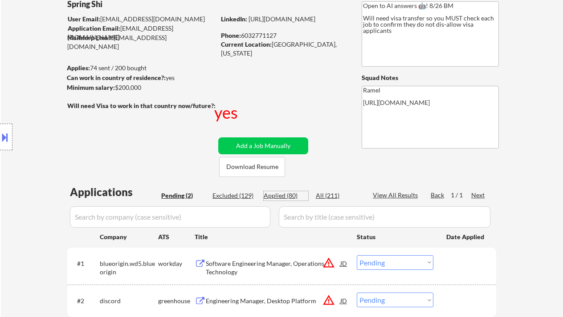
select select ""applied""
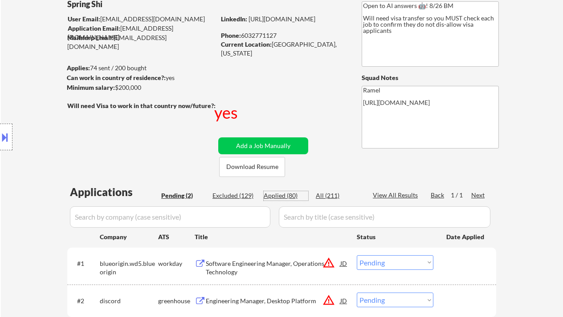
select select ""applied""
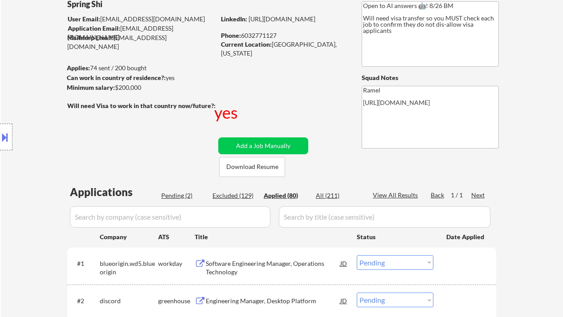
select select ""applied""
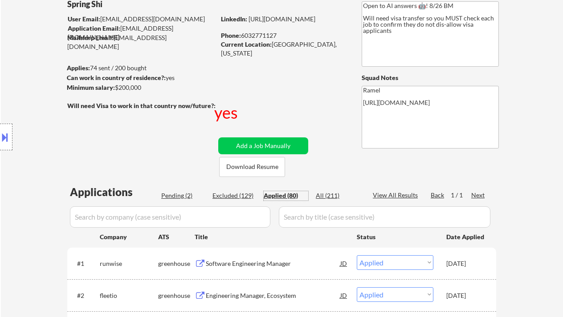
click at [271, 36] on div "Phone: 6032771127" at bounding box center [284, 35] width 126 height 9
copy div "6032771127"
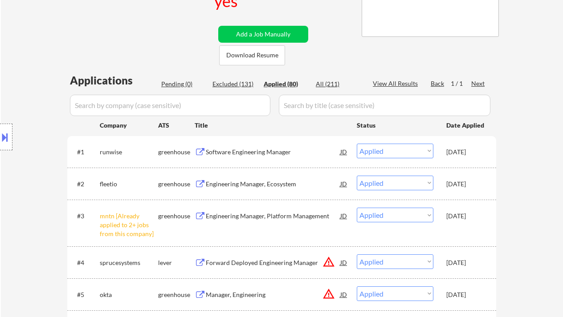
scroll to position [178, 0]
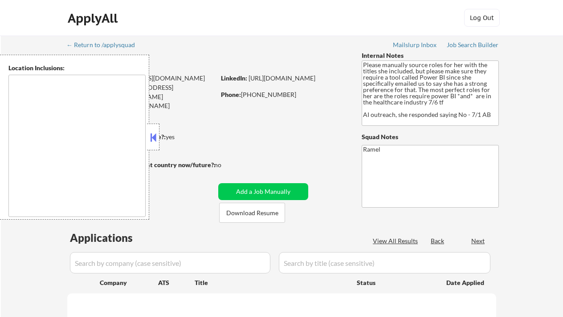
type textarea "Houston, TX Bellaire, TX West University Place, TX Southside Place, TX Hunters …"
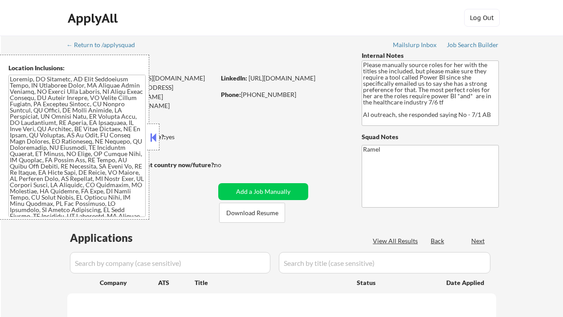
select select ""pending""
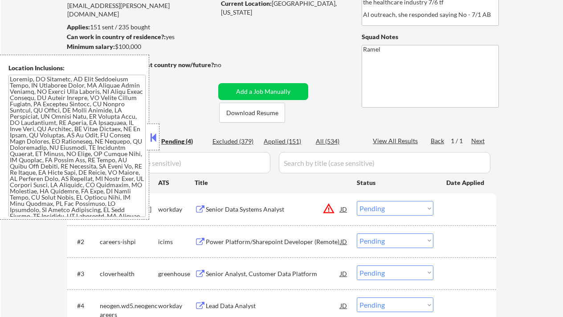
scroll to position [118, 0]
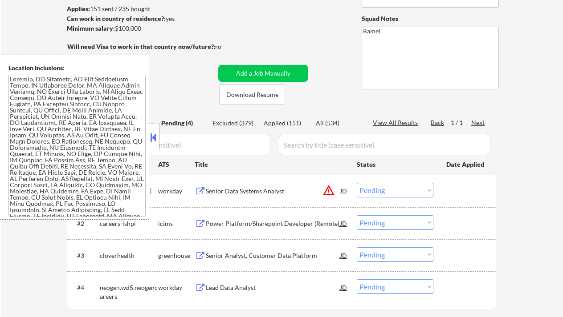
drag, startPoint x: 156, startPoint y: 136, endPoint x: 198, endPoint y: 143, distance: 42.4
click at [156, 137] on button at bounding box center [153, 137] width 10 height 13
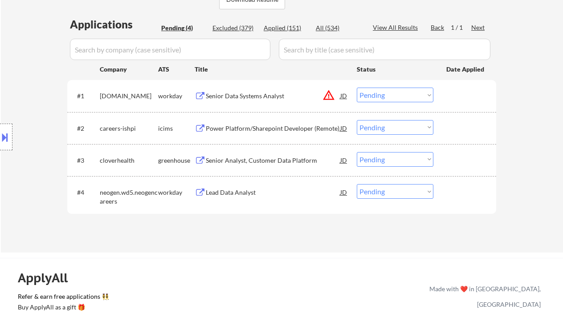
scroll to position [178, 0]
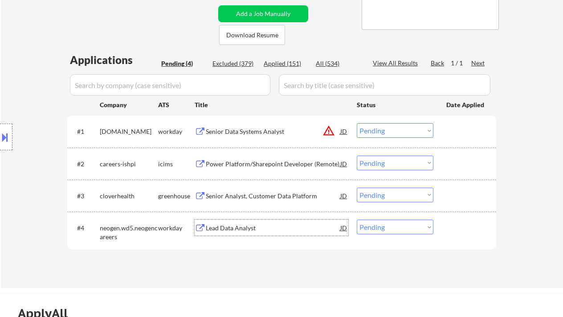
click at [237, 230] on div "Lead Data Analyst" at bounding box center [273, 228] width 134 height 9
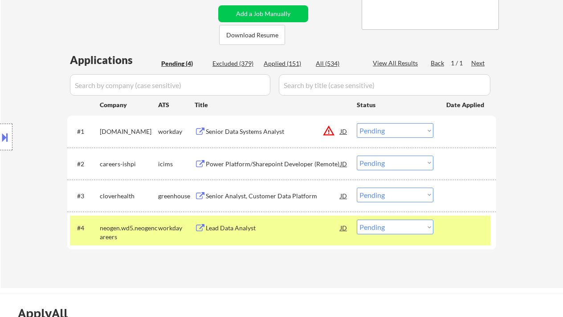
click at [2, 82] on div "Location Inclusions:" at bounding box center [79, 137] width 159 height 165
drag, startPoint x: 395, startPoint y: 233, endPoint x: 401, endPoint y: 254, distance: 21.4
click at [395, 233] on select "Choose an option... Pending Applied Excluded (Questions) Excluded (Expired) Exc…" at bounding box center [395, 227] width 77 height 15
select select ""excluded__bad_match_""
click at [357, 220] on select "Choose an option... Pending Applied Excluded (Questions) Excluded (Expired) Exc…" at bounding box center [395, 227] width 77 height 15
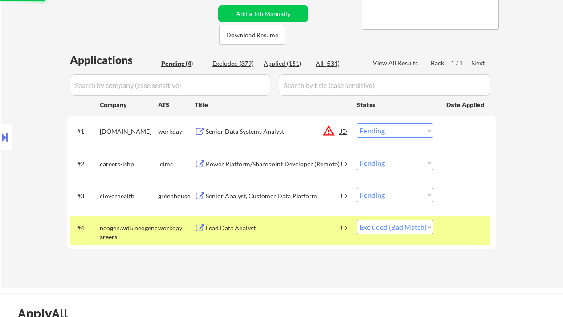
click at [283, 189] on div "Senior Analyst, Customer Data Platform" at bounding box center [273, 196] width 134 height 16
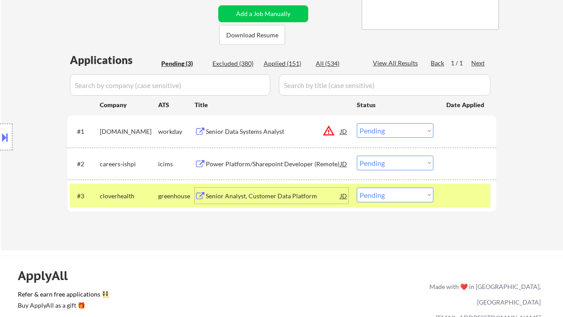
click at [251, 166] on div "Power Platform/Sharepoint Developer (Remote)" at bounding box center [273, 164] width 134 height 9
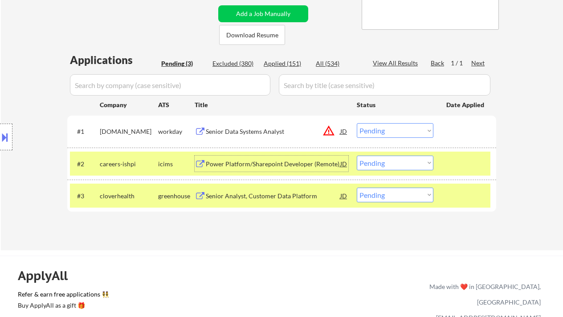
drag, startPoint x: 380, startPoint y: 163, endPoint x: 383, endPoint y: 168, distance: 5.4
click at [380, 163] on select "Choose an option... Pending Applied Excluded (Questions) Excluded (Expired) Exc…" at bounding box center [395, 163] width 77 height 15
click at [357, 156] on select "Choose an option... Pending Applied Excluded (Questions) Excluded (Expired) Exc…" at bounding box center [395, 163] width 77 height 15
click at [308, 163] on div "Power Platform/Sharepoint Developer (Remote)" at bounding box center [273, 164] width 134 height 9
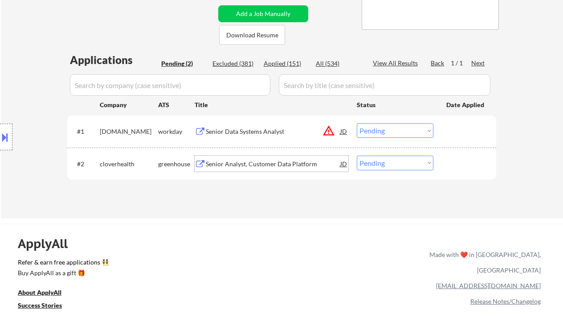
click at [291, 164] on div "Senior Analyst, Customer Data Platform" at bounding box center [273, 164] width 134 height 9
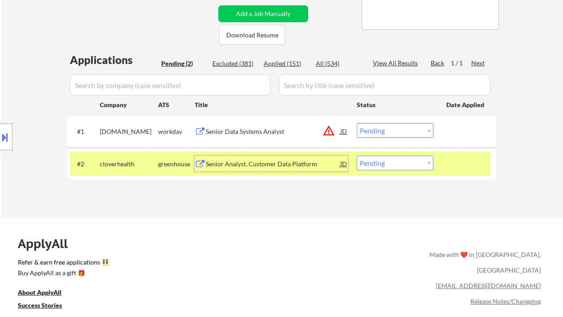
click at [400, 160] on select "Choose an option... Pending Applied Excluded (Questions) Excluded (Expired) Exc…" at bounding box center [395, 163] width 77 height 15
select select ""excluded__bad_match_""
click at [357, 156] on select "Choose an option... Pending Applied Excluded (Questions) Excluded (Expired) Exc…" at bounding box center [395, 163] width 77 height 15
click at [256, 134] on div "Senior Data Systems Analyst" at bounding box center [273, 131] width 134 height 9
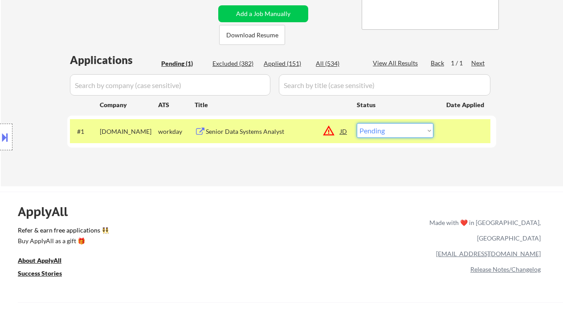
click at [403, 133] on select "Choose an option... Pending Applied Excluded (Questions) Excluded (Expired) Exc…" at bounding box center [395, 130] width 77 height 15
select select ""excluded__location_""
click at [357, 123] on select "Choose an option... Pending Applied Excluded (Questions) Excluded (Expired) Exc…" at bounding box center [395, 130] width 77 height 15
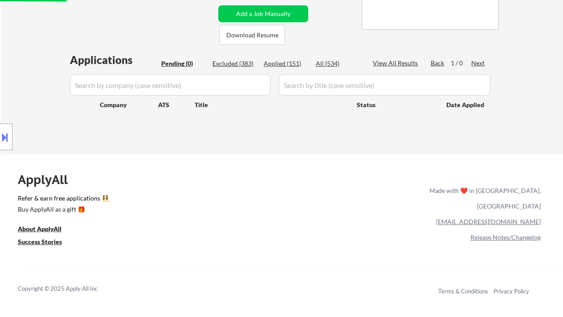
click at [17, 55] on div "Location Inclusions:" at bounding box center [79, 137] width 159 height 165
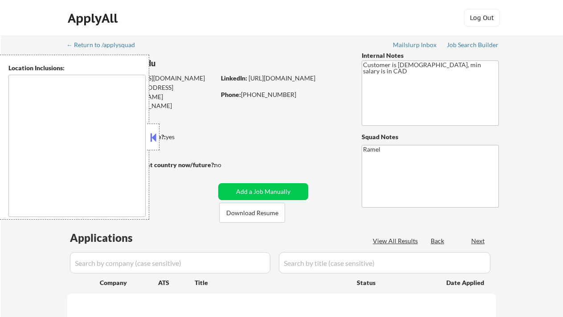
select select ""pending""
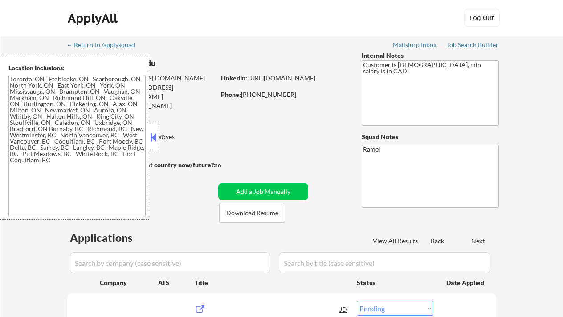
type textarea "[GEOGRAPHIC_DATA], ON [GEOGRAPHIC_DATA], ON [GEOGRAPHIC_DATA], ON [GEOGRAPHIC_D…"
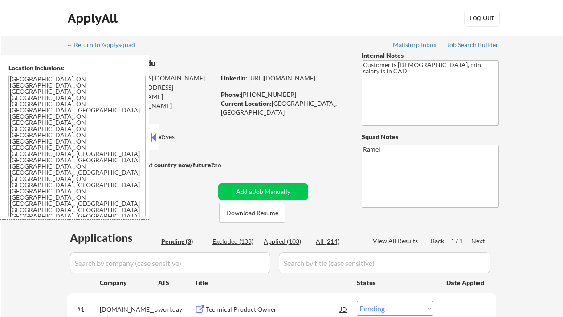
click at [155, 138] on button at bounding box center [153, 137] width 10 height 13
click at [158, 138] on button at bounding box center [153, 137] width 10 height 13
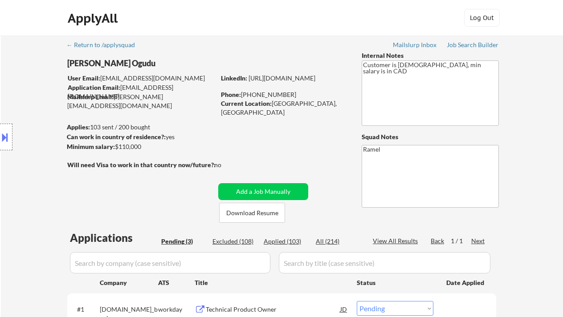
click at [10, 162] on div "Location Inclusions: [GEOGRAPHIC_DATA], [GEOGRAPHIC_DATA] [GEOGRAPHIC_DATA], ON…" at bounding box center [79, 137] width 159 height 165
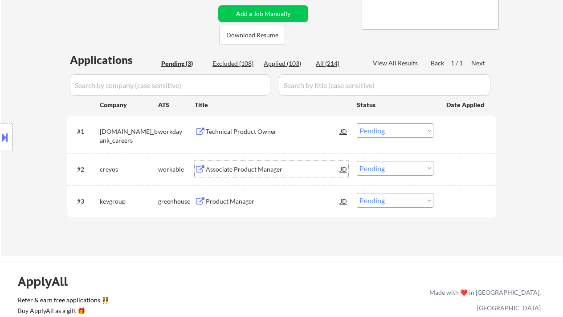
click at [249, 174] on div "Associate Product Manager" at bounding box center [273, 169] width 134 height 16
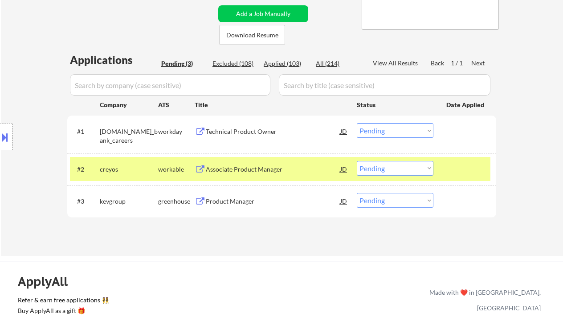
drag, startPoint x: 8, startPoint y: 133, endPoint x: 15, endPoint y: 137, distance: 8.8
click at [8, 134] on button at bounding box center [5, 137] width 10 height 15
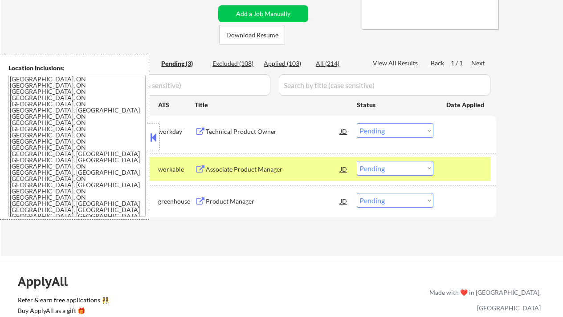
click at [157, 137] on button at bounding box center [153, 137] width 10 height 13
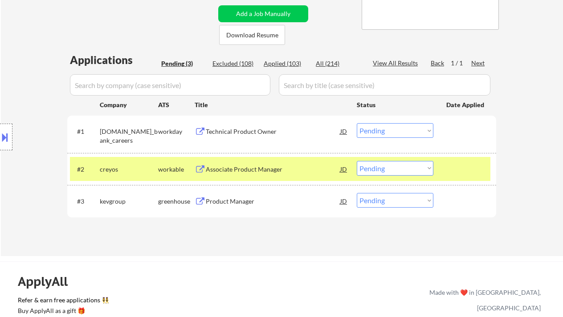
click at [16, 174] on div "Location Inclusions: [GEOGRAPHIC_DATA], [GEOGRAPHIC_DATA] [GEOGRAPHIC_DATA], ON…" at bounding box center [79, 137] width 159 height 165
click at [8, 140] on button at bounding box center [5, 137] width 10 height 15
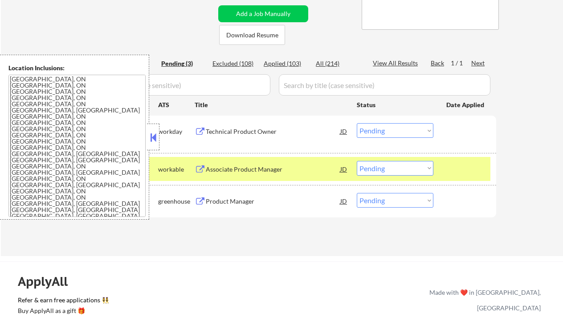
click at [89, 162] on textarea "[GEOGRAPHIC_DATA], ON [GEOGRAPHIC_DATA], ON [GEOGRAPHIC_DATA], ON [GEOGRAPHIC_D…" at bounding box center [76, 146] width 137 height 142
click at [9, 35] on div "← Return to /applysquad Mailslurp Inbox Job Search Builder [PERSON_NAME] Ogudu …" at bounding box center [282, 57] width 562 height 399
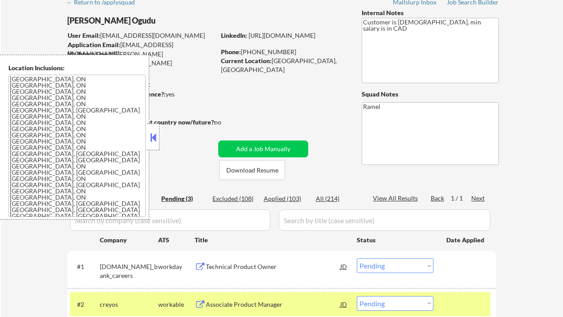
scroll to position [59, 0]
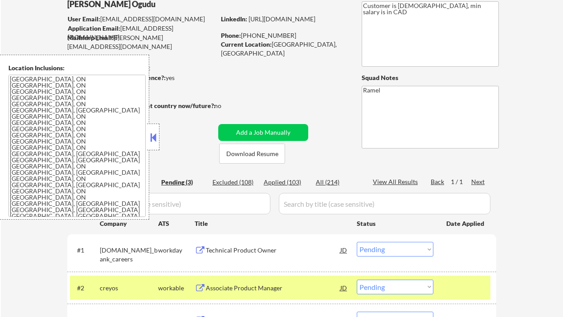
click at [155, 134] on button at bounding box center [153, 137] width 10 height 13
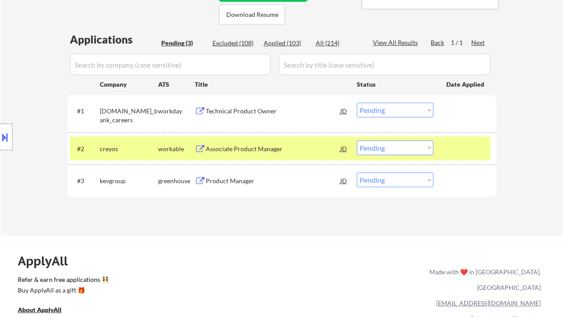
scroll to position [237, 0]
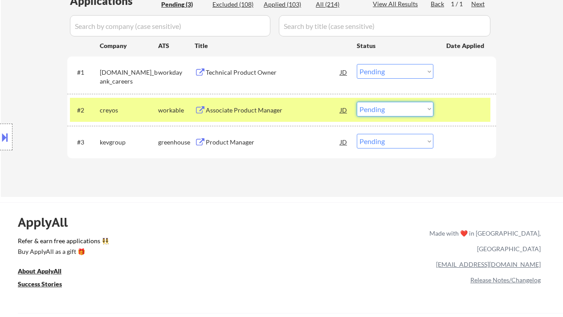
click at [386, 112] on select "Choose an option... Pending Applied Excluded (Questions) Excluded (Expired) Exc…" at bounding box center [395, 109] width 77 height 15
click at [357, 102] on select "Choose an option... Pending Applied Excluded (Questions) Excluded (Expired) Exc…" at bounding box center [395, 109] width 77 height 15
click at [239, 144] on div "Product Manager" at bounding box center [273, 142] width 134 height 9
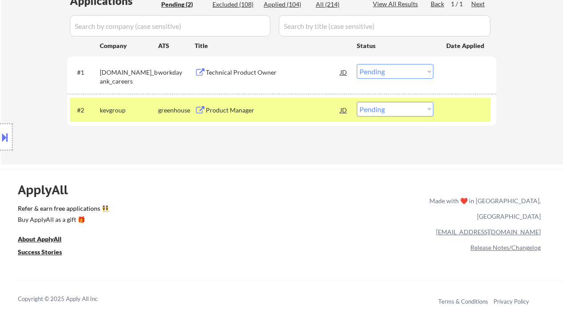
click at [246, 73] on div "Technical Product Owner" at bounding box center [273, 72] width 134 height 9
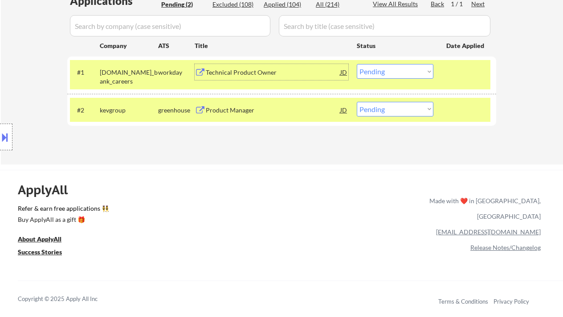
drag, startPoint x: 392, startPoint y: 107, endPoint x: 392, endPoint y: 113, distance: 5.8
click at [392, 107] on select "Choose an option... Pending Applied Excluded (Questions) Excluded (Expired) Exc…" at bounding box center [395, 109] width 77 height 15
select select ""applied""
click at [357, 102] on select "Choose an option... Pending Applied Excluded (Questions) Excluded (Expired) Exc…" at bounding box center [395, 109] width 77 height 15
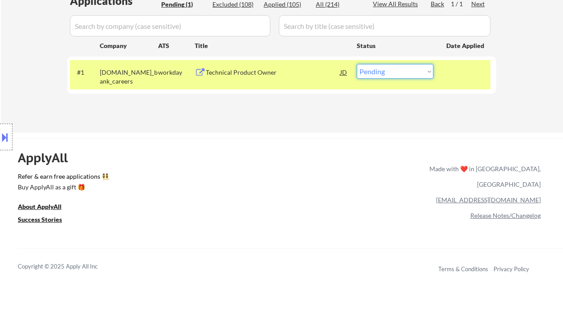
click at [389, 73] on select "Choose an option... Pending Applied Excluded (Questions) Excluded (Expired) Exc…" at bounding box center [395, 71] width 77 height 15
select select ""excluded__bad_match_""
click at [357, 64] on select "Choose an option... Pending Applied Excluded (Questions) Excluded (Expired) Exc…" at bounding box center [395, 71] width 77 height 15
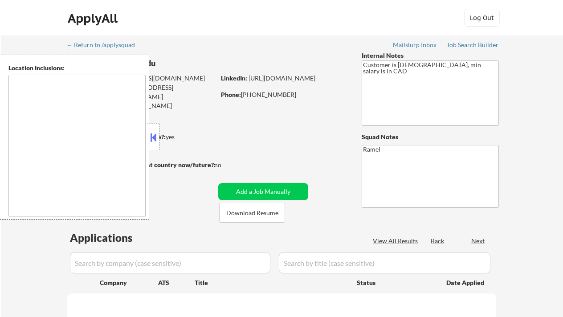
select select ""pending""
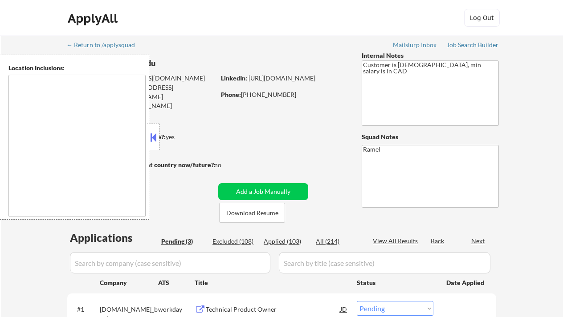
type textarea "[GEOGRAPHIC_DATA], ON [GEOGRAPHIC_DATA], ON [GEOGRAPHIC_DATA], ON [GEOGRAPHIC_D…"
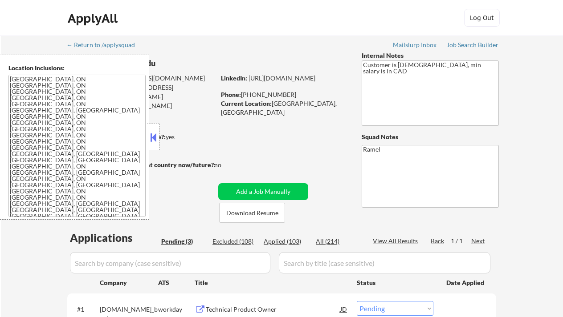
drag, startPoint x: 281, startPoint y: 242, endPoint x: 169, endPoint y: 1, distance: 265.5
click at [281, 242] on div "Applied (103)" at bounding box center [285, 241] width 45 height 9
click at [148, 133] on div at bounding box center [153, 137] width 12 height 27
select select ""applied""
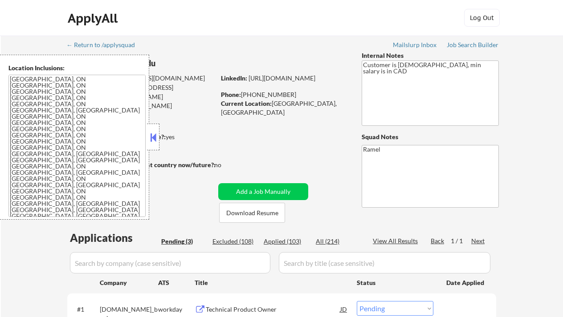
select select ""applied""
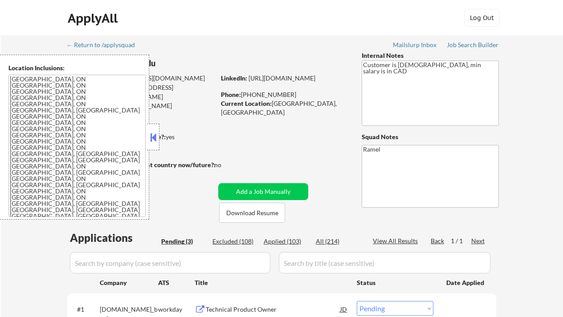
select select ""applied""
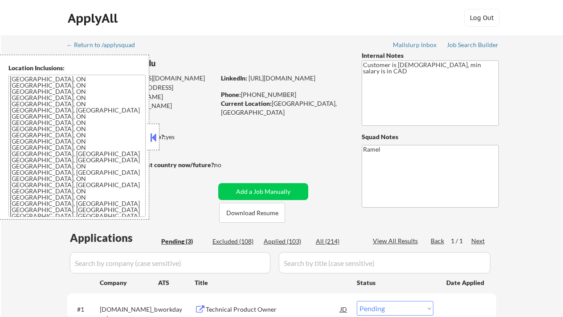
select select ""applied""
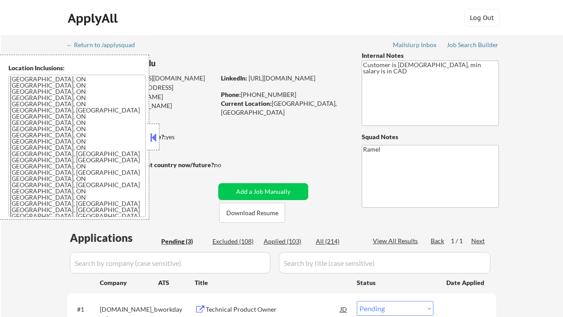
select select ""applied""
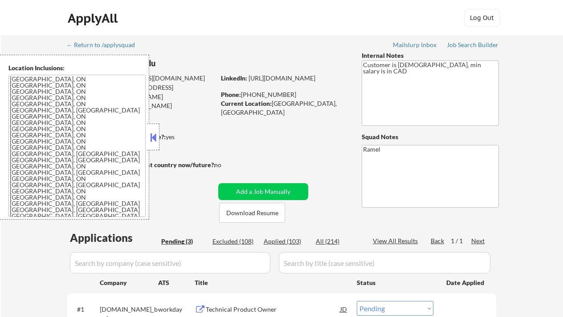
select select ""applied""
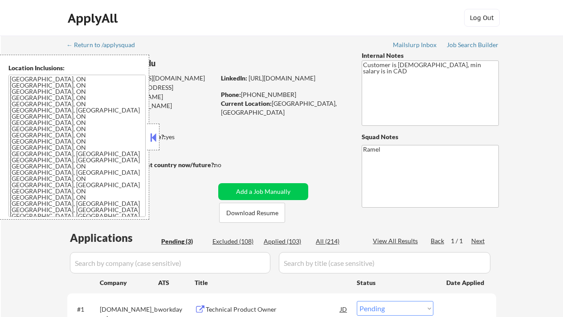
select select ""applied""
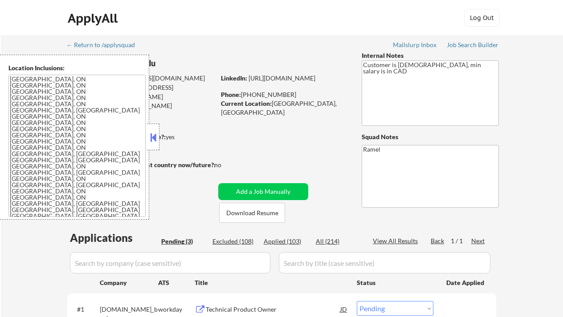
select select ""applied""
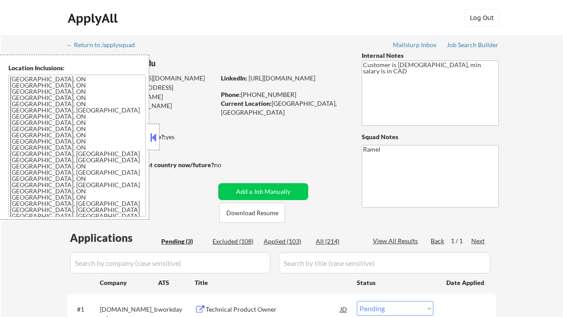
select select ""applied""
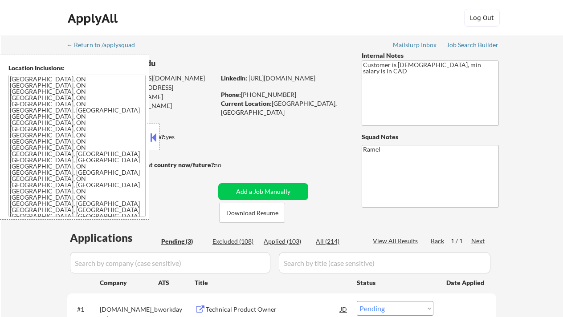
select select ""applied""
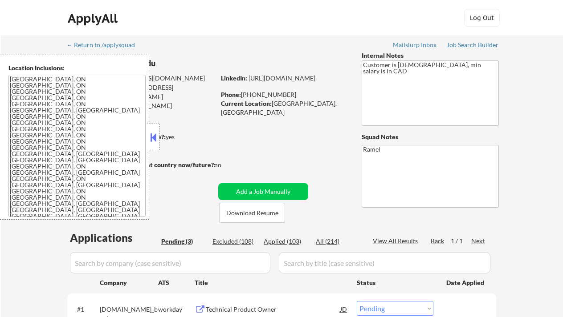
select select ""applied""
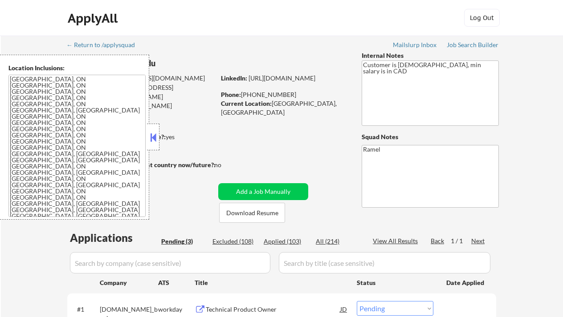
select select ""applied""
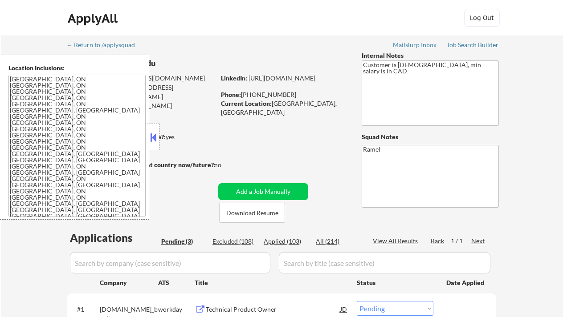
select select ""applied""
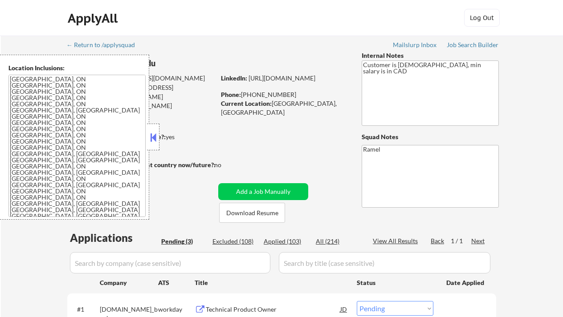
select select ""applied""
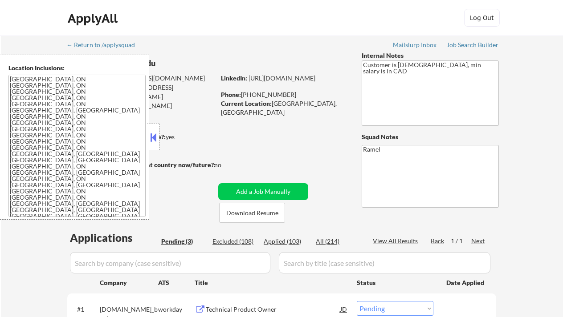
select select ""applied""
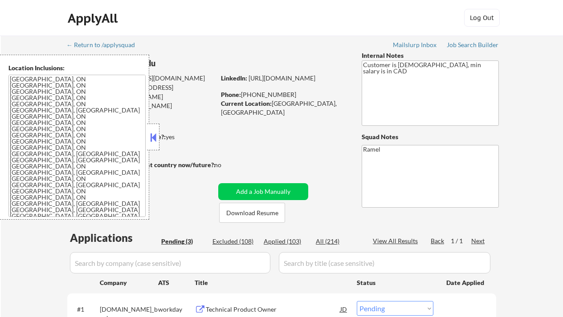
select select ""applied""
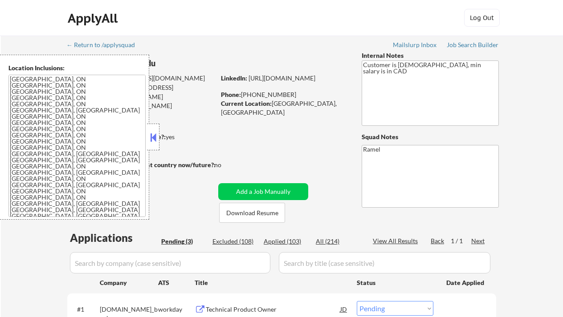
select select ""applied""
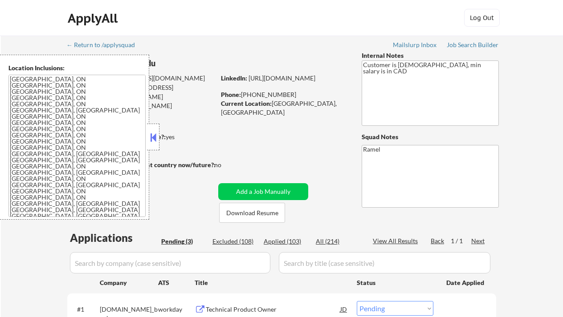
select select ""applied""
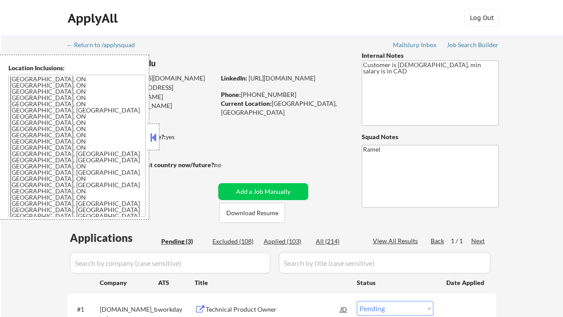
select select ""applied""
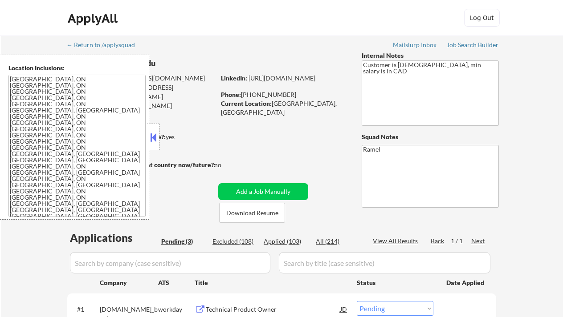
select select ""applied""
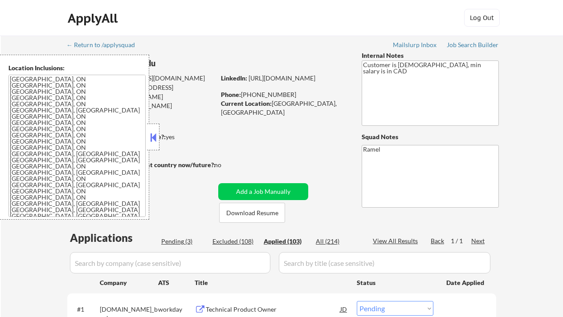
select select ""applied""
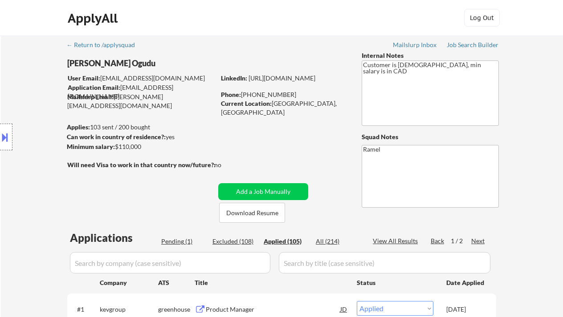
scroll to position [59, 0]
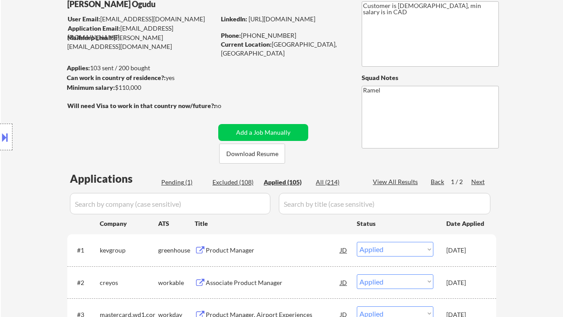
click at [400, 184] on div "View All Results" at bounding box center [397, 182] width 48 height 9
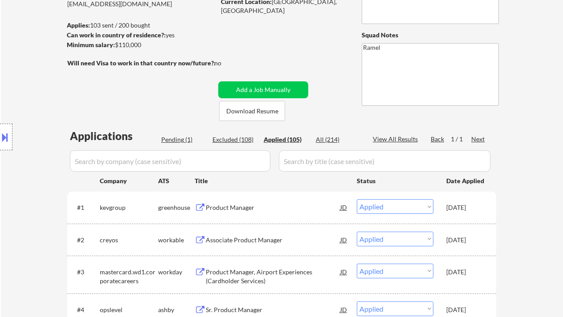
scroll to position [118, 0]
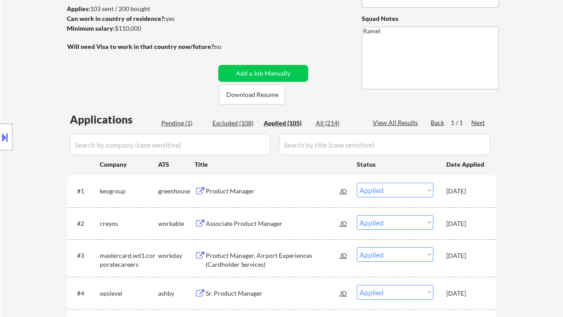
select select ""applied""
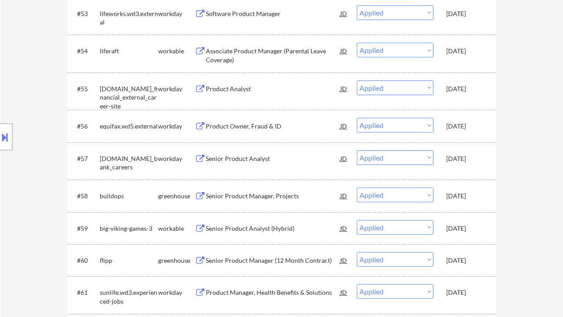
scroll to position [1843, 0]
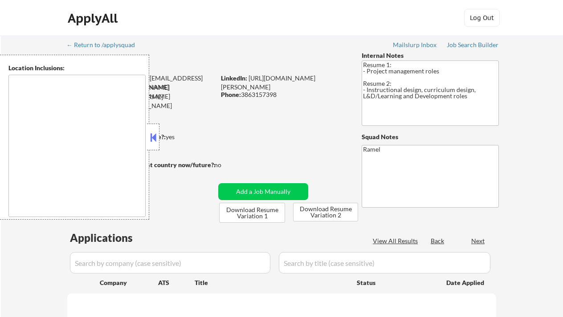
type textarea "[GEOGRAPHIC_DATA], [GEOGRAPHIC_DATA] [GEOGRAPHIC_DATA], [GEOGRAPHIC_DATA] [GEOG…"
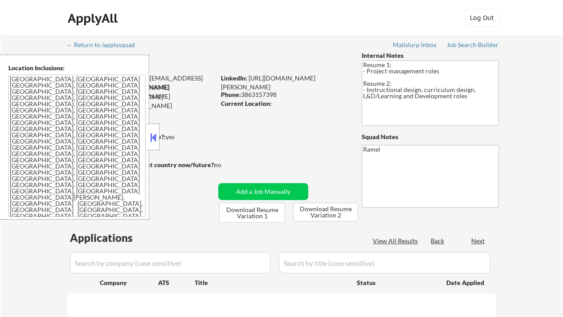
select select ""pending""
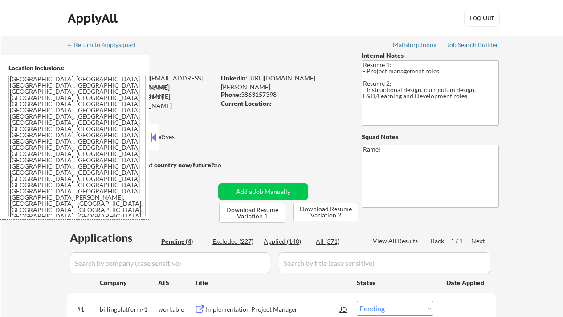
click at [155, 139] on button at bounding box center [153, 137] width 10 height 13
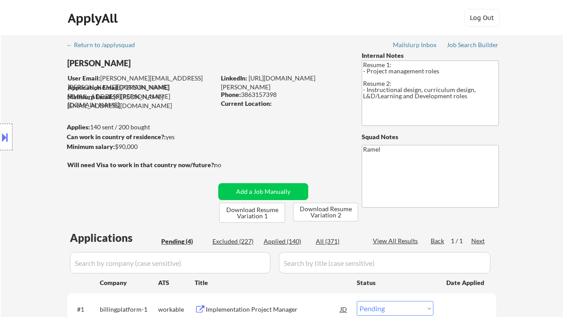
click at [288, 242] on div "Applied (140)" at bounding box center [285, 241] width 45 height 9
select select ""applied""
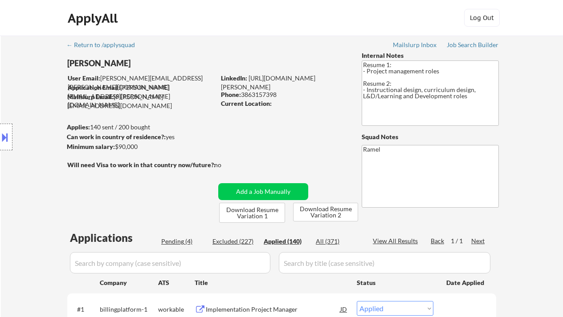
select select ""applied""
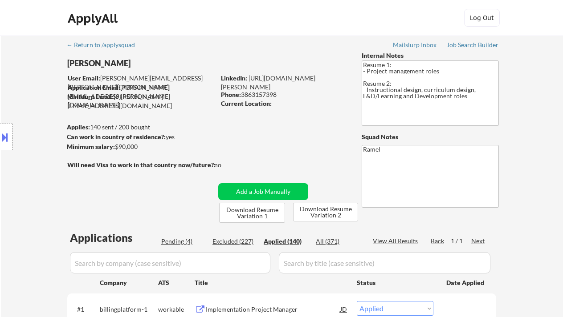
select select ""applied""
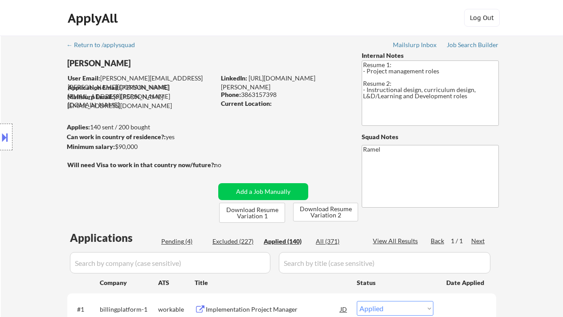
select select ""applied""
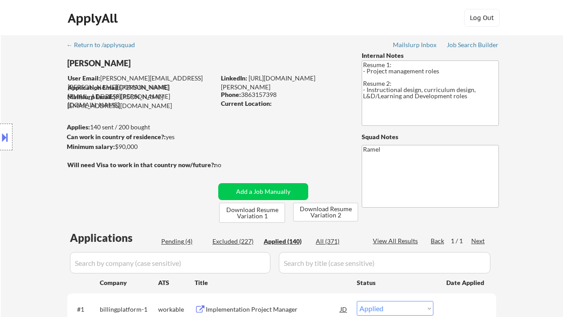
select select ""applied""
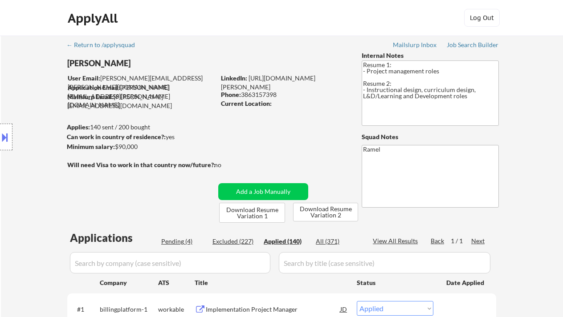
select select ""applied""
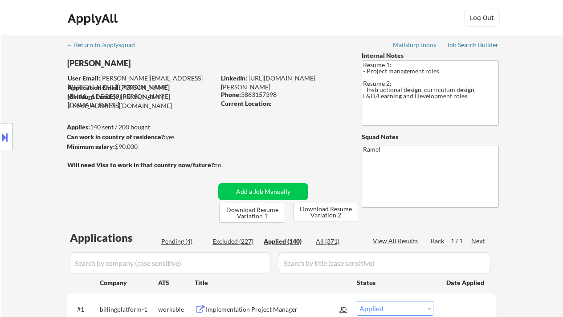
select select ""applied""
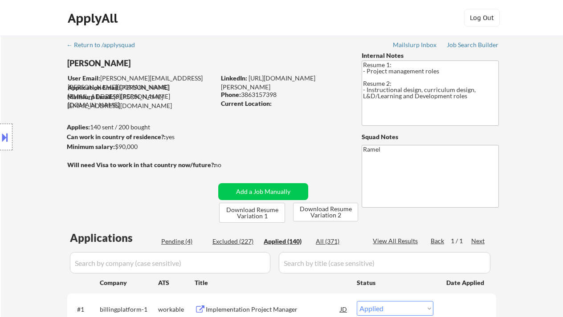
select select ""applied""
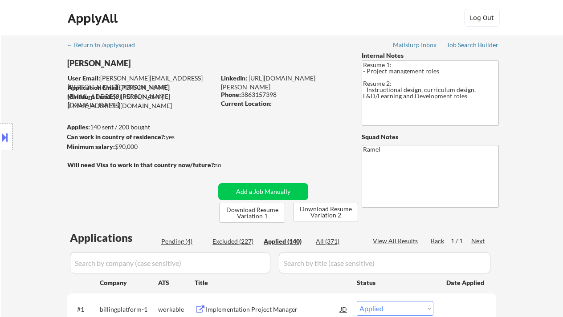
select select ""applied""
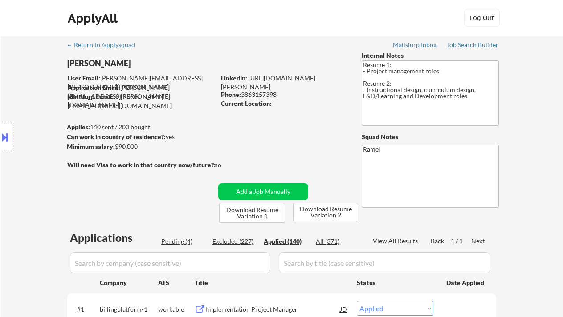
select select ""applied""
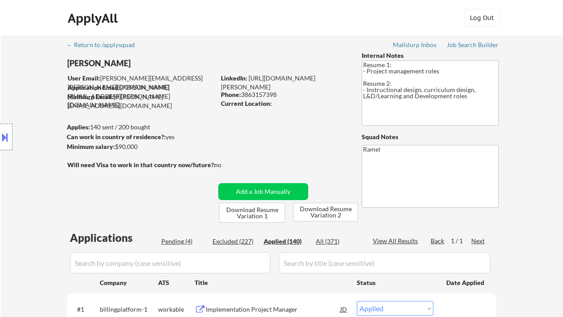
select select ""applied""
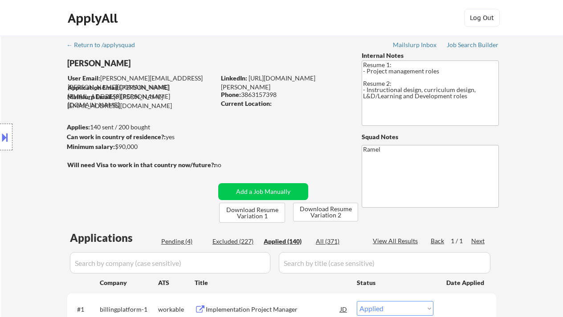
select select ""applied""
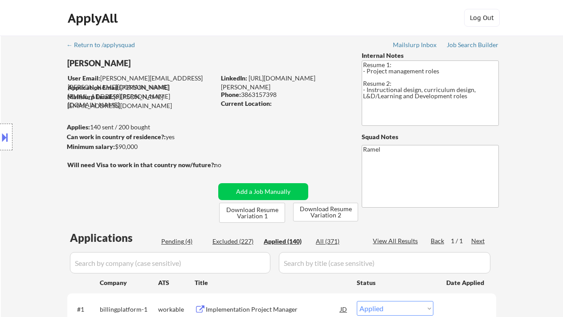
select select ""applied""
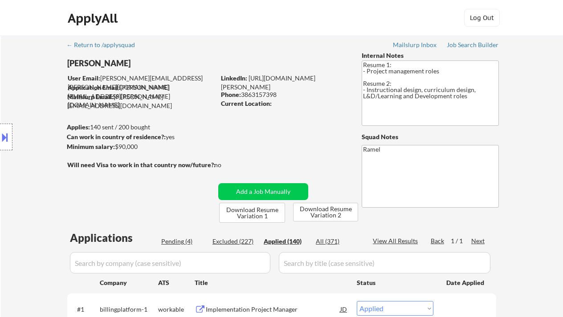
select select ""applied""
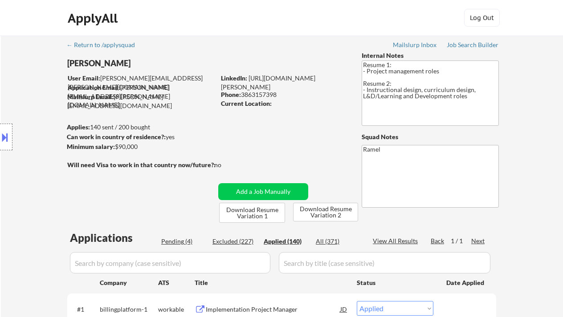
select select ""applied""
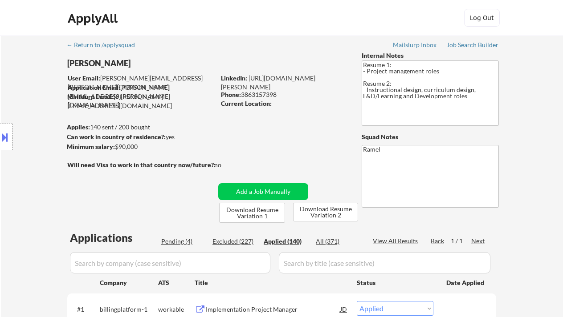
select select ""applied""
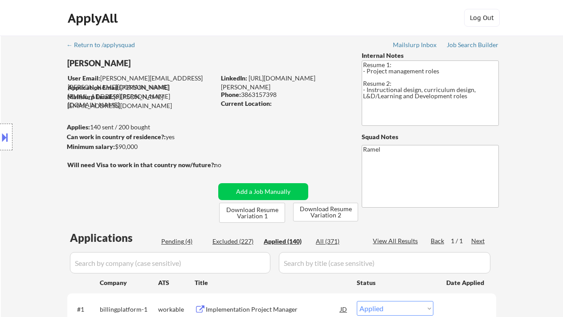
select select ""applied""
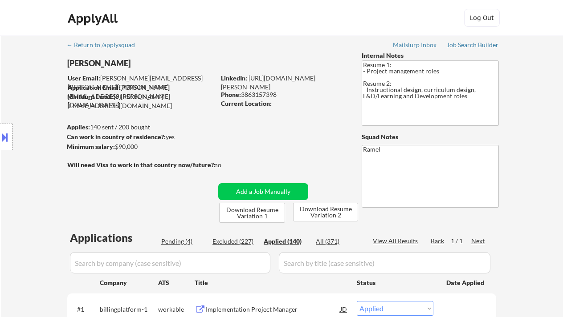
select select ""applied""
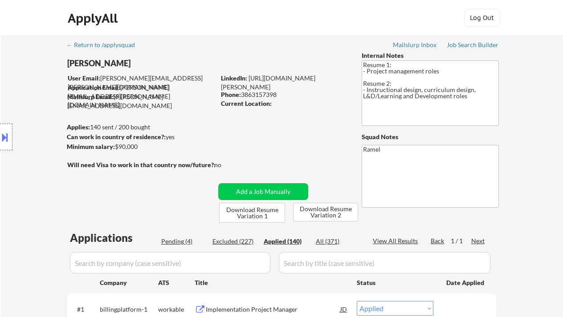
select select ""applied""
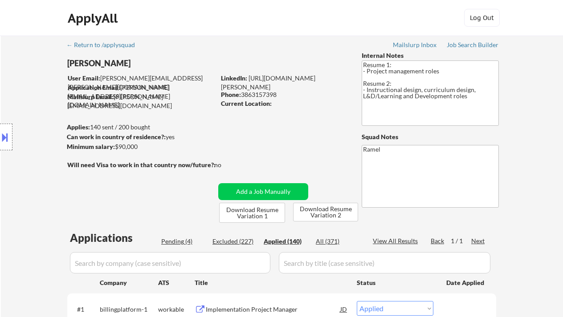
select select ""applied""
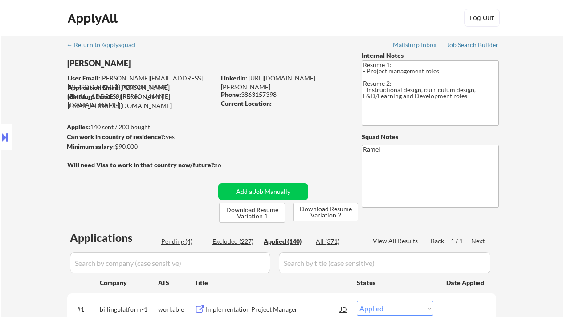
select select ""applied""
click at [273, 92] on div "Phone: [PHONE_NUMBER]" at bounding box center [284, 94] width 126 height 9
click at [272, 93] on div "Phone: 3863157398" at bounding box center [284, 94] width 126 height 9
copy div "3863157398"
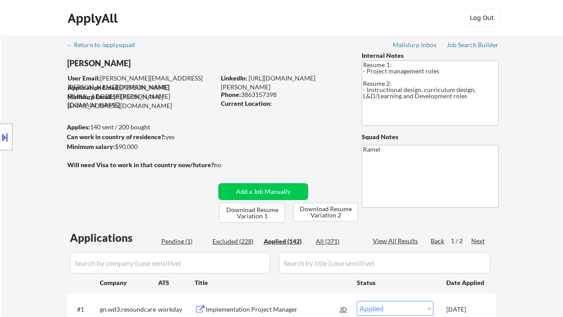
click at [267, 97] on div "Phone: 3863157398" at bounding box center [284, 94] width 126 height 9
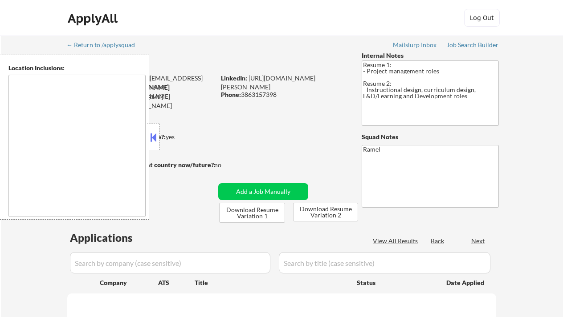
type textarea "[GEOGRAPHIC_DATA], [GEOGRAPHIC_DATA] [GEOGRAPHIC_DATA], [GEOGRAPHIC_DATA] [GEOG…"
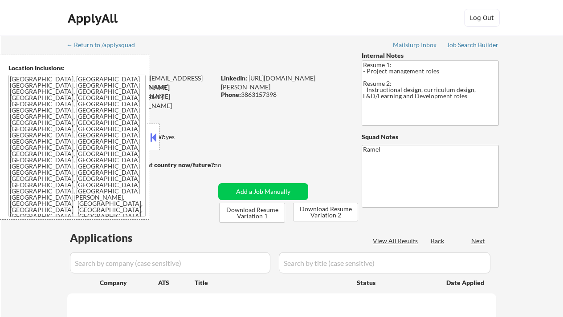
select select ""pending""
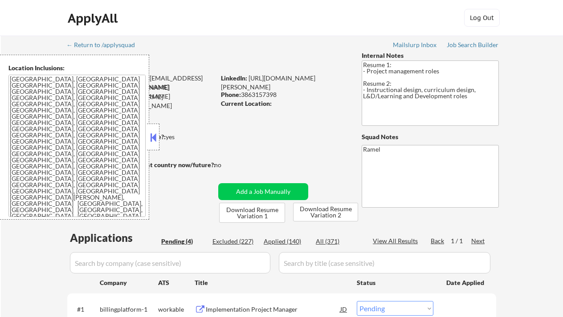
click at [150, 133] on button at bounding box center [153, 137] width 10 height 13
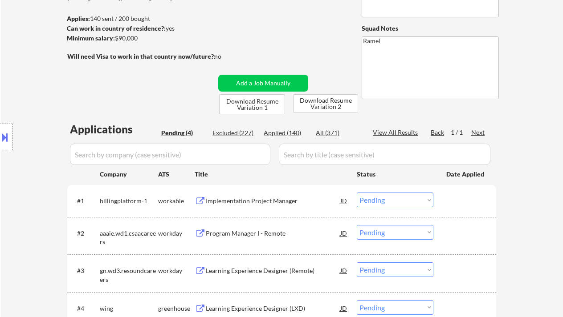
scroll to position [178, 0]
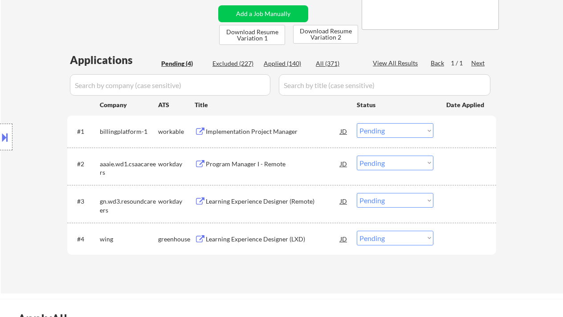
click at [24, 81] on div "Location Inclusions: [GEOGRAPHIC_DATA], [GEOGRAPHIC_DATA] [GEOGRAPHIC_DATA], [G…" at bounding box center [79, 137] width 159 height 165
click at [249, 133] on div "Implementation Project Manager" at bounding box center [273, 131] width 134 height 9
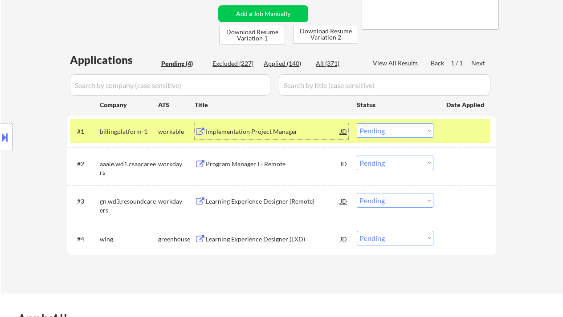
click at [393, 138] on select "Choose an option... Pending Applied Excluded (Questions) Excluded (Expired) Exc…" at bounding box center [395, 130] width 77 height 15
click at [357, 123] on select "Choose an option... Pending Applied Excluded (Questions) Excluded (Expired) Exc…" at bounding box center [395, 130] width 77 height 15
select select ""pending""
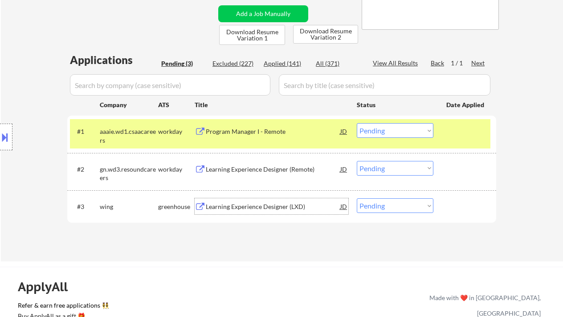
click at [263, 207] on div "Learning Experience Designer (LXD)" at bounding box center [273, 207] width 134 height 9
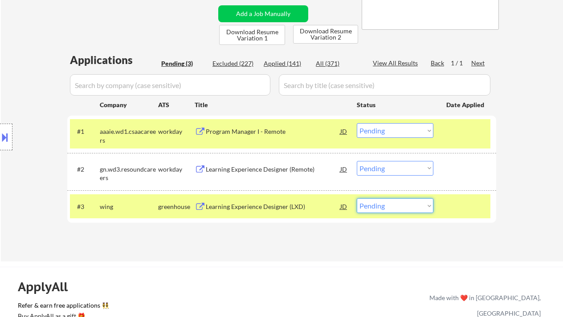
click at [384, 210] on select "Choose an option... Pending Applied Excluded (Questions) Excluded (Expired) Exc…" at bounding box center [395, 206] width 77 height 15
select select ""excluded__expired_""
click at [357, 199] on select "Choose an option... Pending Applied Excluded (Questions) Excluded (Expired) Exc…" at bounding box center [395, 206] width 77 height 15
click at [265, 170] on div "Learning Experience Designer (Remote)" at bounding box center [273, 169] width 134 height 9
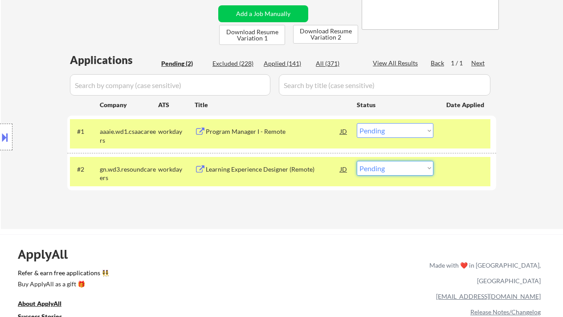
drag, startPoint x: 377, startPoint y: 167, endPoint x: 380, endPoint y: 174, distance: 7.4
click at [377, 167] on select "Choose an option... Pending Applied Excluded (Questions) Excluded (Expired) Exc…" at bounding box center [395, 168] width 77 height 15
select select ""applied""
click at [357, 161] on select "Choose an option... Pending Applied Excluded (Questions) Excluded (Expired) Exc…" at bounding box center [395, 168] width 77 height 15
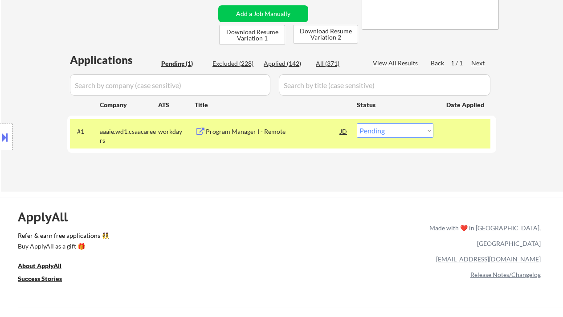
click at [275, 131] on div "Program Manager I - Remote" at bounding box center [273, 131] width 134 height 9
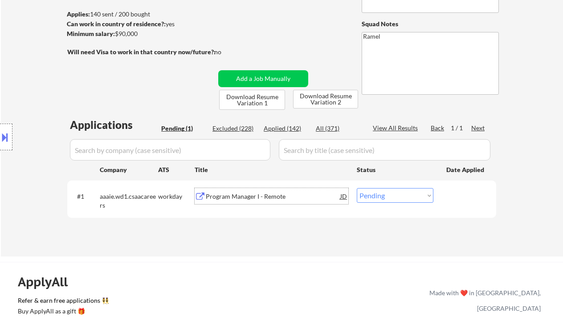
scroll to position [118, 0]
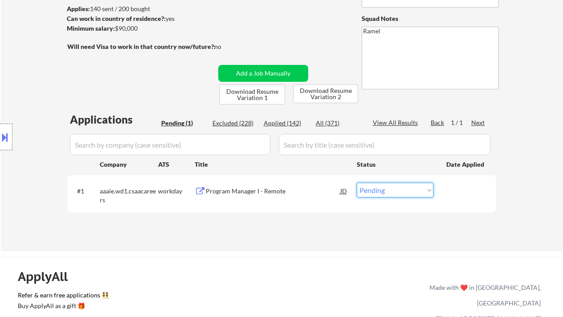
click at [377, 191] on select "Choose an option... Pending Applied Excluded (Questions) Excluded (Expired) Exc…" at bounding box center [395, 190] width 77 height 15
select select ""applied""
click at [357, 183] on select "Choose an option... Pending Applied Excluded (Questions) Excluded (Expired) Exc…" at bounding box center [395, 190] width 77 height 15
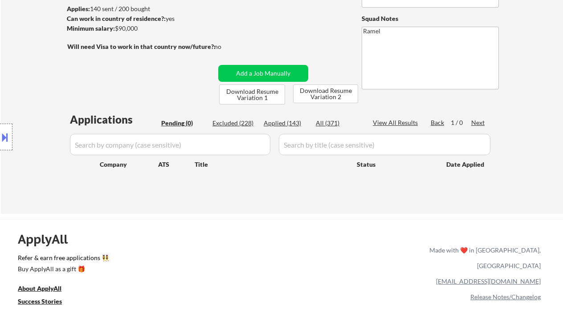
click at [13, 95] on div "Location Inclusions: Orlando, FL Winter Park, FL Maitland, FL Altamonte Springs…" at bounding box center [79, 137] width 159 height 165
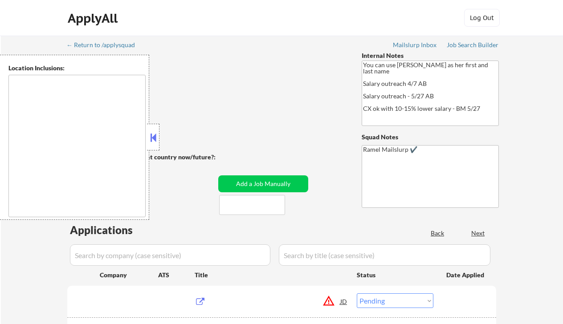
select select ""pending""
type textarea "[GEOGRAPHIC_DATA], [GEOGRAPHIC_DATA], AL [GEOGRAPHIC_DATA], AL [GEOGRAPHIC_DATA…"
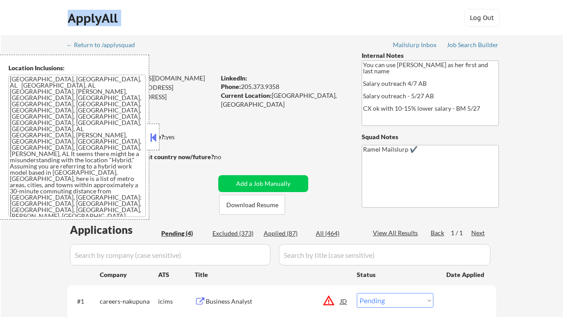
click at [150, 142] on button at bounding box center [153, 137] width 10 height 13
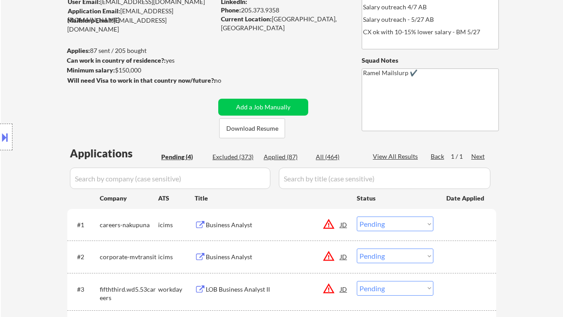
scroll to position [178, 0]
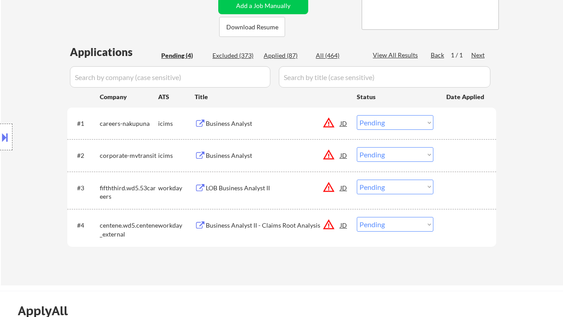
drag, startPoint x: 11, startPoint y: 90, endPoint x: 28, endPoint y: 90, distance: 17.8
click at [11, 90] on div "Location Inclusions:" at bounding box center [79, 137] width 159 height 165
click at [241, 120] on div "Business Analyst" at bounding box center [273, 123] width 134 height 9
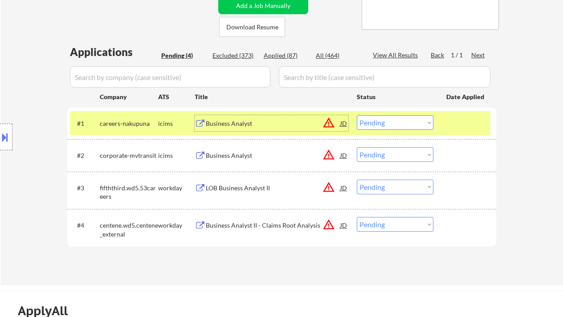
click at [386, 124] on select "Choose an option... Pending Applied Excluded (Questions) Excluded (Expired) Exc…" at bounding box center [395, 122] width 77 height 15
click at [357, 115] on select "Choose an option... Pending Applied Excluded (Questions) Excluded (Expired) Exc…" at bounding box center [395, 122] width 77 height 15
click at [245, 154] on div "Business Analyst" at bounding box center [273, 155] width 134 height 9
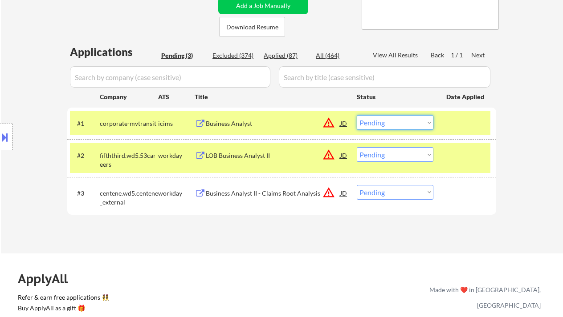
drag, startPoint x: 405, startPoint y: 121, endPoint x: 407, endPoint y: 130, distance: 8.6
click at [405, 121] on select "Choose an option... Pending Applied Excluded (Questions) Excluded (Expired) Exc…" at bounding box center [395, 122] width 77 height 15
click at [357, 115] on select "Choose an option... Pending Applied Excluded (Questions) Excluded (Expired) Exc…" at bounding box center [395, 122] width 77 height 15
drag, startPoint x: 252, startPoint y: 158, endPoint x: 316, endPoint y: 140, distance: 66.4
click at [284, 150] on div "LOB Business Analyst II" at bounding box center [273, 155] width 134 height 16
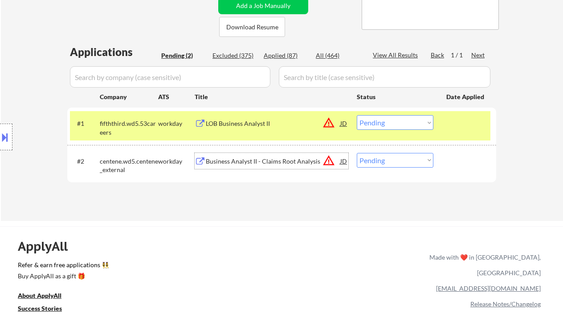
drag, startPoint x: 379, startPoint y: 121, endPoint x: 385, endPoint y: 124, distance: 6.4
click at [379, 121] on select "Choose an option... Pending Applied Excluded (Questions) Excluded (Expired) Exc…" at bounding box center [395, 122] width 77 height 15
select select ""excluded__location_""
click at [357, 115] on select "Choose an option... Pending Applied Excluded (Questions) Excluded (Expired) Exc…" at bounding box center [395, 122] width 77 height 15
click at [400, 164] on select "Choose an option... Pending Applied Excluded (Questions) Excluded (Expired) Exc…" at bounding box center [395, 160] width 77 height 15
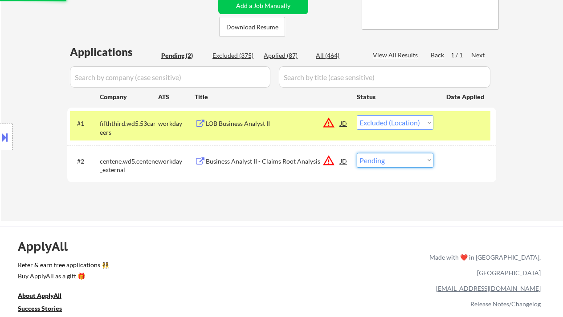
select select ""excluded__location_""
click at [357, 153] on select "Choose an option... Pending Applied Excluded (Questions) Excluded (Expired) Exc…" at bounding box center [395, 160] width 77 height 15
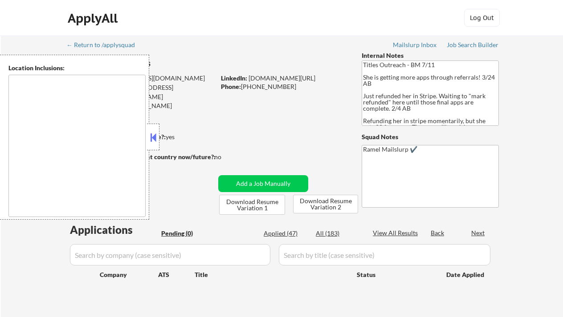
type textarea "[GEOGRAPHIC_DATA], [GEOGRAPHIC_DATA], [GEOGRAPHIC_DATA] [GEOGRAPHIC_DATA], [GEO…"
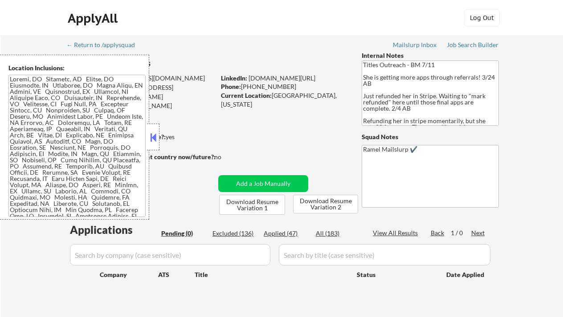
click at [151, 140] on button at bounding box center [153, 137] width 10 height 13
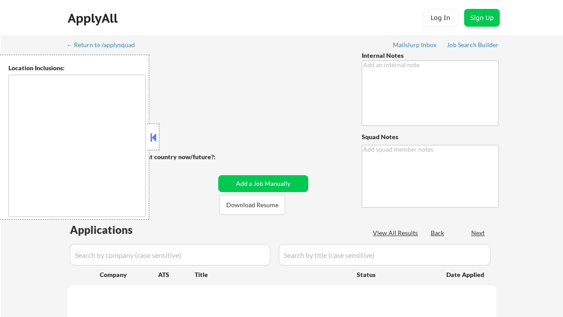
type textarea "Ramel"
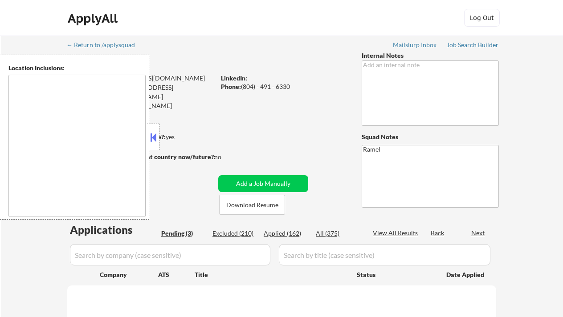
select select ""pending""
type textarea "[PERSON_NAME], [GEOGRAPHIC_DATA], [GEOGRAPHIC_DATA], [GEOGRAPHIC_DATA] [GEOGRAP…"
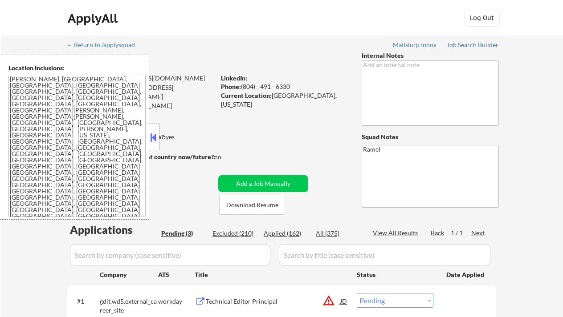
drag, startPoint x: 153, startPoint y: 136, endPoint x: 169, endPoint y: 140, distance: 16.6
click at [153, 136] on button at bounding box center [153, 137] width 10 height 13
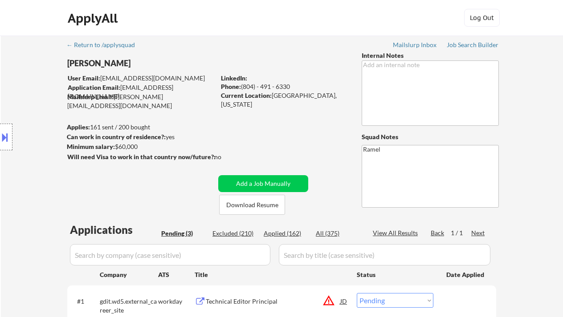
scroll to position [178, 0]
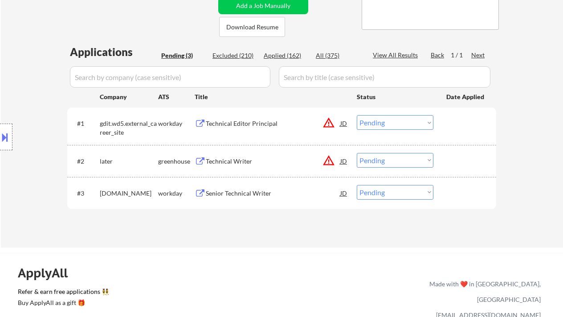
click at [73, 24] on div "← Return to /applysquad Mailslurp Inbox Job Search Builder [PERSON_NAME] User E…" at bounding box center [282, 49] width 444 height 383
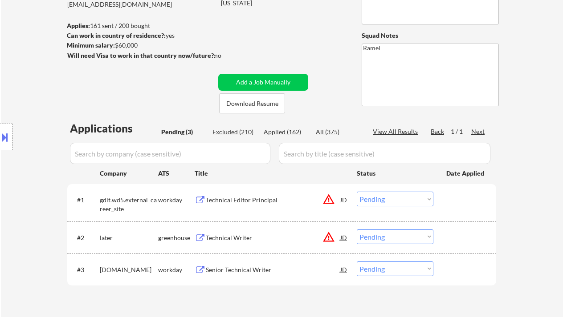
scroll to position [0, 0]
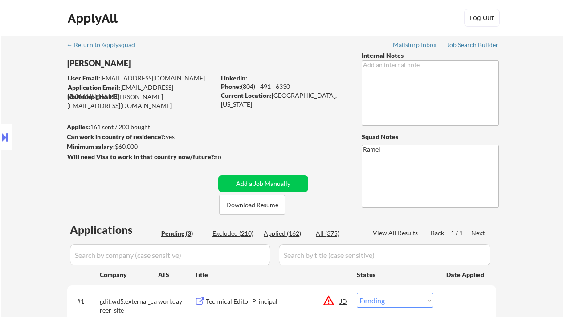
click at [8, 86] on div "Location Inclusions: [PERSON_NAME], [GEOGRAPHIC_DATA] [GEOGRAPHIC_DATA], [GEOGR…" at bounding box center [79, 137] width 159 height 165
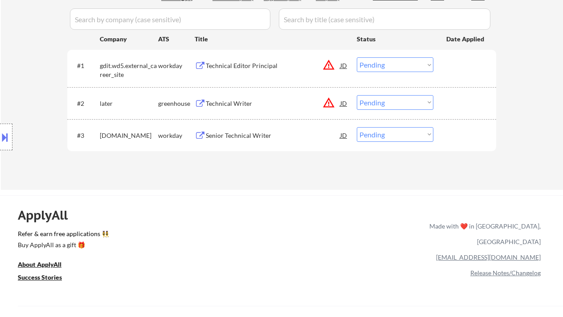
scroll to position [237, 0]
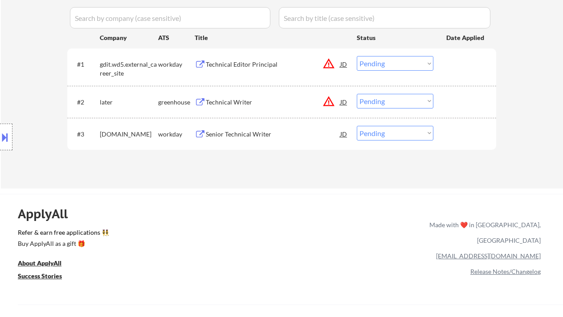
click at [242, 134] on div "Senior Technical Writer" at bounding box center [273, 134] width 134 height 9
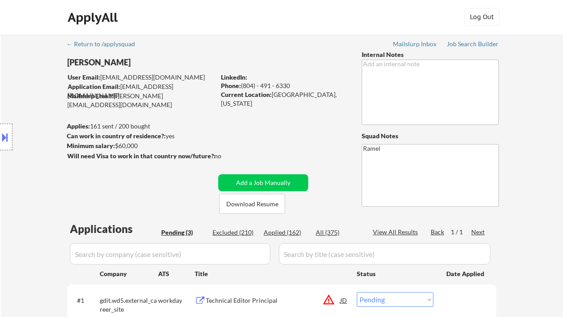
scroll to position [0, 0]
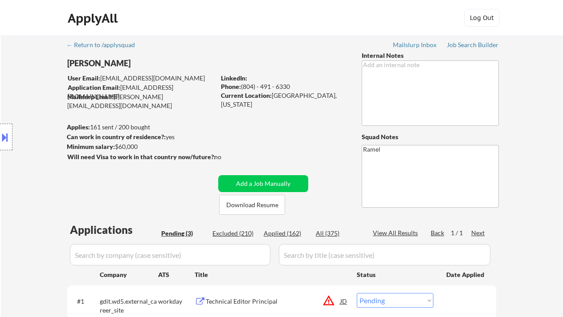
drag, startPoint x: 292, startPoint y: 87, endPoint x: 243, endPoint y: 82, distance: 49.2
click at [243, 82] on div "Phone: (804) - 491 - 6330" at bounding box center [284, 86] width 126 height 9
copy div "804) - 491 - 6330"
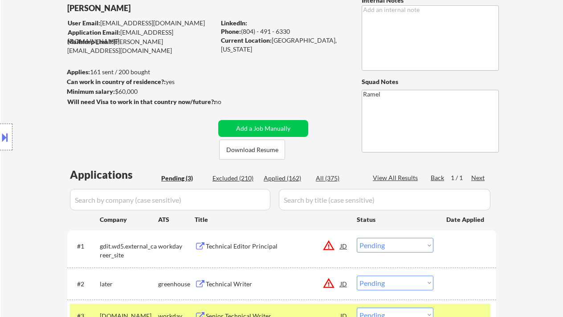
scroll to position [118, 0]
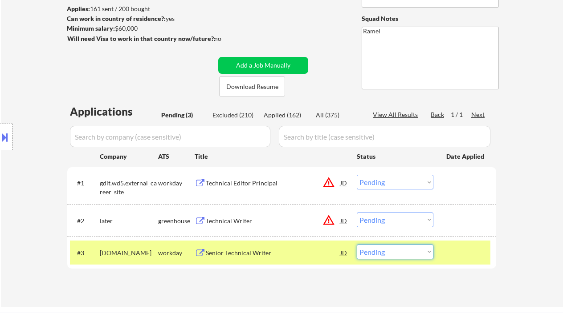
click at [385, 251] on select "Choose an option... Pending Applied Excluded (Questions) Excluded (Expired) Exc…" at bounding box center [395, 252] width 77 height 15
select select ""applied""
click at [357, 245] on select "Choose an option... Pending Applied Excluded (Questions) Excluded (Expired) Exc…" at bounding box center [395, 252] width 77 height 15
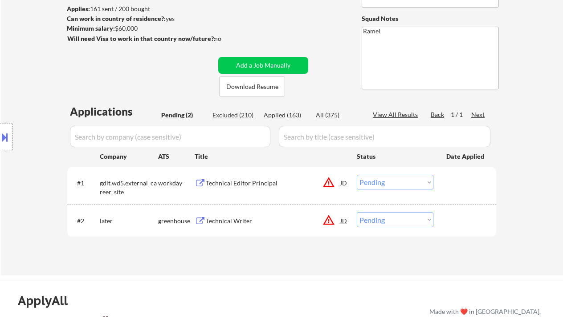
click at [242, 219] on div "Technical Writer" at bounding box center [273, 221] width 134 height 9
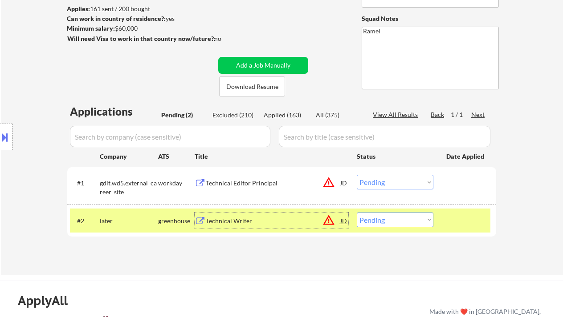
click at [5, 132] on button at bounding box center [5, 137] width 10 height 15
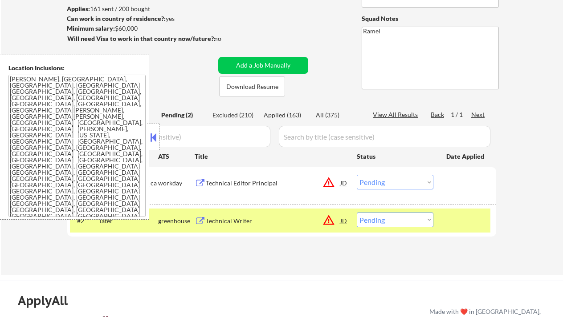
click at [154, 138] on button at bounding box center [153, 137] width 10 height 13
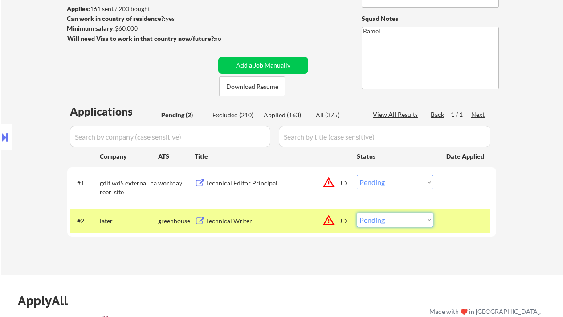
click at [380, 220] on select "Choose an option... Pending Applied Excluded (Questions) Excluded (Expired) Exc…" at bounding box center [395, 220] width 77 height 15
select select ""excluded""
click at [357, 213] on select "Choose an option... Pending Applied Excluded (Questions) Excluded (Expired) Exc…" at bounding box center [395, 220] width 77 height 15
click at [254, 181] on div "Technical Editor Principal" at bounding box center [273, 183] width 134 height 9
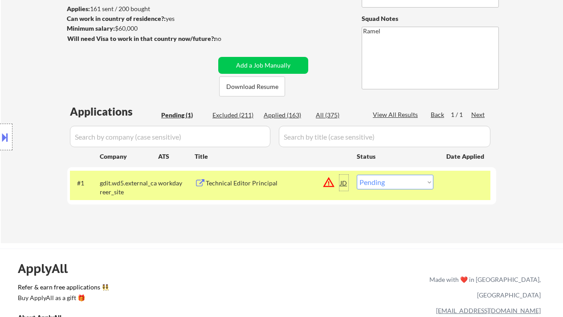
click at [346, 183] on div "JD" at bounding box center [343, 183] width 9 height 16
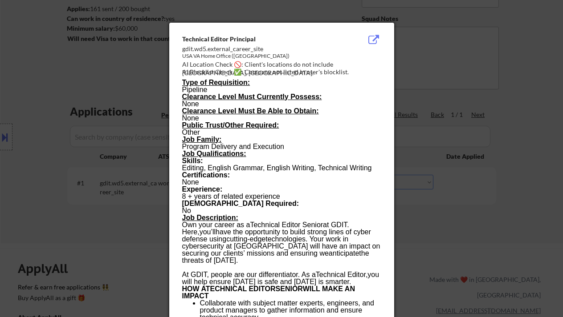
click at [500, 218] on div at bounding box center [281, 158] width 563 height 317
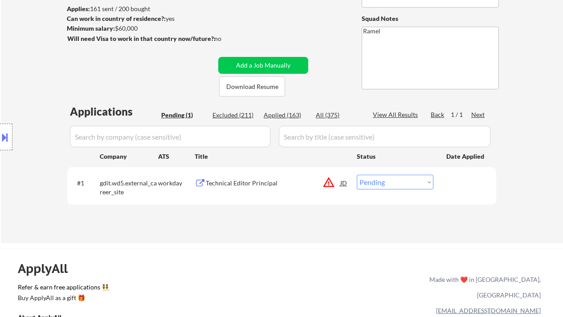
click at [414, 184] on select "Choose an option... Pending Applied Excluded (Questions) Excluded (Expired) Exc…" at bounding box center [395, 182] width 77 height 15
select select ""excluded__location_""
click at [357, 175] on select "Choose an option... Pending Applied Excluded (Questions) Excluded (Expired) Exc…" at bounding box center [395, 182] width 77 height 15
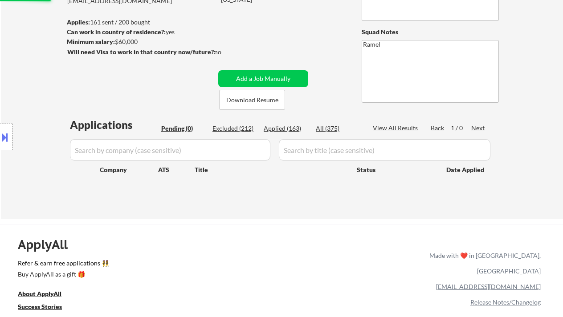
scroll to position [0, 0]
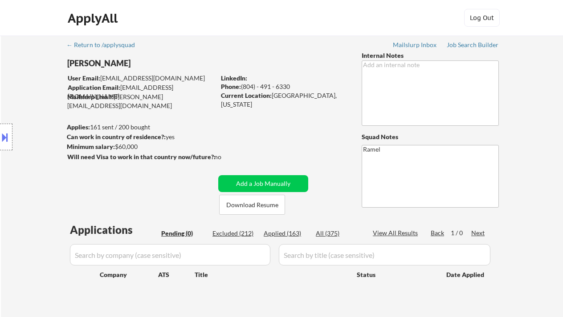
click at [17, 93] on div "Location Inclusions: Chevy Chase, MD Bethesda, MD Silver Spring, MD Kensington,…" at bounding box center [79, 137] width 159 height 165
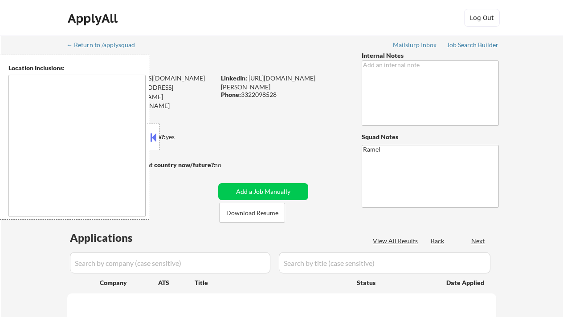
select select ""pending""
type textarea "[GEOGRAPHIC_DATA], [GEOGRAPHIC_DATA], [GEOGRAPHIC_DATA] [GEOGRAPHIC_DATA], [GEO…"
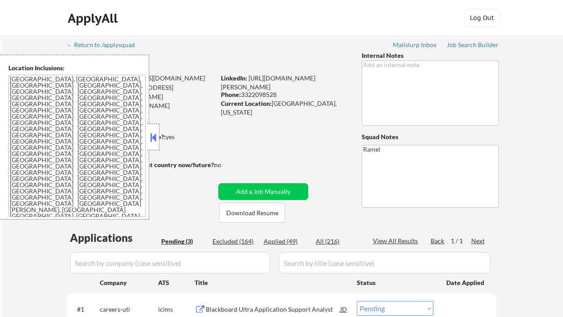
click at [150, 139] on button at bounding box center [153, 137] width 10 height 13
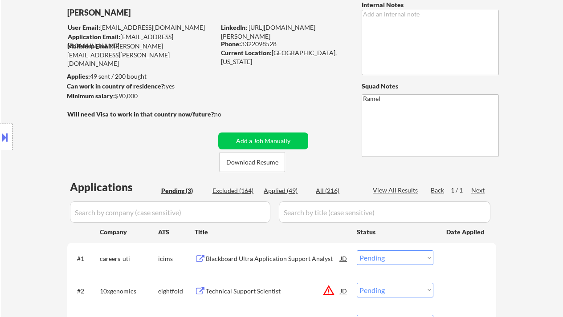
scroll to position [59, 0]
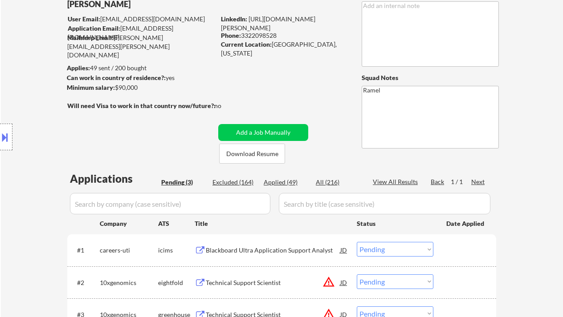
click at [272, 251] on div "Blackboard Ultra Application Support Analyst" at bounding box center [273, 250] width 134 height 9
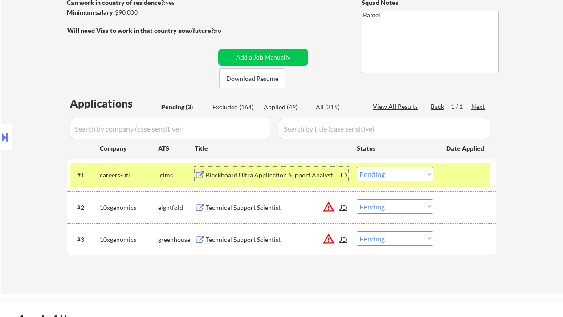
scroll to position [178, 0]
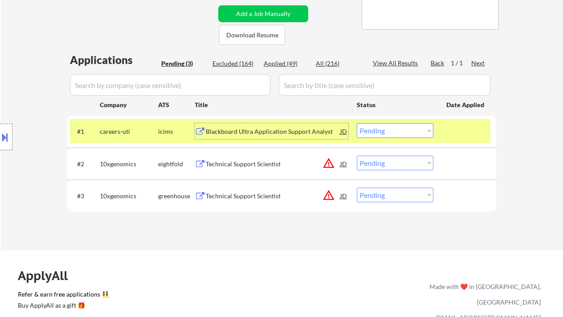
click at [381, 130] on select "Choose an option... Pending Applied Excluded (Questions) Excluded (Expired) Exc…" at bounding box center [395, 130] width 77 height 15
click at [357, 123] on select "Choose an option... Pending Applied Excluded (Questions) Excluded (Expired) Exc…" at bounding box center [395, 130] width 77 height 15
click at [262, 162] on div "Technical Support Scientist" at bounding box center [273, 164] width 134 height 9
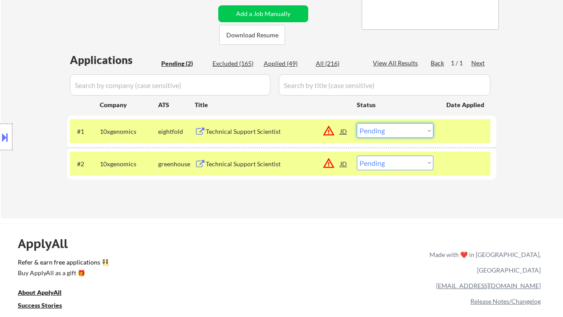
click at [401, 131] on select "Choose an option... Pending Applied Excluded (Questions) Excluded (Expired) Exc…" at bounding box center [395, 130] width 77 height 15
select select ""excluded__location_""
click at [357, 123] on select "Choose an option... Pending Applied Excluded (Questions) Excluded (Expired) Exc…" at bounding box center [395, 130] width 77 height 15
click at [404, 168] on select "Choose an option... Pending Applied Excluded (Questions) Excluded (Expired) Exc…" at bounding box center [395, 163] width 77 height 15
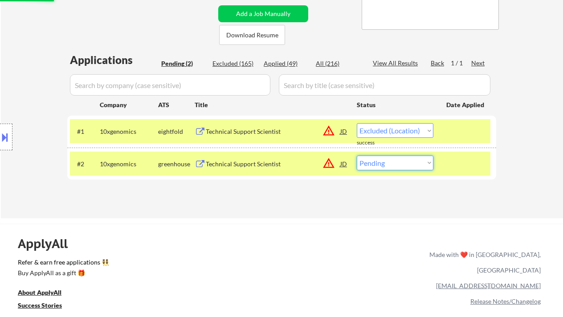
select select ""excluded__location_""
click at [357, 156] on select "Choose an option... Pending Applied Excluded (Questions) Excluded (Expired) Exc…" at bounding box center [395, 163] width 77 height 15
select select ""pending""
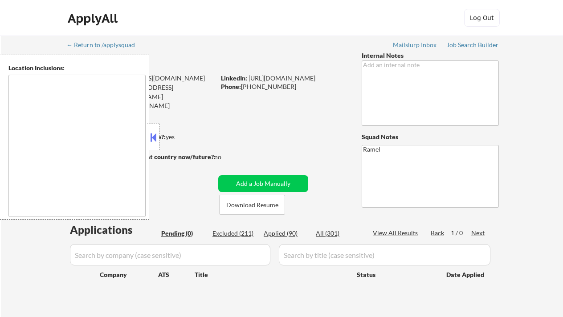
type textarea "remote"
click at [152, 137] on button at bounding box center [153, 137] width 10 height 13
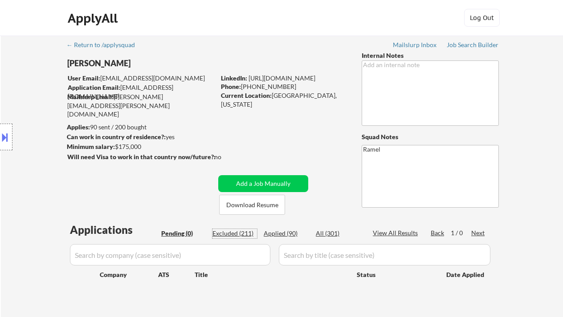
click at [241, 235] on div "Excluded (211)" at bounding box center [234, 233] width 45 height 9
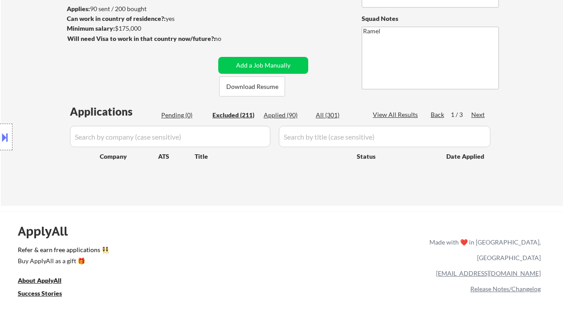
scroll to position [74, 0]
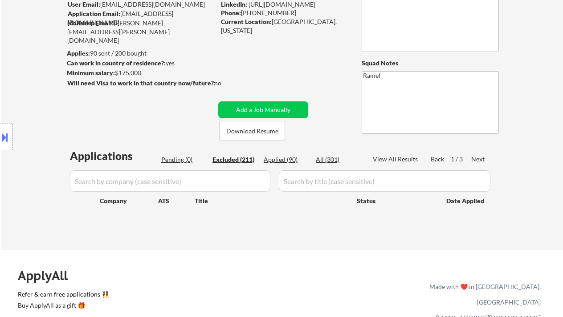
select select ""excluded__salary_""
select select ""excluded__location_""
select select ""excluded__salary_""
select select ""excluded__location_""
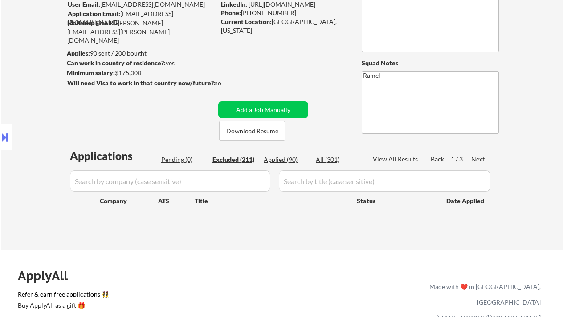
select select ""excluded__expired_""
select select ""excluded__salary_""
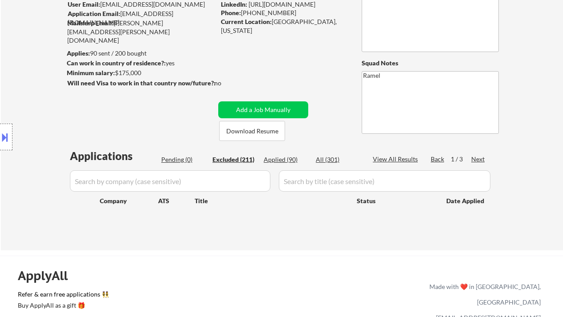
select select ""excluded__salary_""
select select ""excluded""
select select ""excluded__salary_""
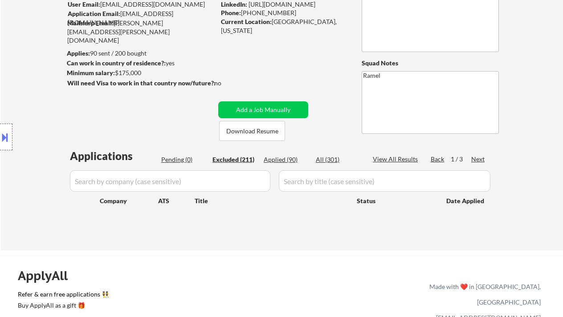
select select ""excluded__location_""
select select ""excluded""
select select ""excluded__location_""
select select ""excluded__bad_match_""
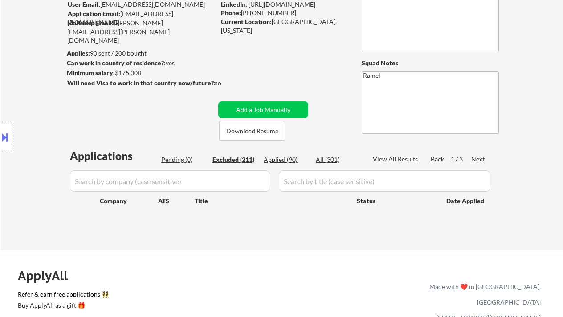
select select ""excluded__salary_""
select select ""excluded__location_""
select select ""excluded""
select select ""excluded__location_""
select select ""excluded__salary_""
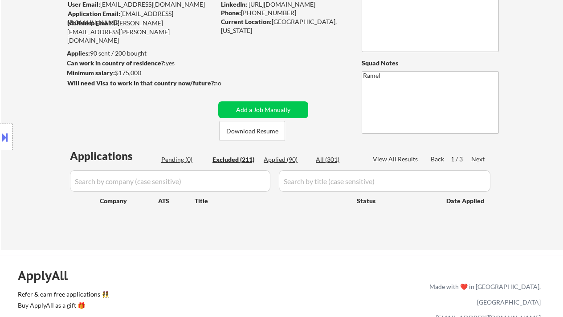
select select ""excluded__bad_match_""
select select ""excluded__salary_""
select select ""excluded""
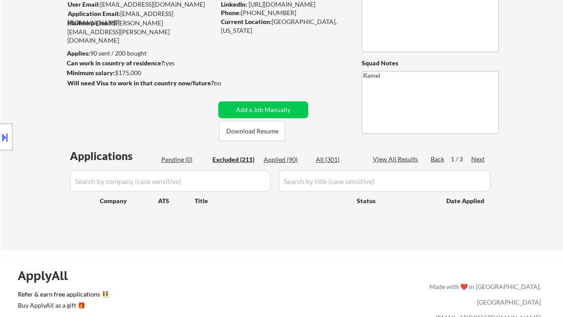
select select ""excluded__salary_""
select select ""excluded__expired_""
select select ""excluded__salary_""
select select ""excluded__location_""
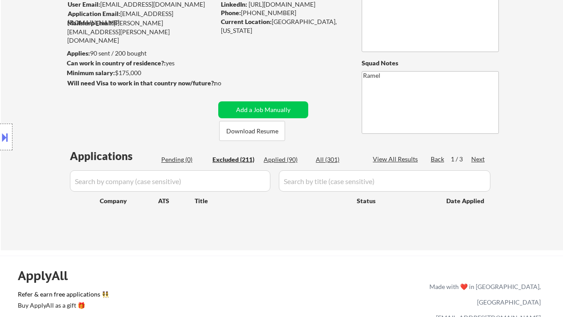
select select ""excluded__bad_match_""
select select ""excluded__salary_""
select select ""excluded__location_""
select select ""excluded""
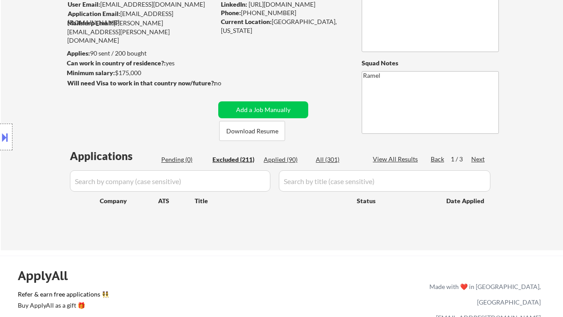
select select ""excluded__salary_""
select select ""excluded__expired_""
select select ""excluded__location_""
select select ""excluded__bad_match_""
select select ""excluded__salary_""
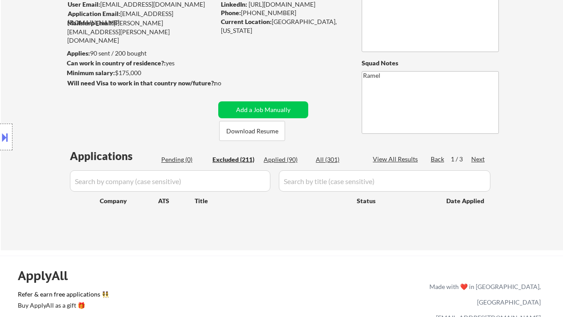
select select ""excluded__expired_""
select select ""excluded__salary_""
select select ""excluded""
select select ""excluded__expired_""
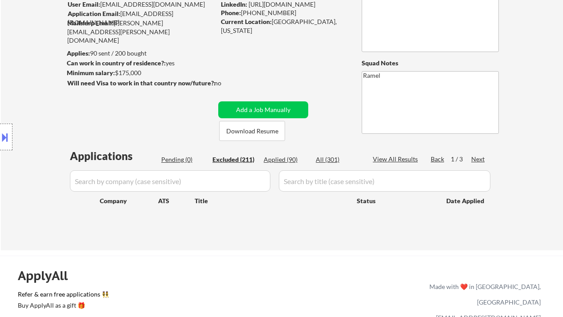
select select ""excluded__other_""
select select ""excluded__location_""
select select ""excluded__bad_match_""
select select ""excluded__expired_""
select select ""excluded__bad_match_""
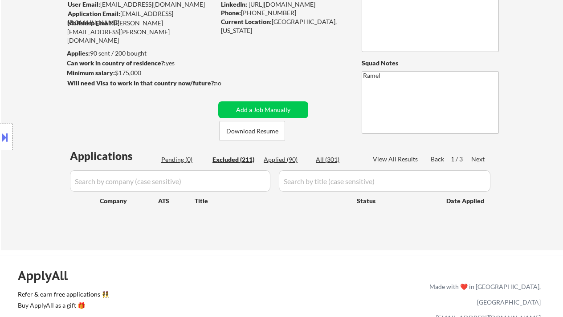
select select ""excluded__location_""
select select ""excluded__salary_""
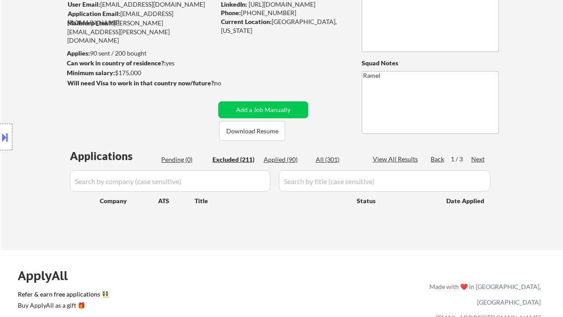
select select ""excluded__location_""
select select ""excluded__expired_""
select select ""excluded__location_""
select select ""excluded__bad_match_""
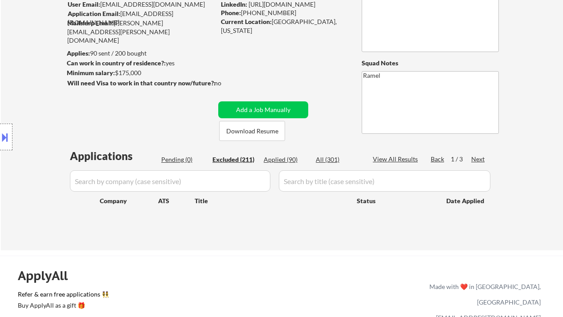
select select ""excluded__bad_match_""
select select ""excluded__salary_""
select select ""excluded__bad_match_""
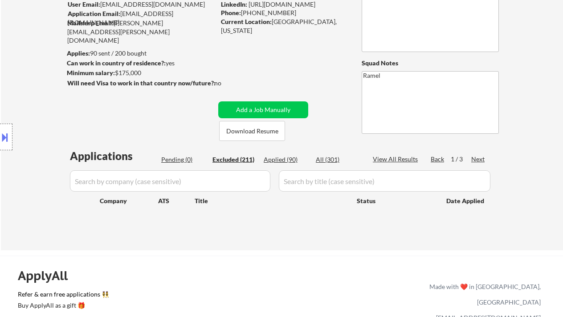
select select ""excluded__salary_""
select select ""excluded__expired_""
select select ""excluded__salary_""
select select ""excluded__expired_""
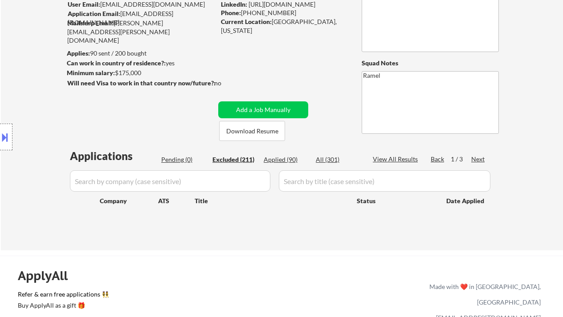
select select ""excluded__location_""
select select ""excluded__salary_""
select select ""excluded__expired_""
select select ""excluded__location_""
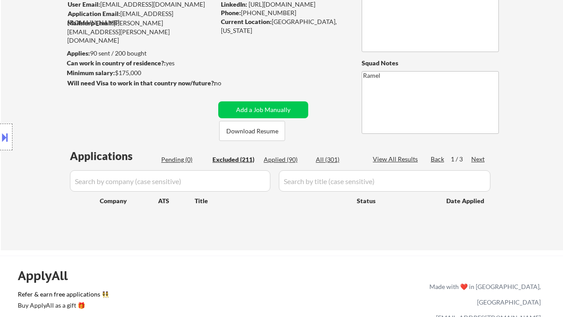
select select ""excluded__expired_""
select select ""excluded""
select select ""excluded__expired_""
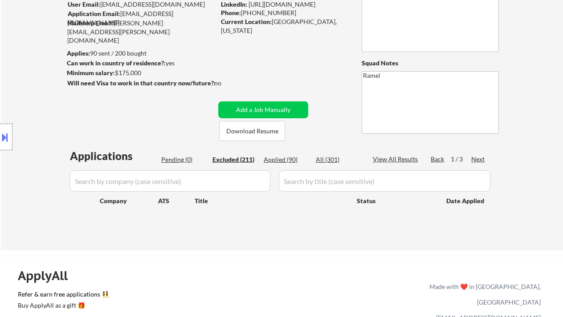
select select ""excluded__expired_""
select select ""excluded__location_""
select select ""excluded__bad_match_""
select select ""excluded__location_""
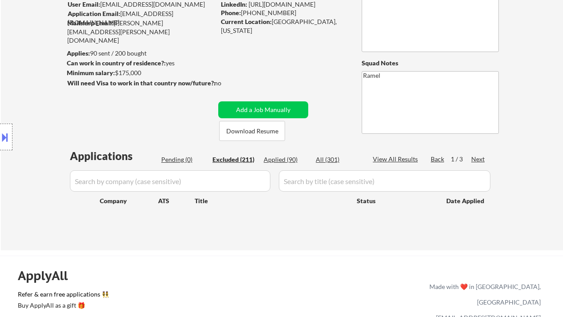
select select ""excluded__expired_""
select select ""excluded__salary_""
select select ""excluded__bad_match_""
select select ""excluded__expired_""
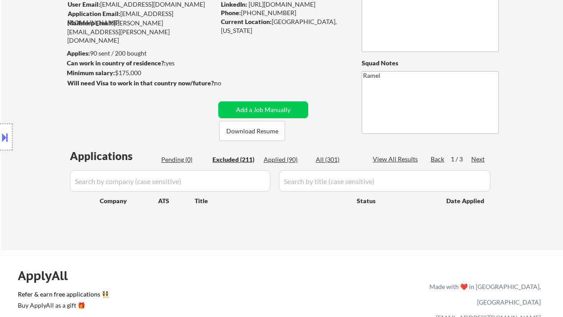
select select ""excluded__bad_match_""
select select ""excluded""
select select ""excluded__expired_""
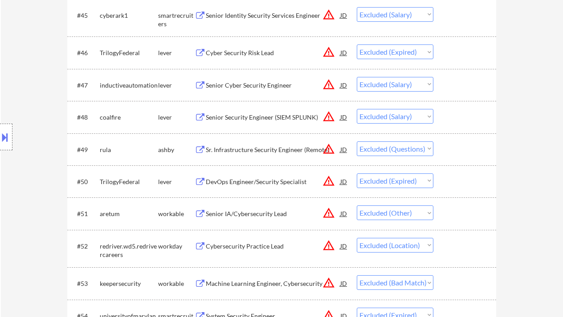
scroll to position [1780, 0]
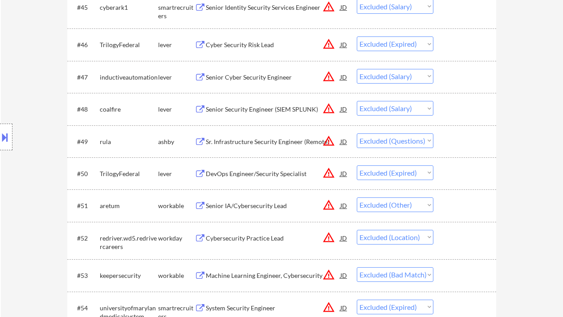
click at [19, 176] on div "Location Inclusions: remote" at bounding box center [79, 137] width 159 height 165
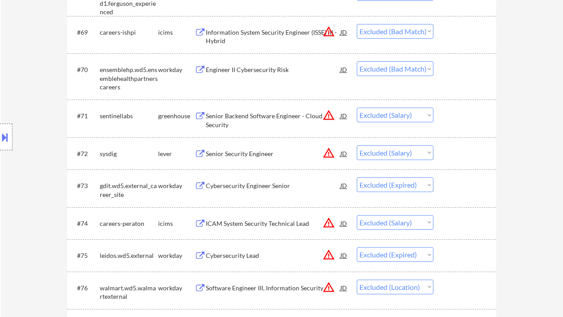
scroll to position [2611, 0]
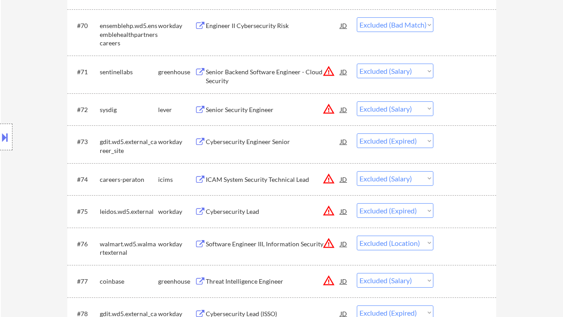
click at [14, 83] on div "Location Inclusions: remote" at bounding box center [79, 137] width 159 height 165
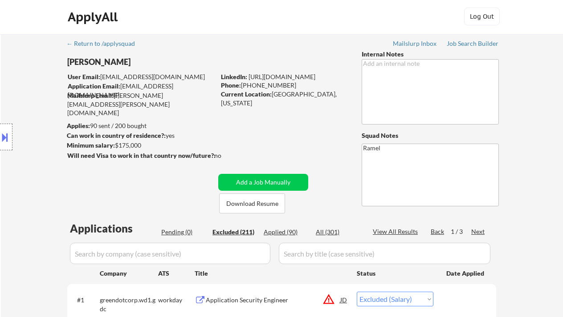
scroll to position [0, 0]
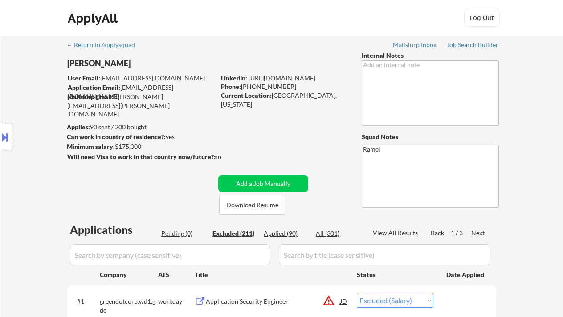
drag, startPoint x: 16, startPoint y: 77, endPoint x: 20, endPoint y: 78, distance: 4.5
click at [16, 77] on div "Location Inclusions: remote" at bounding box center [79, 137] width 159 height 165
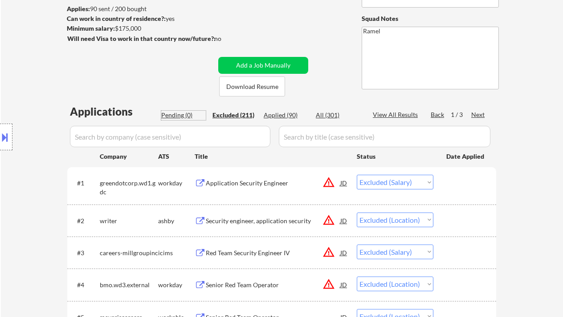
drag, startPoint x: 171, startPoint y: 114, endPoint x: 193, endPoint y: 121, distance: 22.5
click at [172, 114] on div "Pending (0)" at bounding box center [183, 115] width 45 height 9
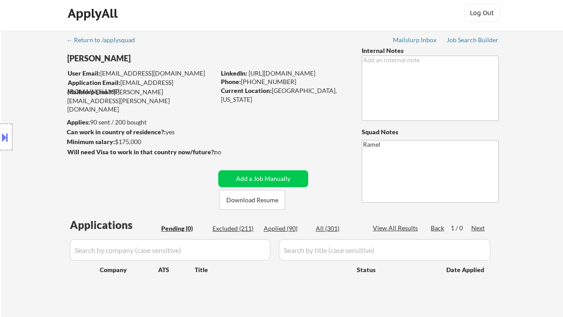
scroll to position [0, 0]
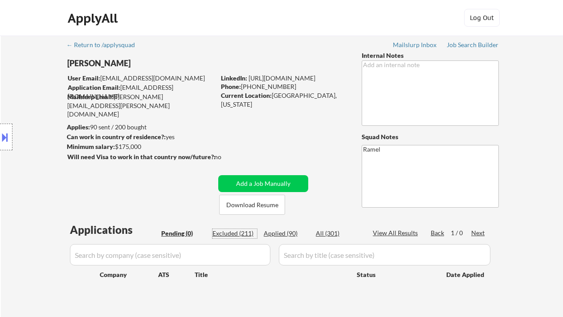
drag, startPoint x: 240, startPoint y: 233, endPoint x: 361, endPoint y: 231, distance: 120.6
click at [240, 233] on div "Excluded (211)" at bounding box center [234, 233] width 45 height 9
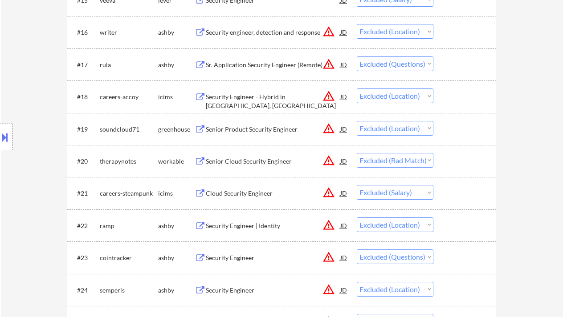
scroll to position [771, 0]
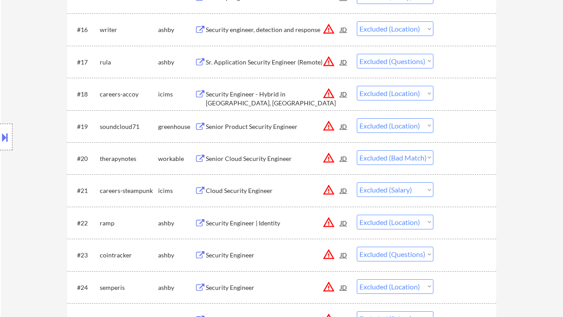
click at [20, 161] on div "Location Inclusions: remote" at bounding box center [79, 137] width 159 height 165
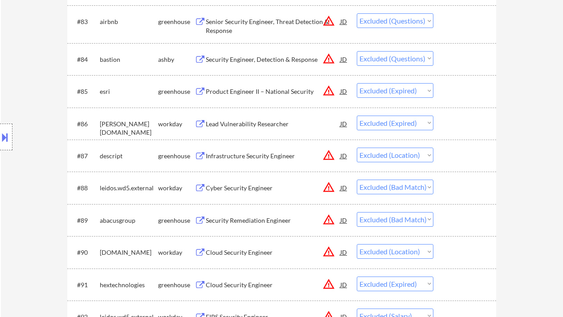
scroll to position [3145, 0]
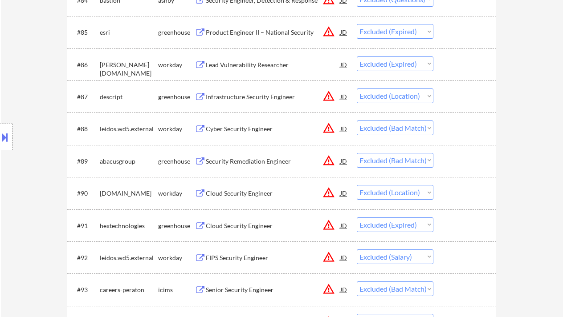
click at [12, 140] on div "Location Inclusions: remote" at bounding box center [79, 137] width 159 height 165
click at [9, 140] on div at bounding box center [6, 137] width 12 height 27
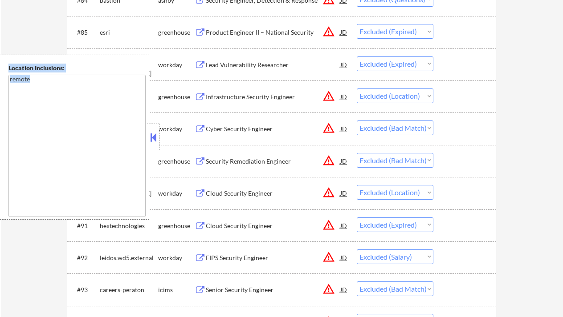
click at [152, 139] on button at bounding box center [153, 137] width 10 height 13
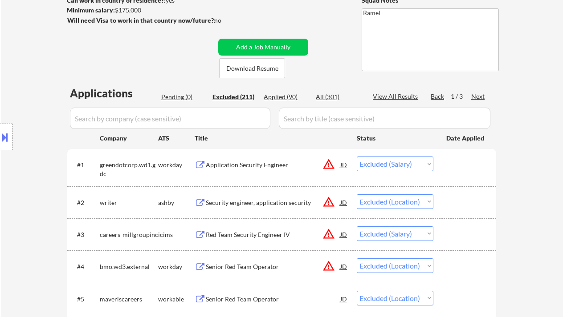
scroll to position [127, 0]
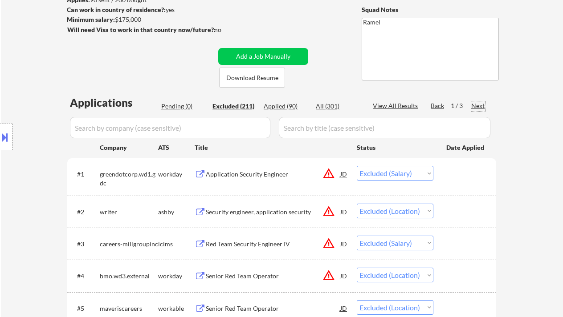
click at [479, 105] on div "Next" at bounding box center [478, 105] width 14 height 9
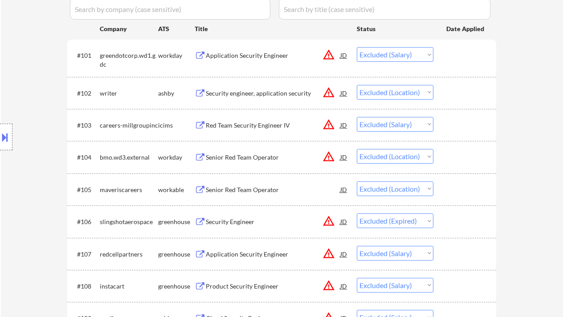
scroll to position [246, 0]
select select ""excluded__bad_match_""
select select ""excluded""
select select ""excluded__salary_""
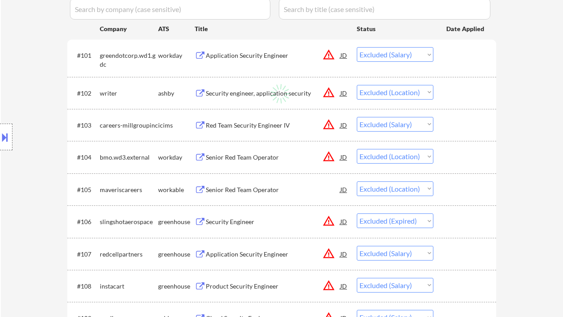
select select ""excluded""
select select ""excluded__other_""
select select ""excluded__expired_""
select select ""excluded__location_""
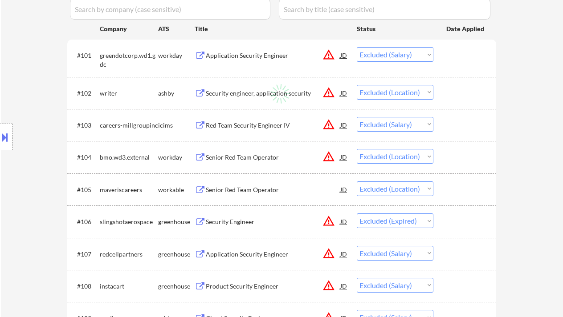
select select ""excluded__expired_""
select select ""excluded__bad_match_""
select select ""excluded""
select select ""excluded__location_""
select select ""excluded__bad_match_""
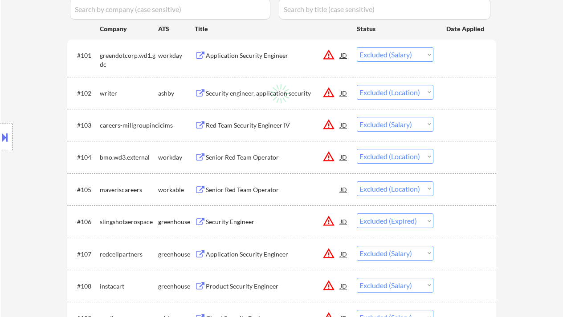
select select ""excluded""
select select ""excluded__expired_""
select select ""excluded__salary_""
select select ""excluded__expired_""
select select ""excluded__salary_""
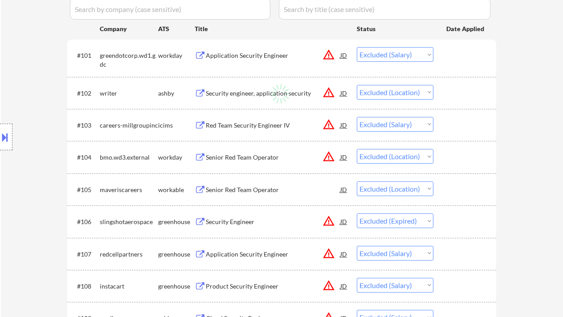
select select ""excluded__salary_""
select select ""excluded__expired_""
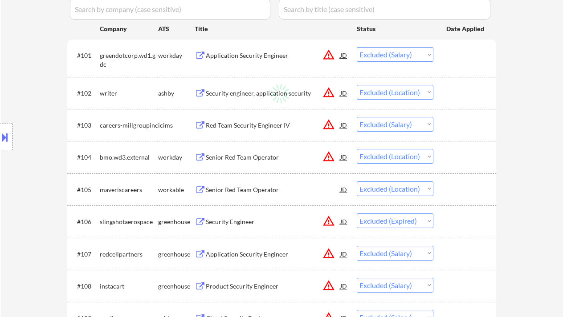
select select ""excluded__location_""
select select ""excluded""
select select ""excluded__bad_match_""
select select ""excluded__expired_""
select select ""excluded__salary_""
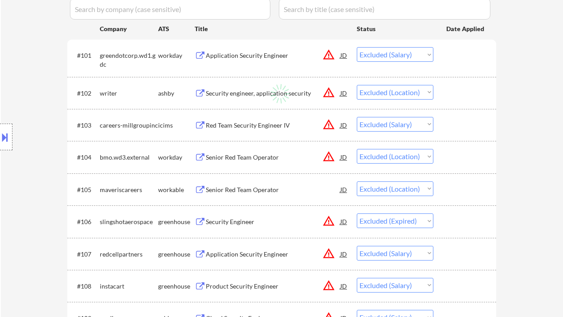
select select ""excluded__bad_match_""
select select ""excluded""
select select ""excluded__expired_""
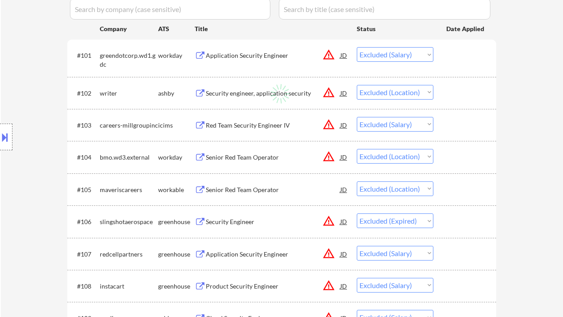
select select ""excluded__expired_""
select select ""excluded__bad_match_""
select select ""excluded__expired_""
select select ""excluded__bad_match_""
select select ""excluded__expired_""
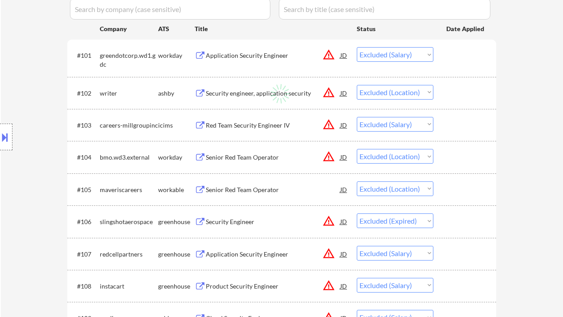
select select ""excluded__expired_""
select select ""excluded__location_""
select select ""excluded""
select select ""excluded__expired_""
select select ""excluded""
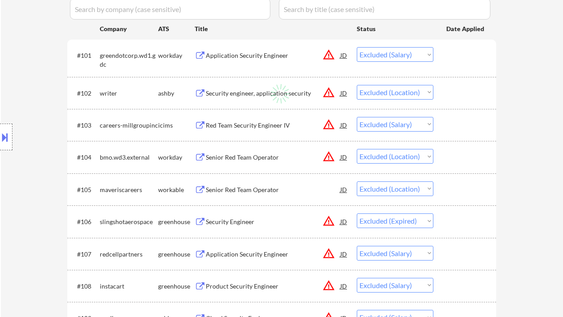
select select ""excluded__expired_""
select select ""excluded""
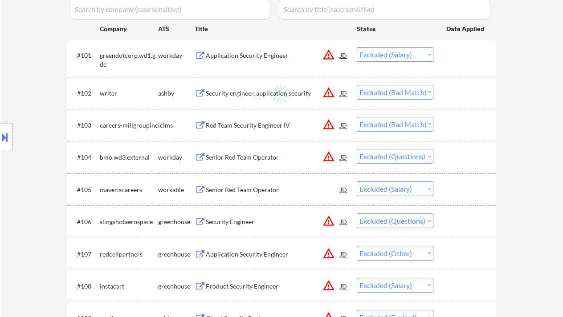
select select ""excluded""
select select ""excluded__expired_""
select select ""excluded""
select select ""excluded__salary_""
select select ""excluded""
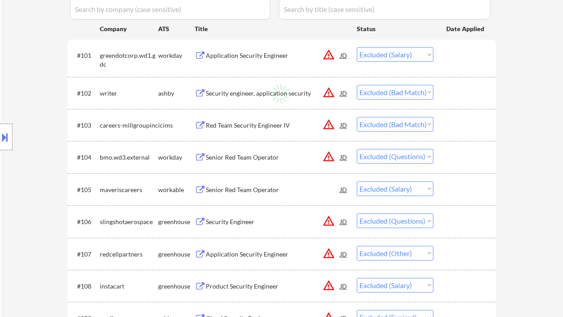
select select ""excluded__salary_""
select select ""excluded__other_""
select select ""excluded__location_""
select select ""excluded__expired_""
select select ""excluded__location_""
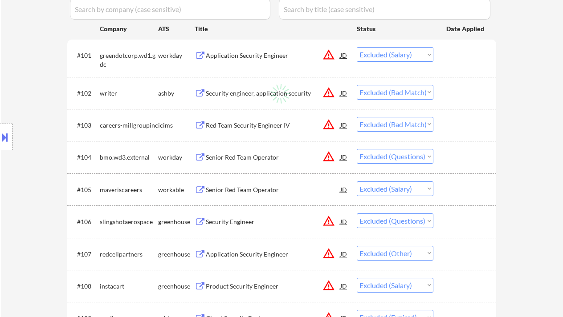
select select ""excluded__location_""
select select ""excluded__salary_""
select select ""excluded__expired_""
select select ""excluded__salary_""
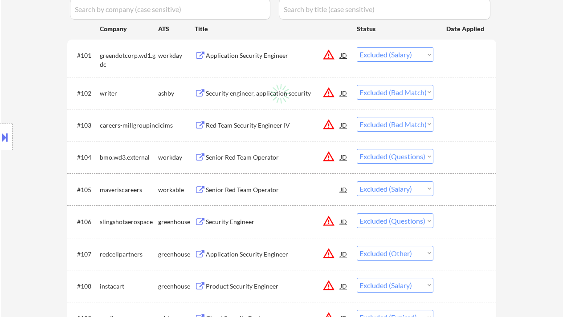
select select ""excluded__other_""
select select ""excluded""
select select ""excluded__bad_match_""
select select ""excluded__expired_""
select select ""excluded""
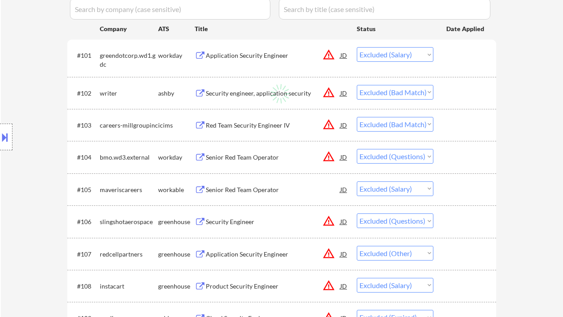
select select ""excluded__expired_""
select select ""excluded__location_""
select select ""excluded__expired_""
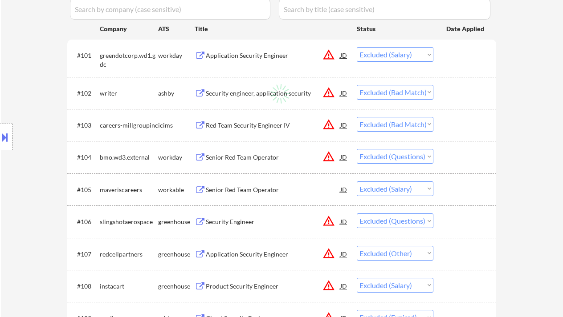
select select ""excluded__bad_match_""
select select ""excluded""
select select ""excluded__expired_""
select select ""excluded__salary_""
select select ""excluded""
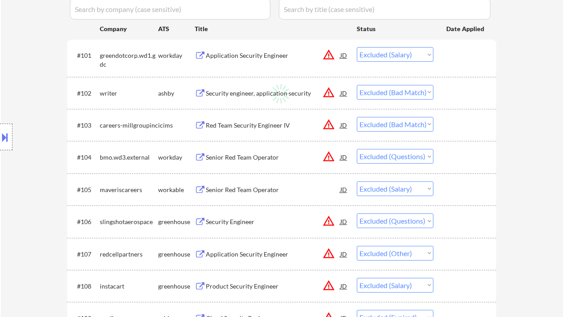
select select ""excluded""
select select ""excluded__salary_""
select select ""excluded__bad_match_""
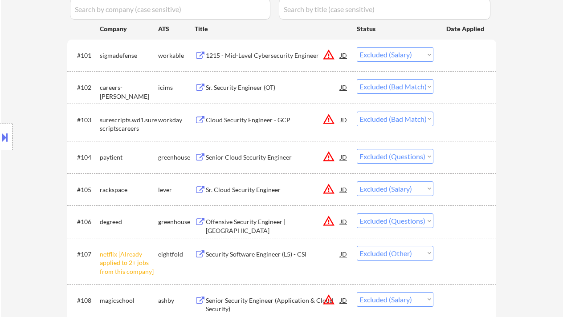
click at [257, 124] on div "Cloud Security Engineer - GCP" at bounding box center [273, 120] width 134 height 9
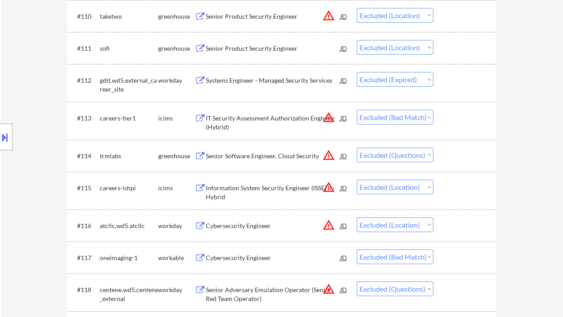
scroll to position [602, 0]
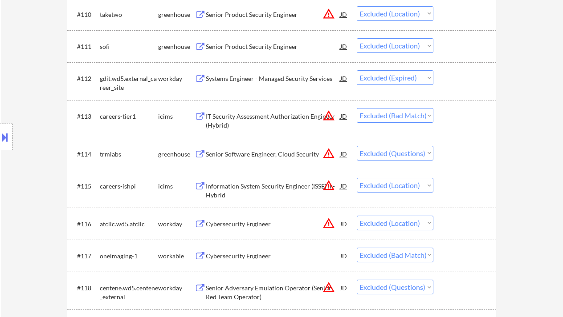
click at [286, 117] on div "IT Security Assessment Authorization Engineer (Hybrid)" at bounding box center [273, 120] width 134 height 17
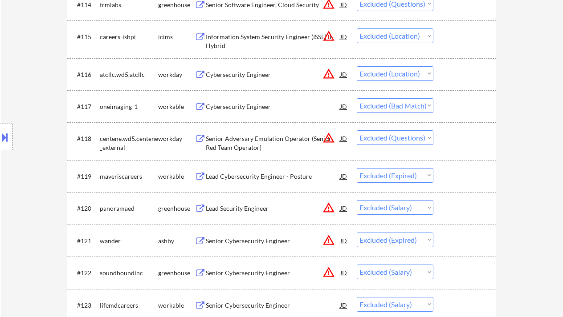
scroll to position [780, 0]
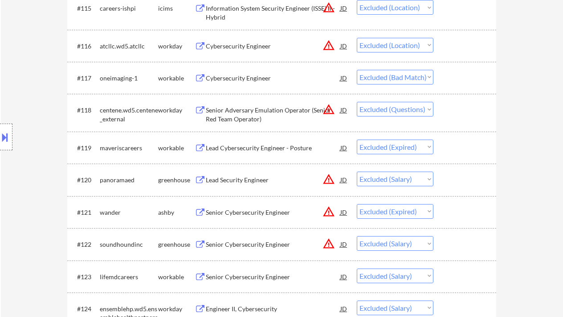
click at [242, 75] on div "Cybersecurity Engineer" at bounding box center [273, 78] width 134 height 9
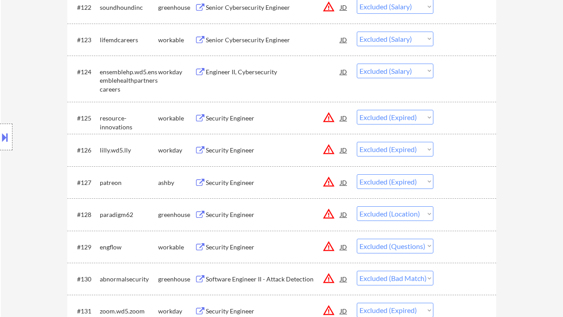
scroll to position [1136, 0]
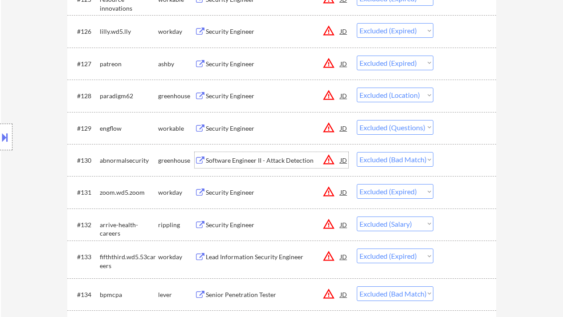
click at [284, 163] on div "Software Engineer II - Attack Detection" at bounding box center [273, 160] width 134 height 9
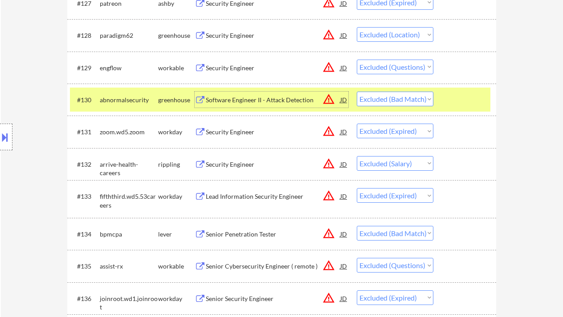
scroll to position [1255, 0]
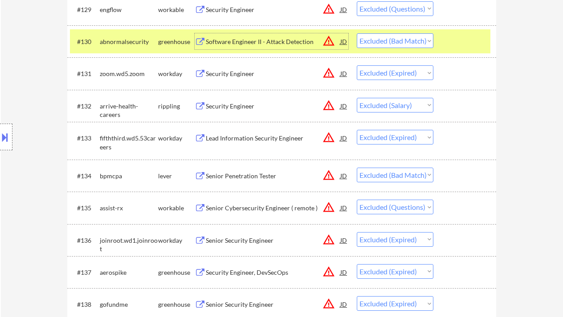
click at [274, 175] on div "Senior Penetration Tester" at bounding box center [273, 176] width 134 height 9
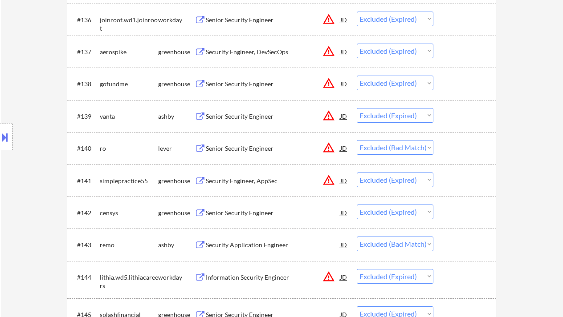
scroll to position [1492, 0]
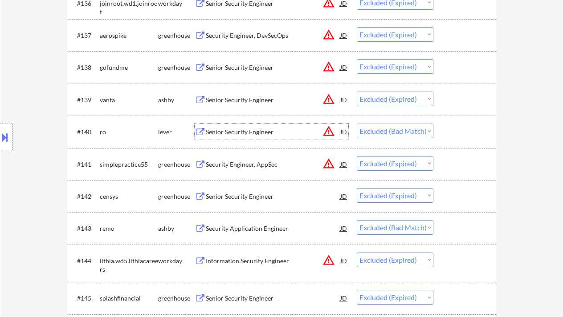
click at [255, 133] on div "Senior Security Engineer" at bounding box center [273, 132] width 134 height 9
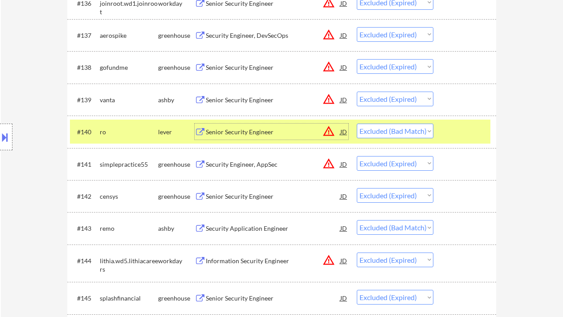
drag, startPoint x: 407, startPoint y: 132, endPoint x: 410, endPoint y: 137, distance: 6.1
click at [407, 132] on select "Choose an option... Pending Applied Excluded (Questions) Excluded (Expired) Exc…" at bounding box center [395, 131] width 77 height 15
select select ""excluded__location_""
click at [357, 124] on select "Choose an option... Pending Applied Excluded (Questions) Excluded (Expired) Exc…" at bounding box center [395, 131] width 77 height 15
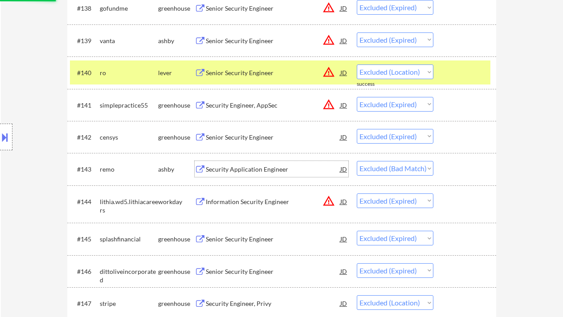
click at [265, 171] on div "Security Application Engineer" at bounding box center [273, 169] width 134 height 9
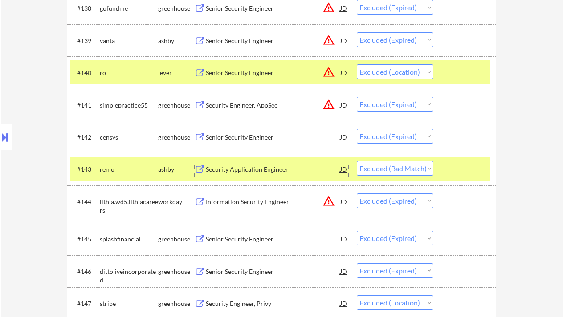
click at [394, 172] on select "Choose an option... Pending Applied Excluded (Questions) Excluded (Expired) Exc…" at bounding box center [395, 168] width 77 height 15
select select ""excluded__expired_""
click at [357, 161] on select "Choose an option... Pending Applied Excluded (Questions) Excluded (Expired) Exc…" at bounding box center [395, 168] width 77 height 15
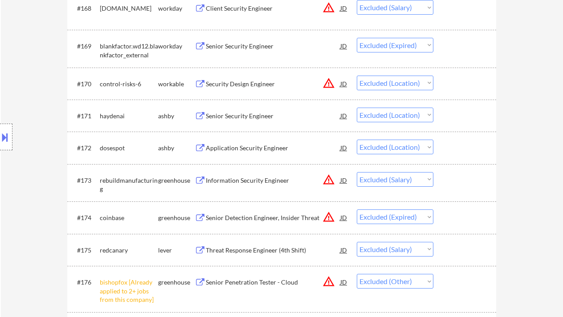
scroll to position [2561, 0]
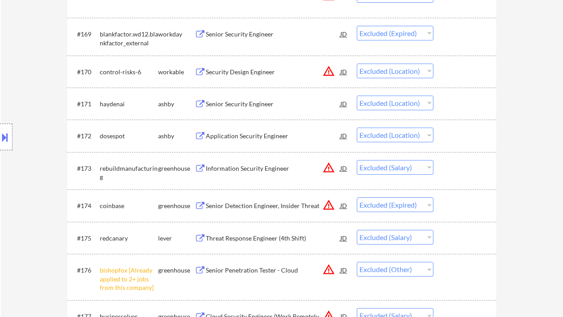
click at [282, 135] on div "Application Security Engineer" at bounding box center [273, 136] width 134 height 9
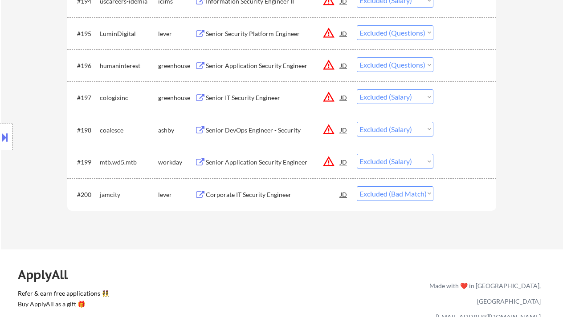
scroll to position [3451, 0]
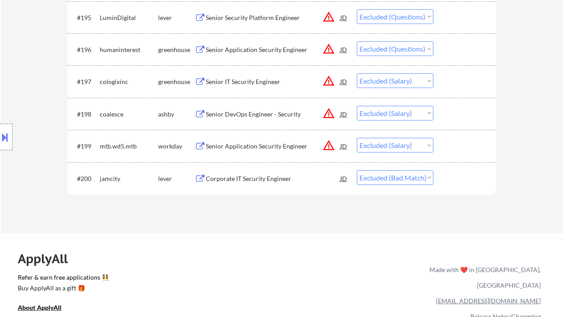
click at [279, 183] on div "Corporate IT Security Engineer" at bounding box center [273, 178] width 134 height 16
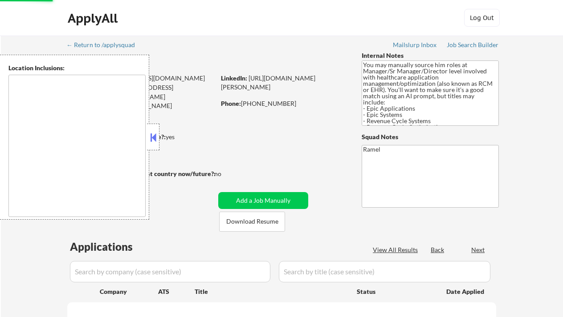
select select ""pending""
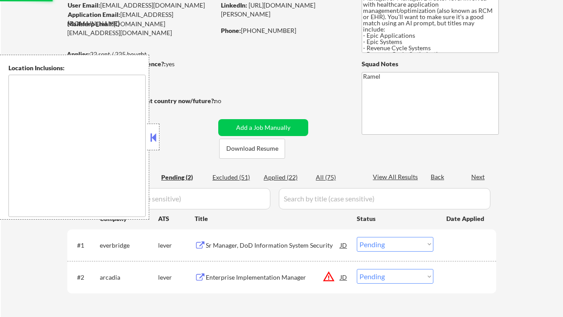
scroll to position [118, 0]
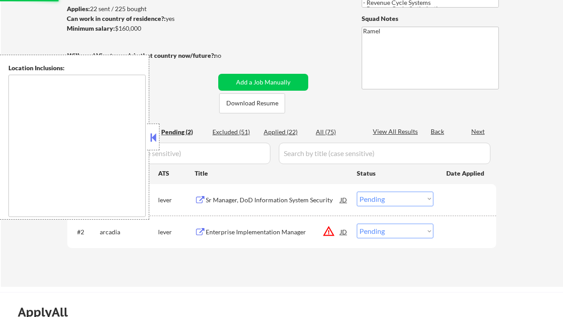
click at [155, 138] on button at bounding box center [153, 137] width 10 height 13
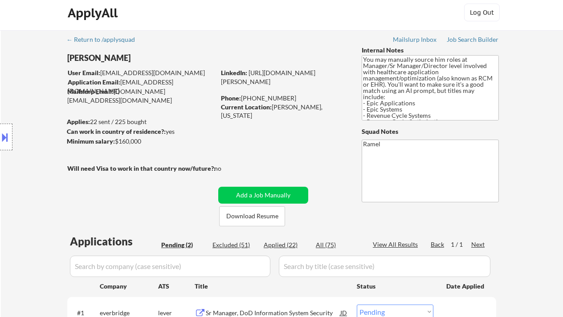
scroll to position [0, 0]
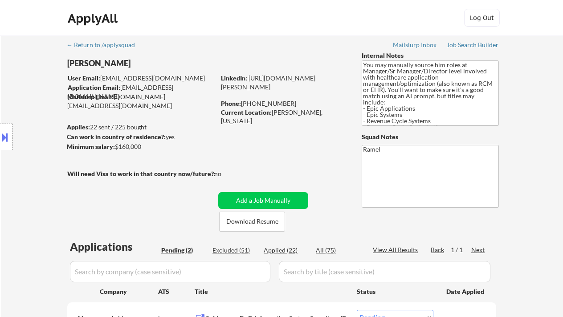
drag, startPoint x: 3, startPoint y: 18, endPoint x: 32, endPoint y: 26, distance: 30.0
click at [3, 18] on div "ApplyAll Log In Sign Up Log Out" at bounding box center [281, 18] width 563 height 36
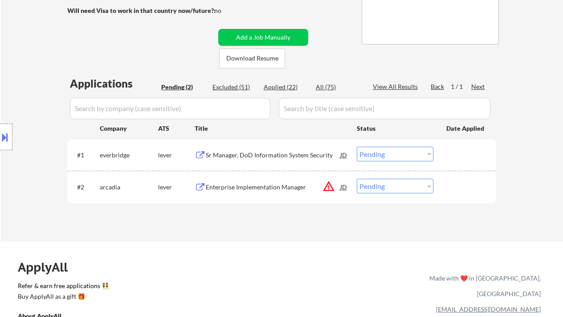
scroll to position [178, 0]
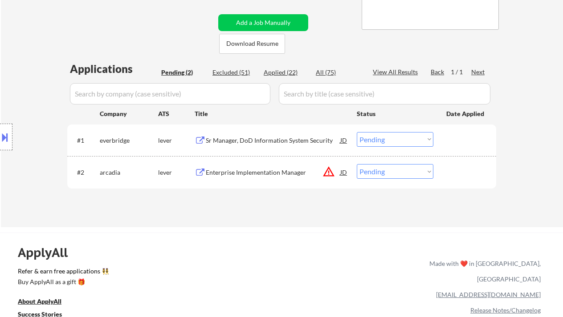
click at [17, 89] on div "Location Inclusions: Greenville, SC Mauldin, SC Greer, SC Taylors, SC Simpsonvi…" at bounding box center [79, 137] width 159 height 165
click at [291, 145] on div "Sr Manager, DoD Information System Security" at bounding box center [273, 140] width 134 height 16
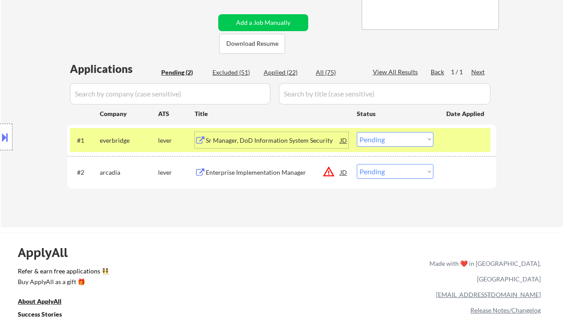
click at [374, 143] on select "Choose an option... Pending Applied Excluded (Questions) Excluded (Expired) Exc…" at bounding box center [395, 139] width 77 height 15
click at [357, 132] on select "Choose an option... Pending Applied Excluded (Questions) Excluded (Expired) Exc…" at bounding box center [395, 139] width 77 height 15
click at [264, 179] on div "Enterprise Implementation Manager" at bounding box center [273, 172] width 134 height 16
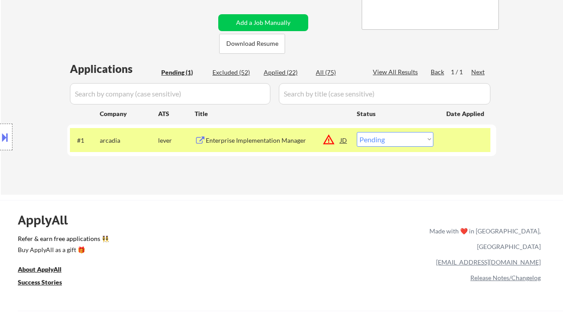
click at [7, 133] on button at bounding box center [5, 137] width 10 height 15
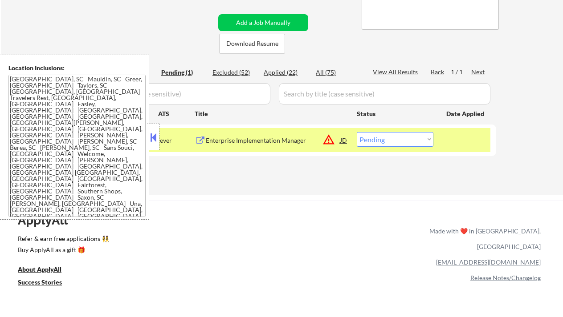
click at [158, 141] on button at bounding box center [153, 137] width 10 height 13
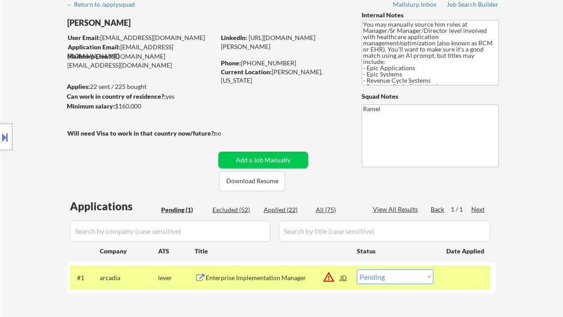
scroll to position [0, 0]
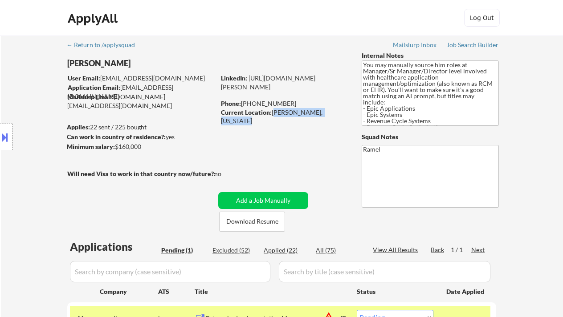
drag, startPoint x: 273, startPoint y: 113, endPoint x: 341, endPoint y: 113, distance: 68.1
click at [341, 113] on div "Current Location: Woodruff, South Carolina" at bounding box center [284, 116] width 126 height 17
copy div "Woodruff, South Carolina"
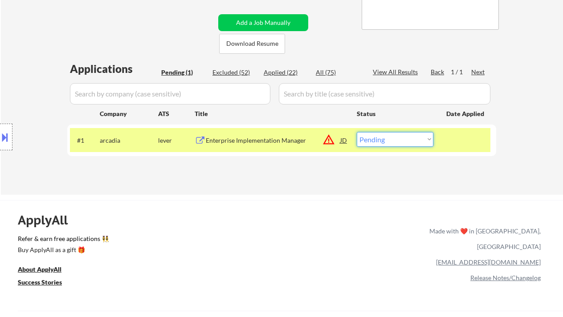
click at [393, 141] on select "Choose an option... Pending Applied Excluded (Questions) Excluded (Expired) Exc…" at bounding box center [395, 139] width 77 height 15
select select ""applied""
click at [357, 132] on select "Choose an option... Pending Applied Excluded (Questions) Excluded (Expired) Exc…" at bounding box center [395, 139] width 77 height 15
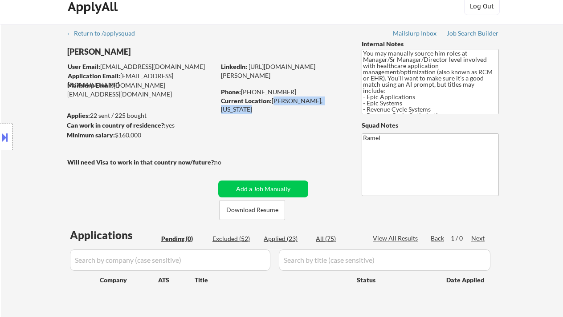
scroll to position [0, 0]
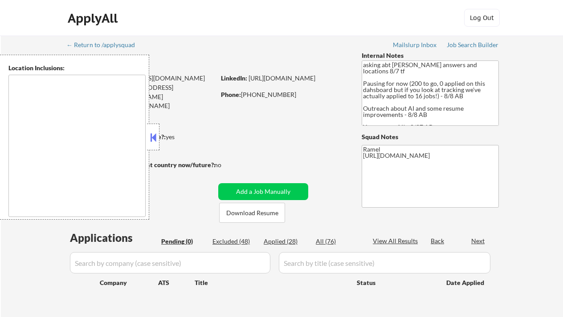
click at [156, 135] on button at bounding box center [153, 137] width 10 height 13
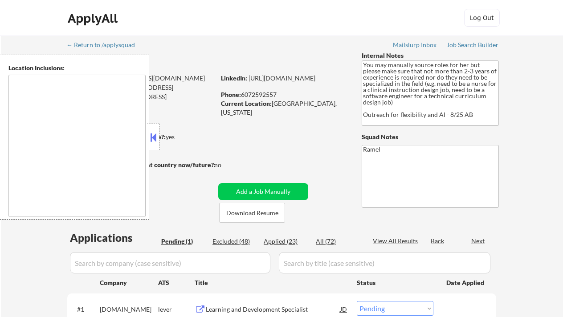
drag, startPoint x: 151, startPoint y: 138, endPoint x: 169, endPoint y: 135, distance: 18.4
click at [151, 137] on button at bounding box center [153, 137] width 10 height 13
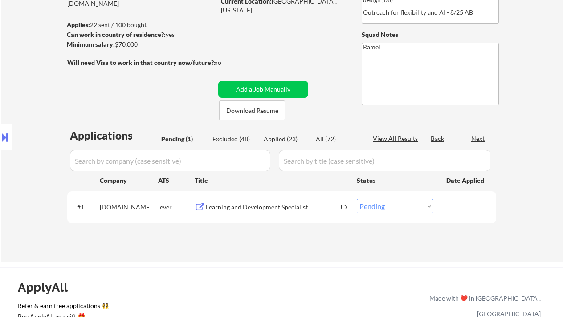
scroll to position [118, 0]
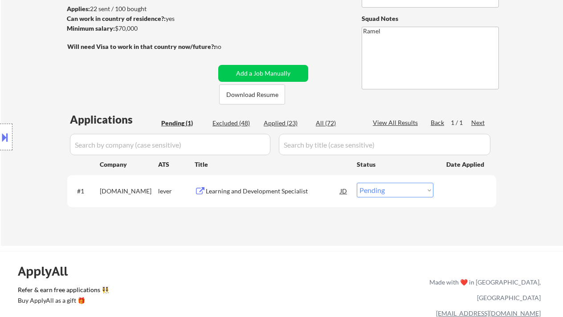
click at [18, 109] on div "Location Inclusions:" at bounding box center [79, 137] width 159 height 165
click at [19, 176] on div "Location Inclusions:" at bounding box center [79, 137] width 159 height 165
click at [276, 189] on div "Learning and Development Specialist" at bounding box center [273, 191] width 134 height 9
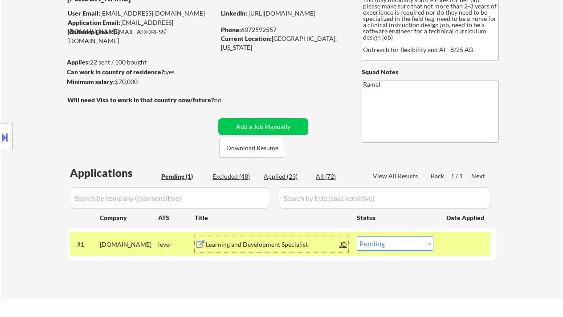
scroll to position [59, 0]
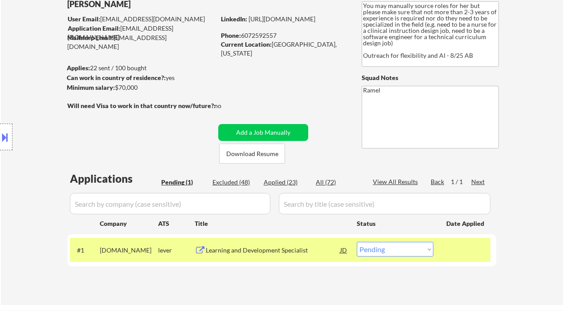
drag, startPoint x: 9, startPoint y: 137, endPoint x: 18, endPoint y: 138, distance: 8.6
click at [10, 137] on div at bounding box center [6, 137] width 12 height 27
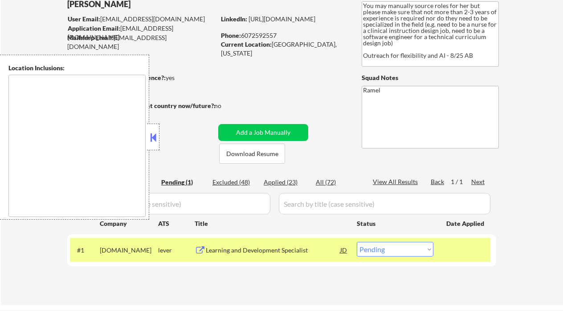
click at [152, 138] on button at bounding box center [153, 137] width 10 height 13
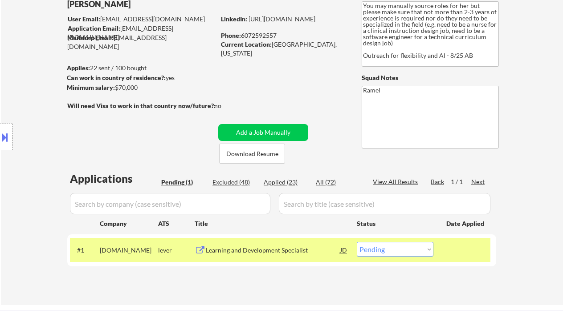
scroll to position [0, 0]
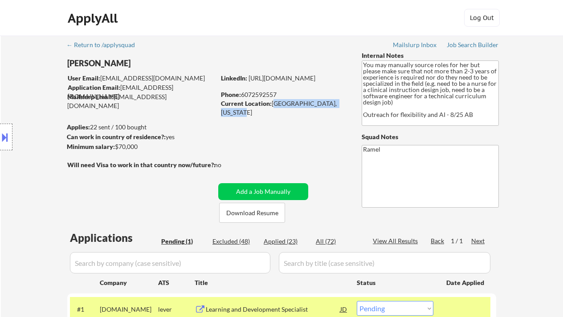
drag, startPoint x: 272, startPoint y: 105, endPoint x: 345, endPoint y: 107, distance: 72.6
click at [345, 107] on div "Current Location: [GEOGRAPHIC_DATA], [US_STATE]" at bounding box center [284, 107] width 126 height 17
copy div "[GEOGRAPHIC_DATA], [US_STATE]"
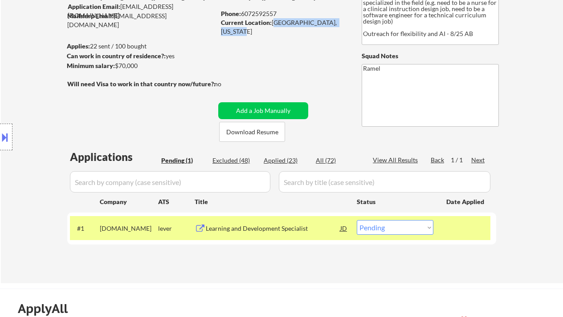
scroll to position [178, 0]
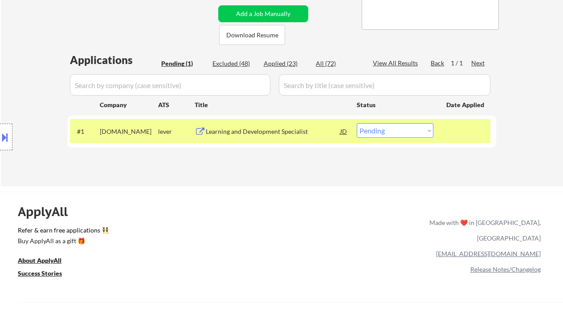
click at [388, 136] on select "Choose an option... Pending Applied Excluded (Questions) Excluded (Expired) Exc…" at bounding box center [395, 130] width 77 height 15
select select ""excluded""
click at [357, 123] on select "Choose an option... Pending Applied Excluded (Questions) Excluded (Expired) Exc…" at bounding box center [395, 130] width 77 height 15
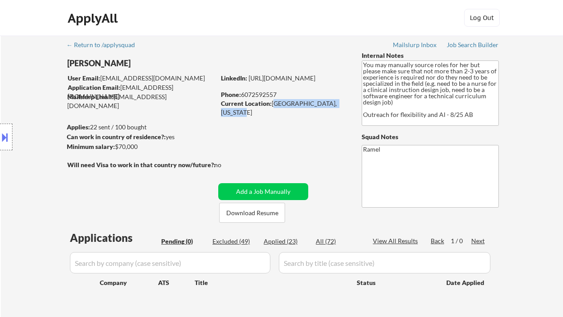
scroll to position [59, 0]
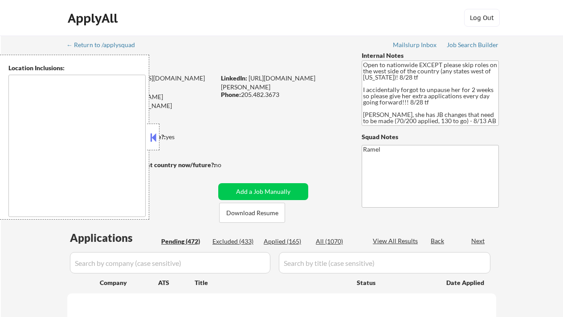
select select ""pending""
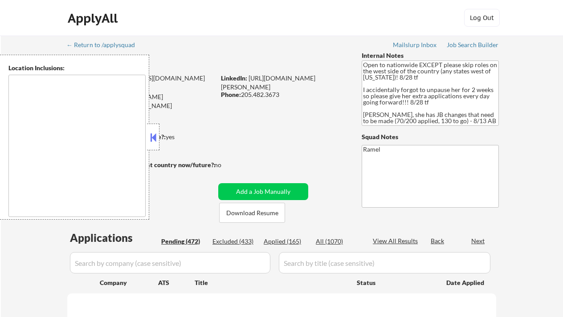
select select ""pending""
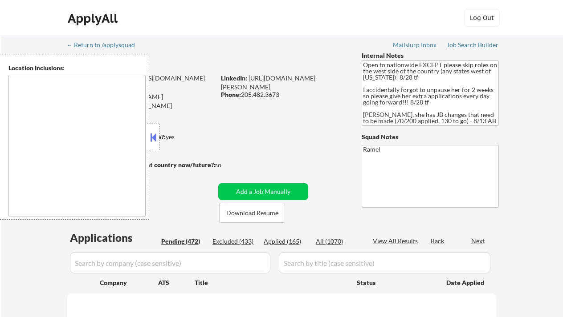
select select ""pending""
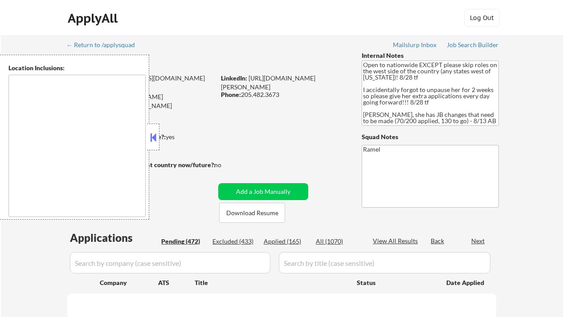
select select ""pending""
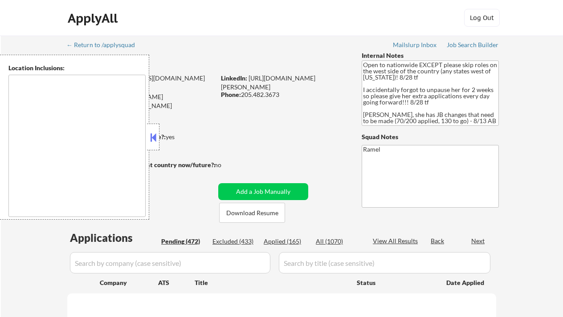
select select ""pending""
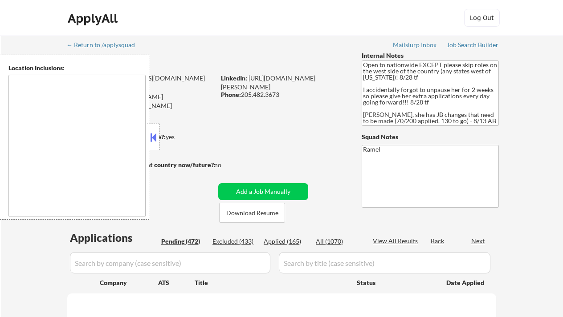
select select ""pending""
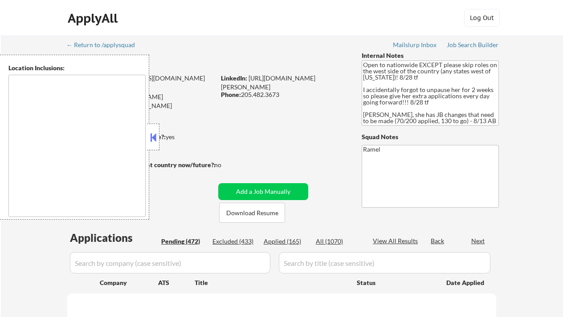
select select ""pending""
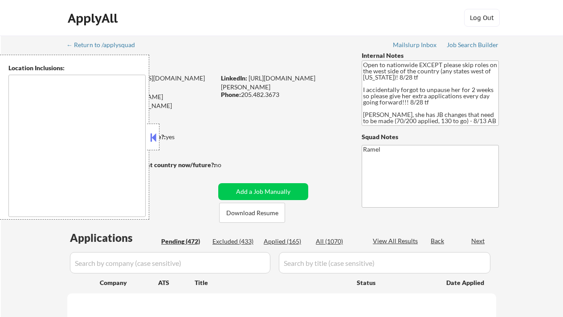
select select ""pending""
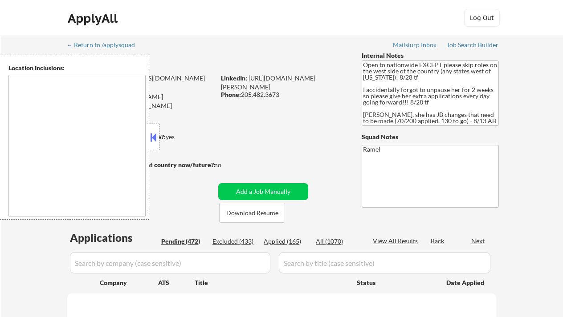
select select ""pending""
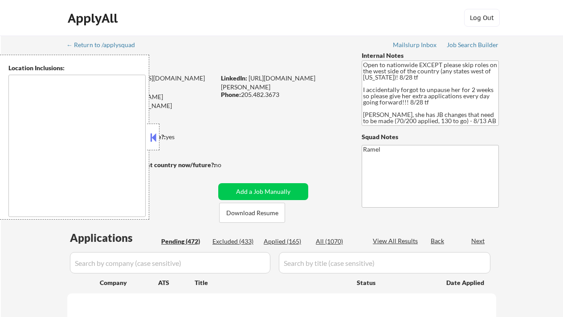
select select ""pending""
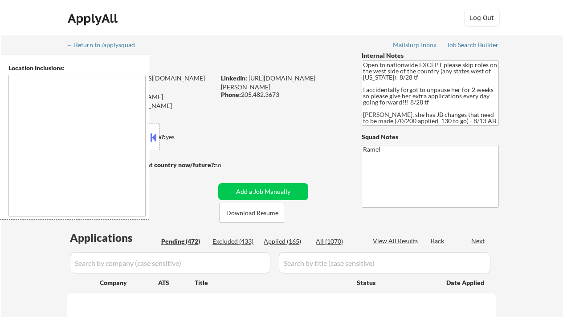
select select ""pending""
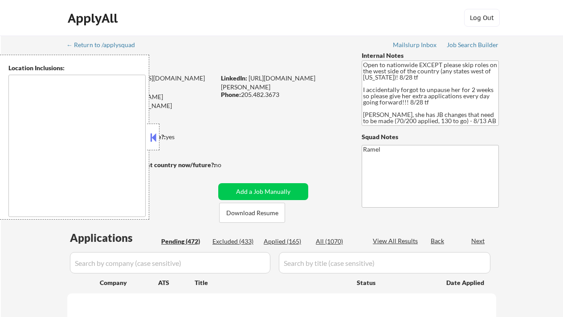
select select ""pending""
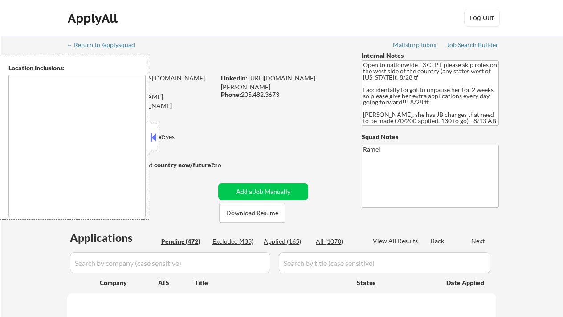
select select ""pending""
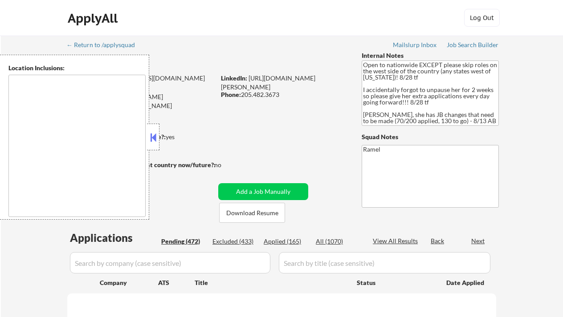
select select ""pending""
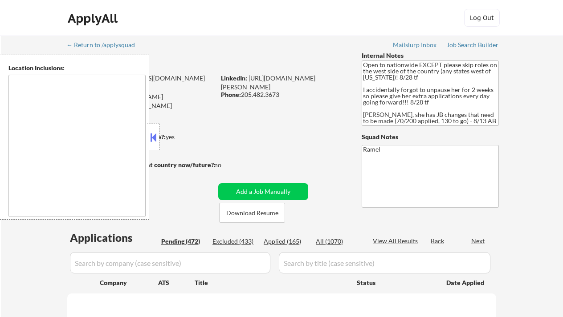
select select ""pending""
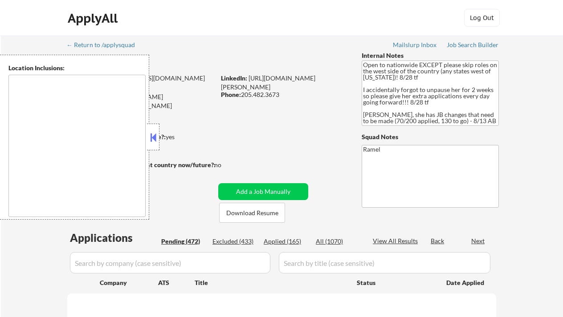
select select ""pending""
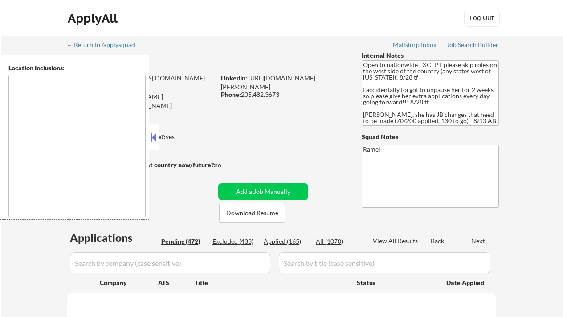
select select ""pending""
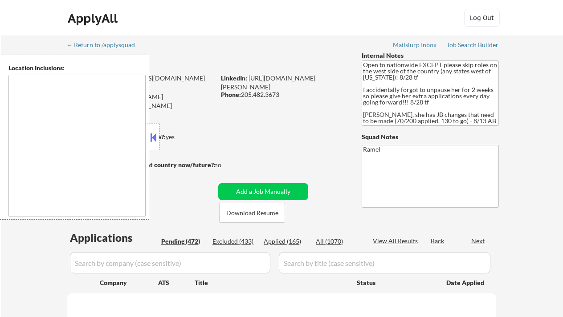
select select ""pending""
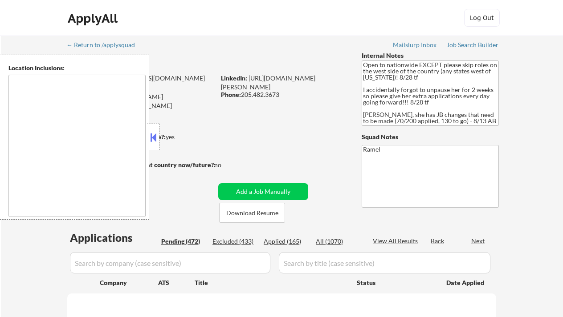
select select ""pending""
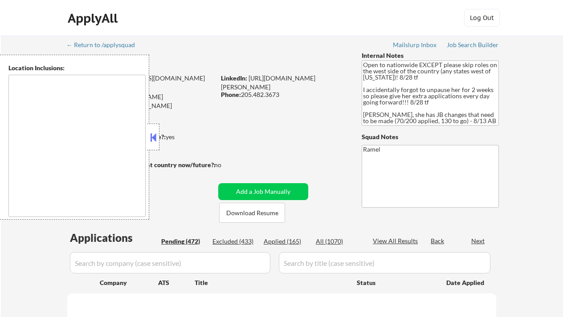
select select ""pending""
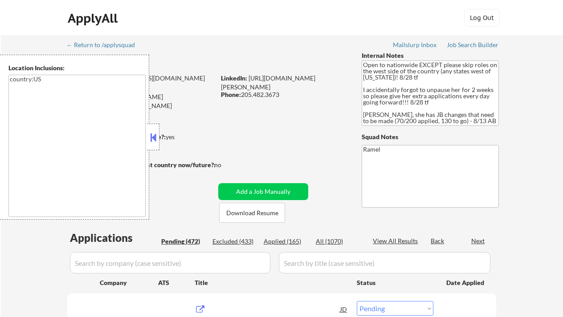
type textarea "country:[GEOGRAPHIC_DATA]"
click at [153, 134] on button at bounding box center [153, 137] width 10 height 13
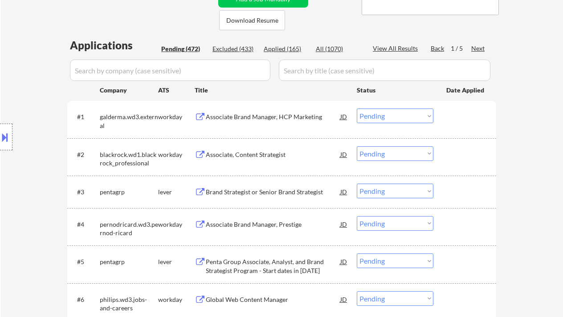
scroll to position [237, 0]
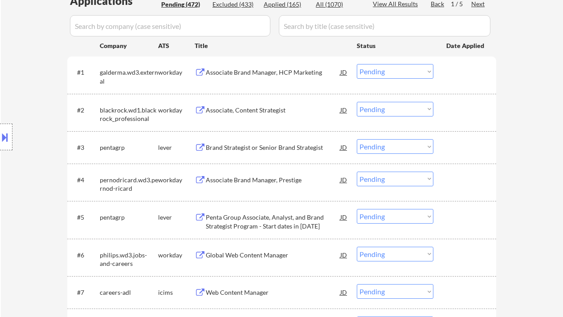
drag, startPoint x: 46, startPoint y: 24, endPoint x: 53, endPoint y: 32, distance: 10.7
click at [256, 72] on div "Associate Brand Manager, HCP Marketing" at bounding box center [273, 72] width 134 height 9
